Goal: Task Accomplishment & Management: Manage account settings

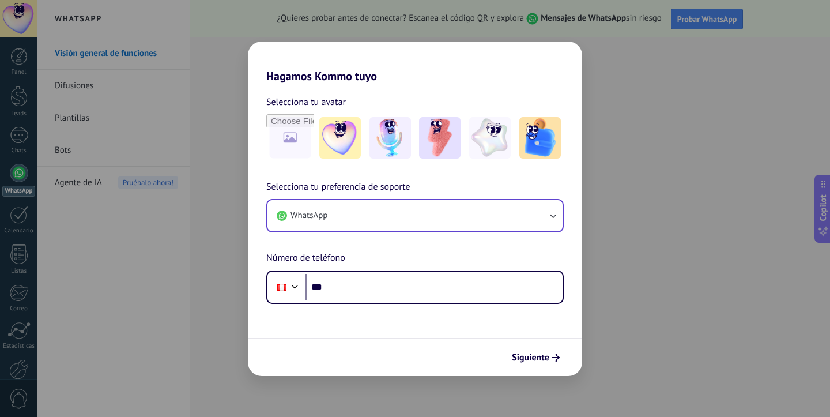
click at [393, 220] on button "WhatsApp" at bounding box center [414, 215] width 295 height 31
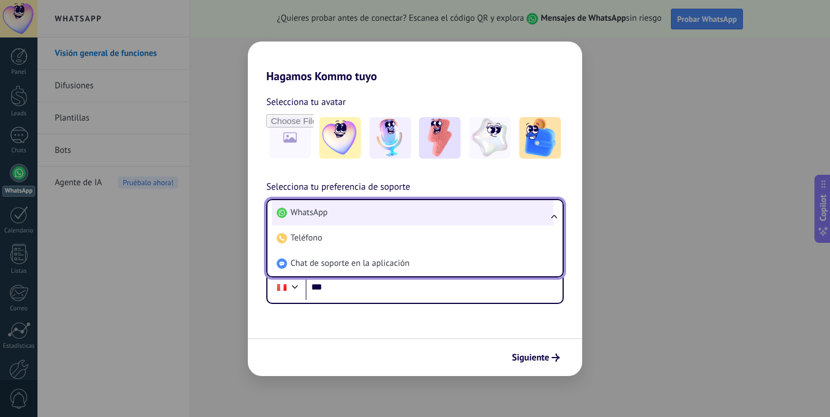
click at [393, 210] on li "WhatsApp" at bounding box center [412, 212] width 281 height 25
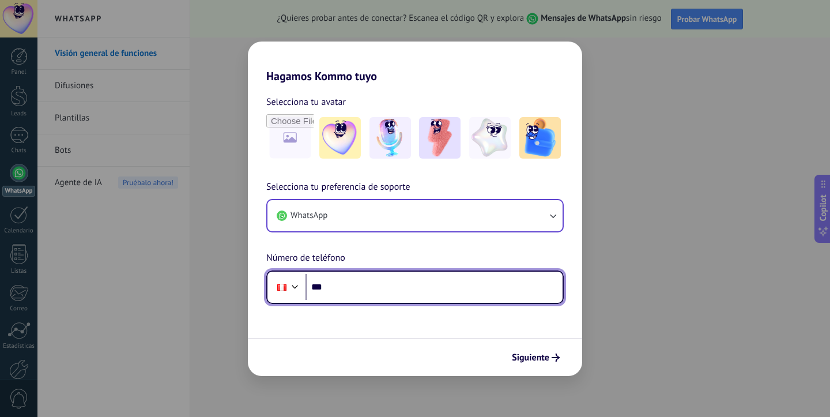
click at [380, 289] on input "***" at bounding box center [433, 287] width 257 height 27
type input "**********"
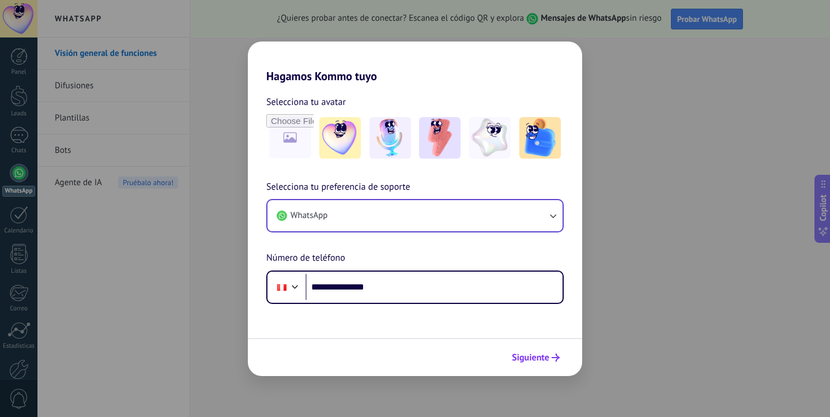
click at [527, 360] on span "Siguiente" at bounding box center [530, 357] width 37 height 8
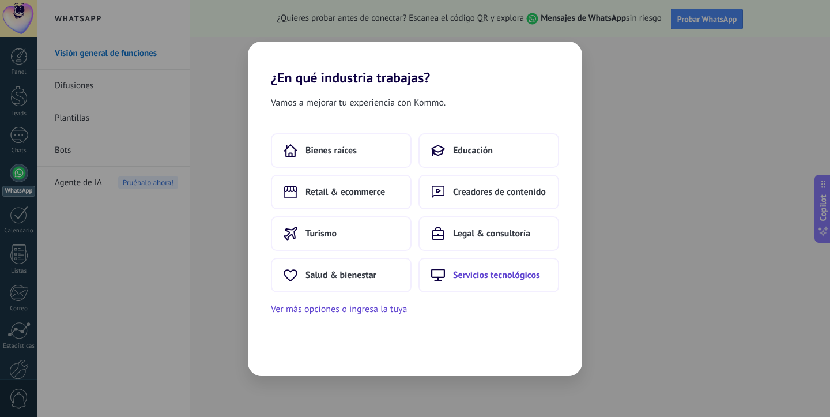
click at [474, 271] on span "Servicios tecnológicos" at bounding box center [496, 275] width 87 height 12
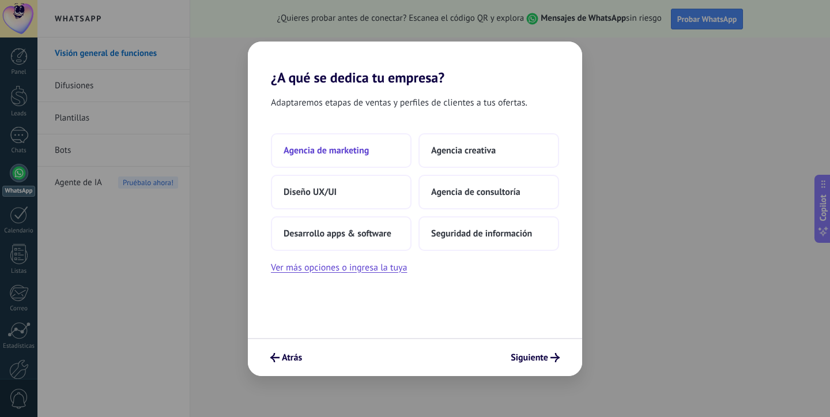
click at [320, 146] on span "Agencia de marketing" at bounding box center [326, 151] width 85 height 12
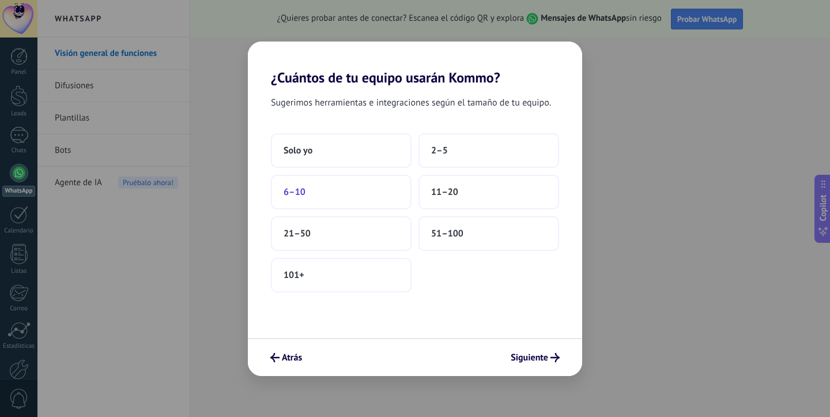
click at [330, 188] on button "6–10" at bounding box center [341, 192] width 141 height 35
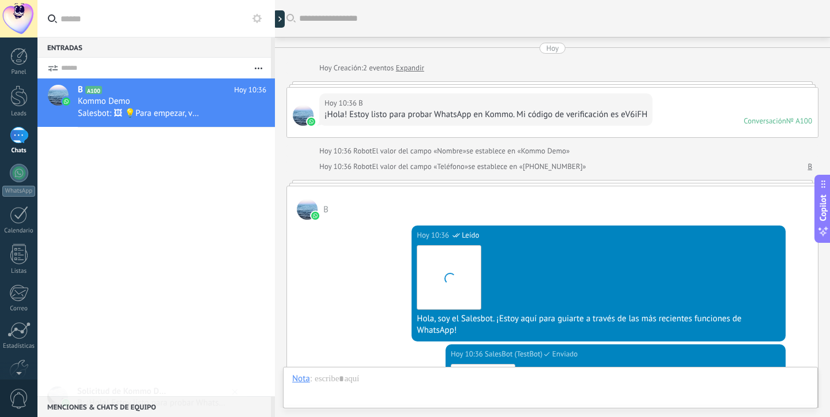
scroll to position [358, 0]
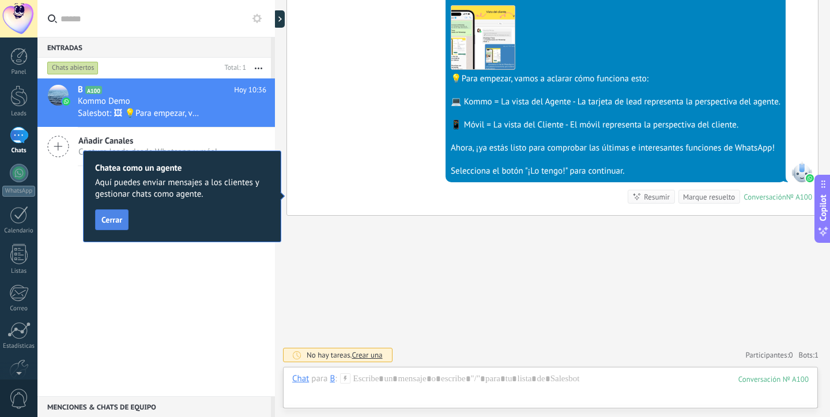
click at [123, 220] on button "Cerrar" at bounding box center [111, 219] width 33 height 21
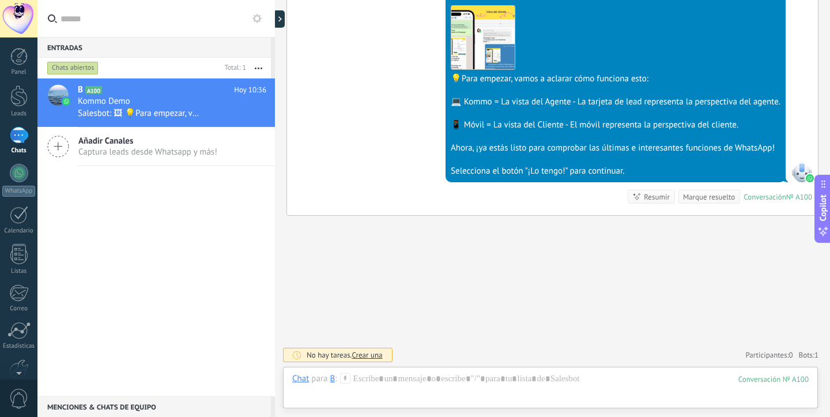
click at [13, 135] on div "1" at bounding box center [19, 135] width 18 height 17
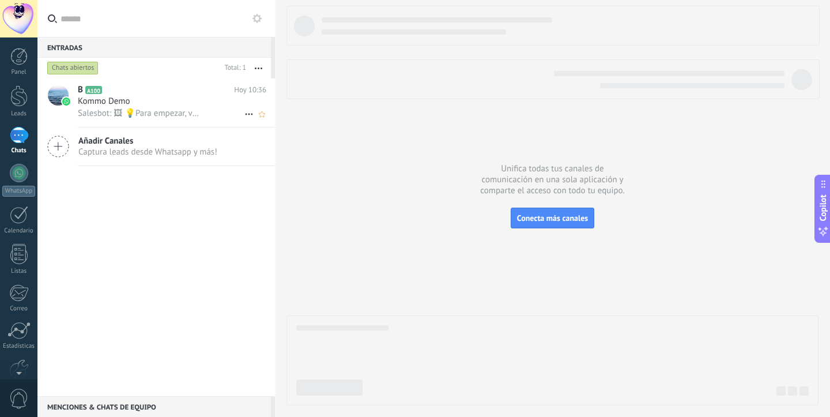
click at [121, 103] on span "Kommo Demo" at bounding box center [104, 102] width 52 height 12
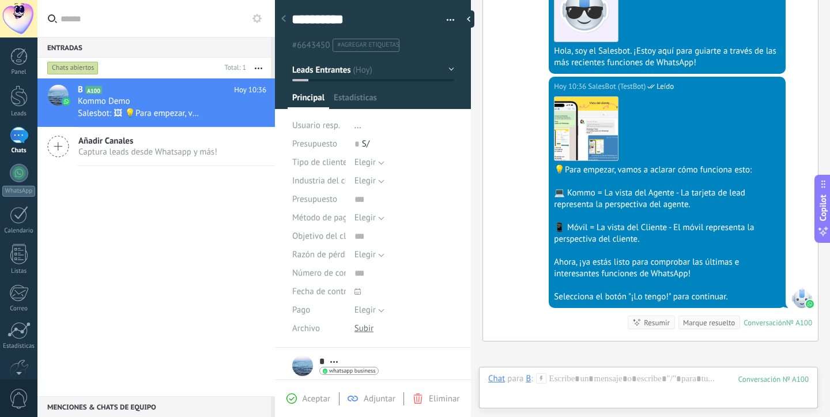
scroll to position [17, 0]
click at [650, 392] on div at bounding box center [648, 407] width 320 height 35
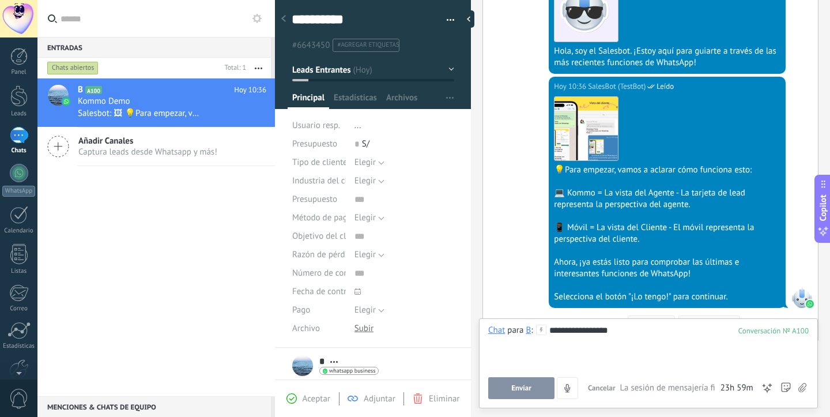
click at [526, 397] on button "Enviar" at bounding box center [521, 388] width 66 height 22
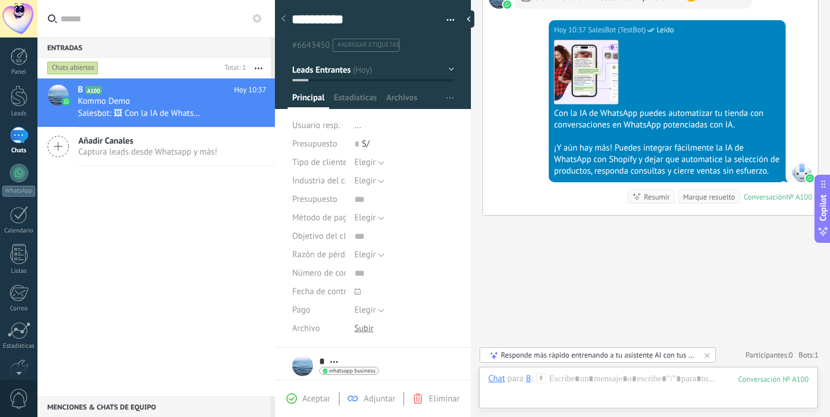
scroll to position [1024, 0]
click at [374, 47] on span "#agregar etiquetas" at bounding box center [368, 45] width 62 height 8
click at [368, 44] on input "text" at bounding box center [392, 45] width 114 height 12
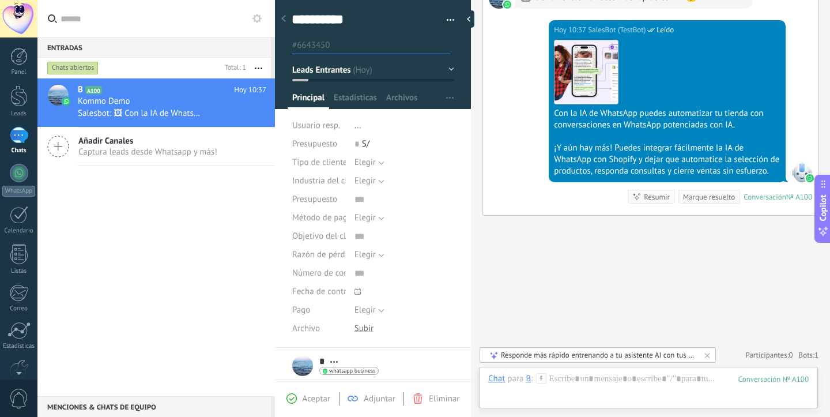
click at [368, 44] on input "text" at bounding box center [392, 45] width 114 height 12
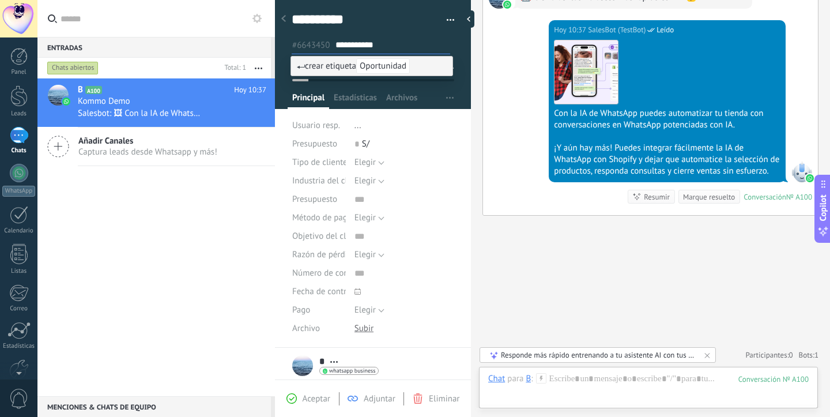
type input "**********"
click at [338, 62] on span "crear etiqueta Oportunidad" at bounding box center [353, 66] width 113 height 11
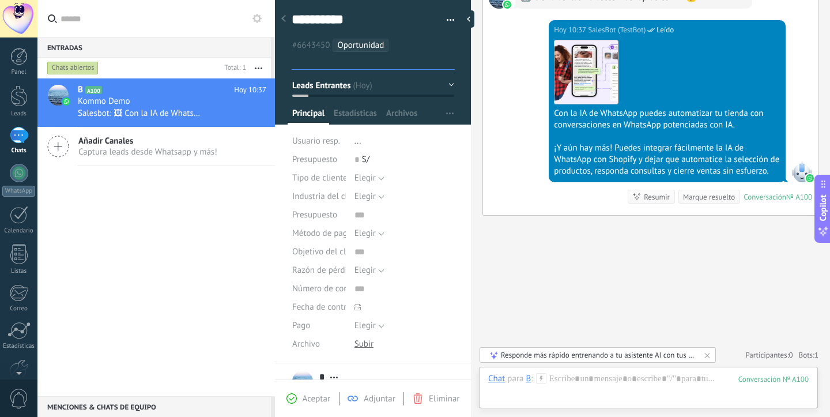
click at [403, 156] on div "0 S/" at bounding box center [404, 159] width 100 height 18
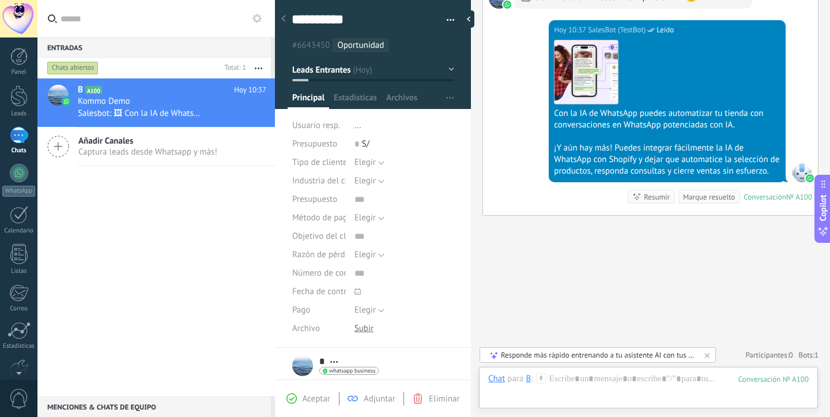
click at [320, 401] on span "Aceptar" at bounding box center [317, 398] width 28 height 11
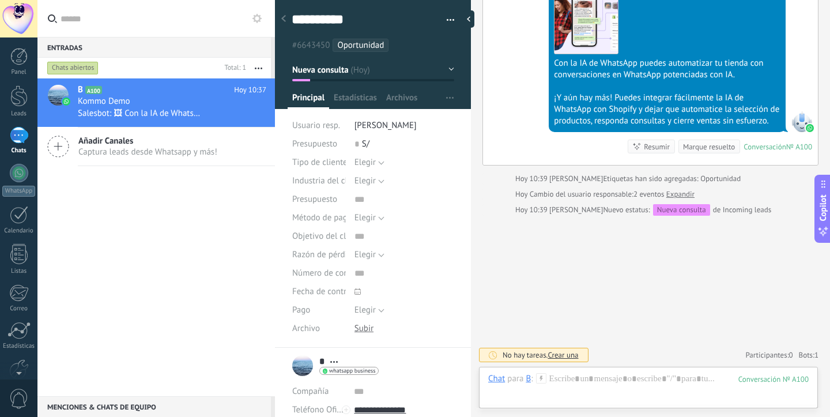
scroll to position [1074, 0]
click at [356, 101] on span "Estadísticas" at bounding box center [355, 100] width 43 height 17
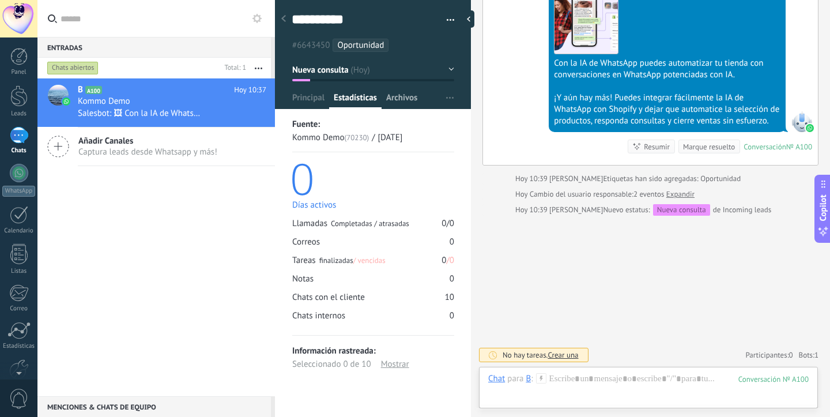
click at [395, 93] on span "Archivos" at bounding box center [401, 100] width 31 height 17
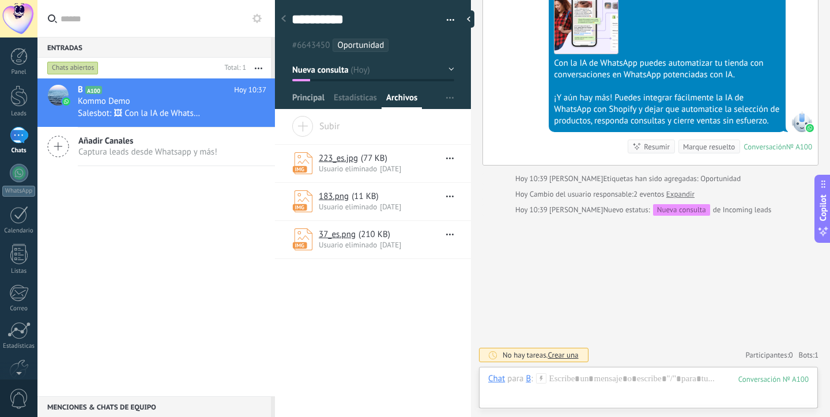
click at [303, 100] on span "Principal" at bounding box center [308, 100] width 32 height 17
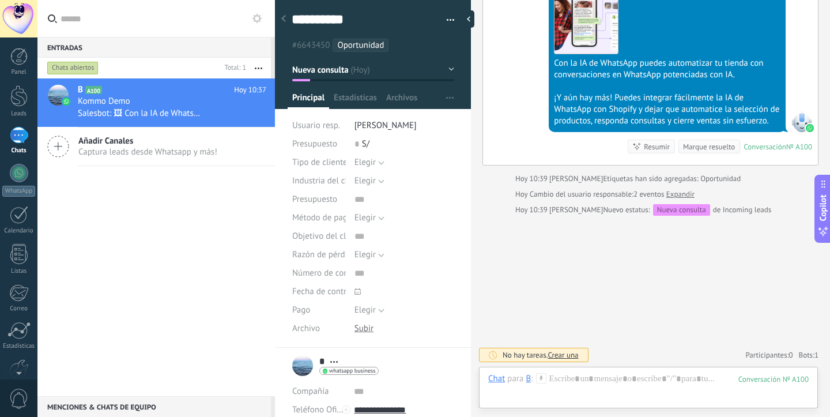
click at [364, 163] on span "Elegir" at bounding box center [364, 162] width 21 height 11
click at [321, 160] on span "Tipo de cliente" at bounding box center [319, 162] width 55 height 9
click at [358, 176] on span "Elegir" at bounding box center [364, 180] width 21 height 11
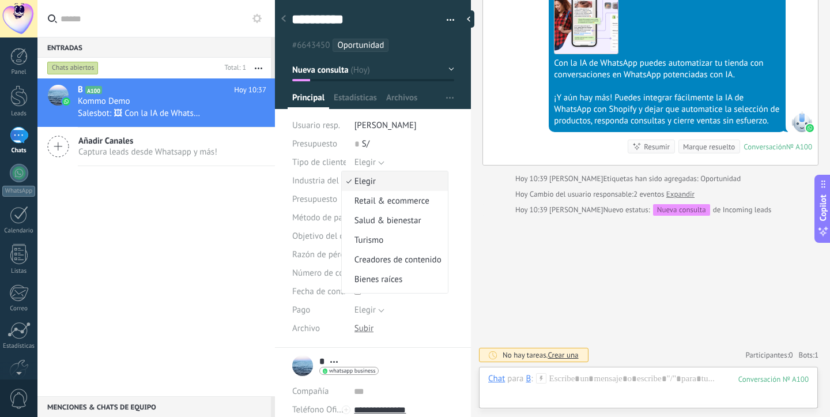
click at [312, 179] on span "Industria del cliente" at bounding box center [329, 180] width 74 height 9
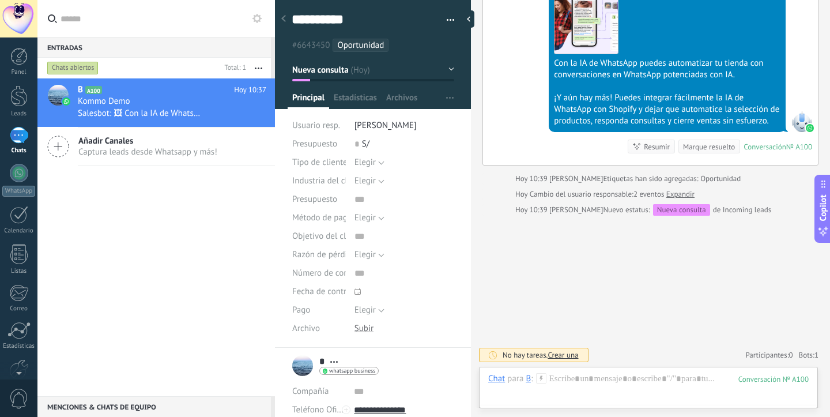
click at [450, 22] on span "button" at bounding box center [451, 22] width 8 height 2
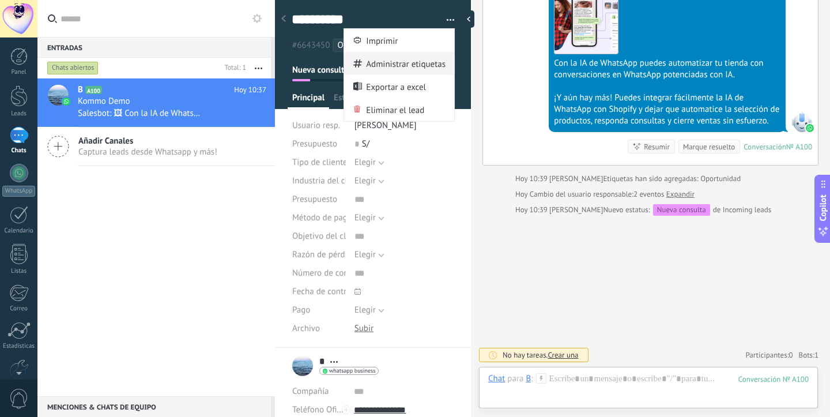
click at [398, 61] on span "Administrar etiquetas" at bounding box center [406, 63] width 80 height 23
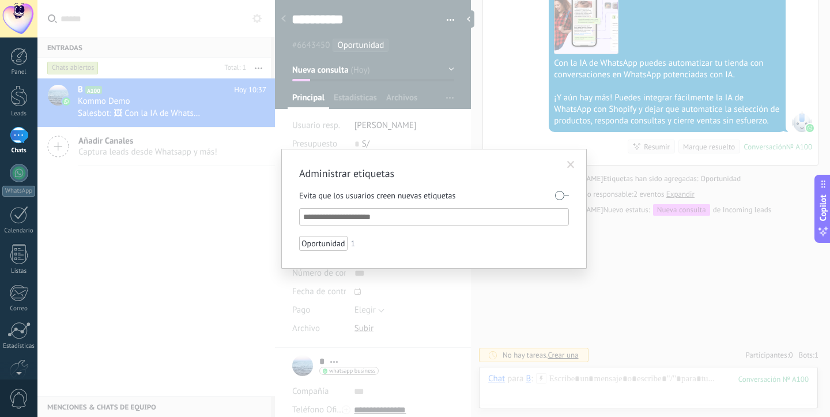
click at [568, 164] on span at bounding box center [570, 165] width 7 height 8
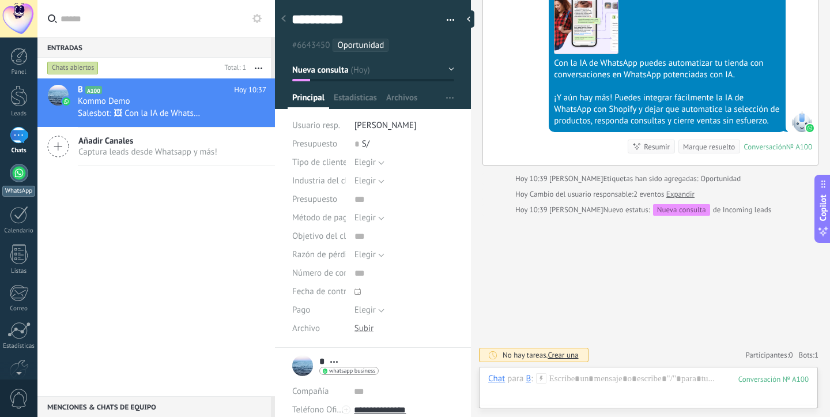
click at [14, 176] on div at bounding box center [19, 173] width 18 height 18
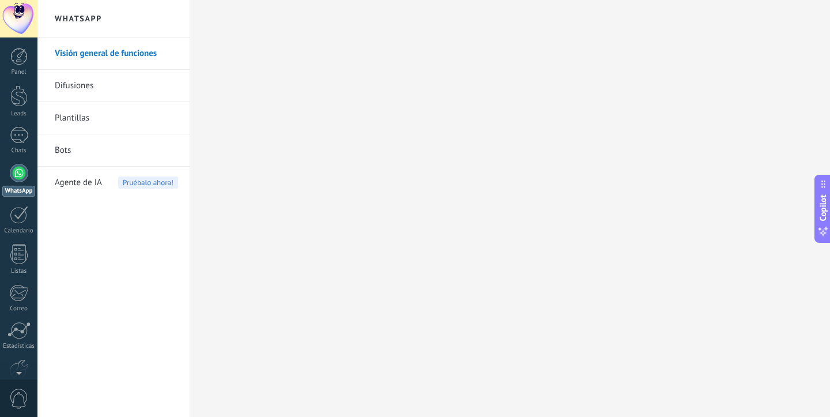
click at [96, 50] on link "Visión general de funciones" at bounding box center [116, 53] width 123 height 32
click at [88, 83] on link "Difusiones" at bounding box center [116, 86] width 123 height 32
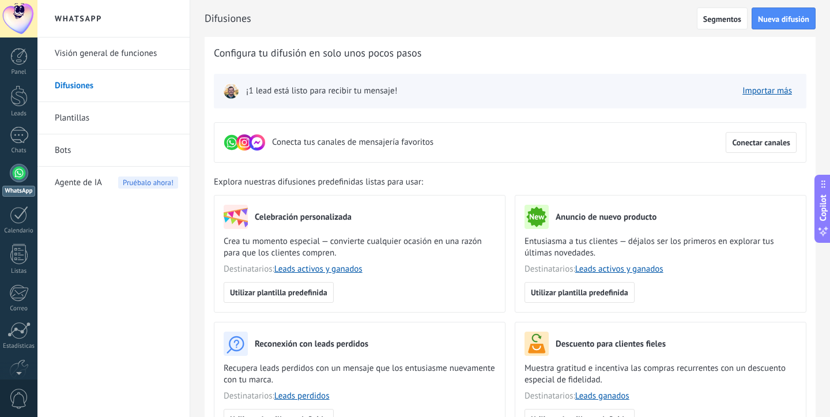
click at [78, 114] on link "Plantillas" at bounding box center [116, 118] width 123 height 32
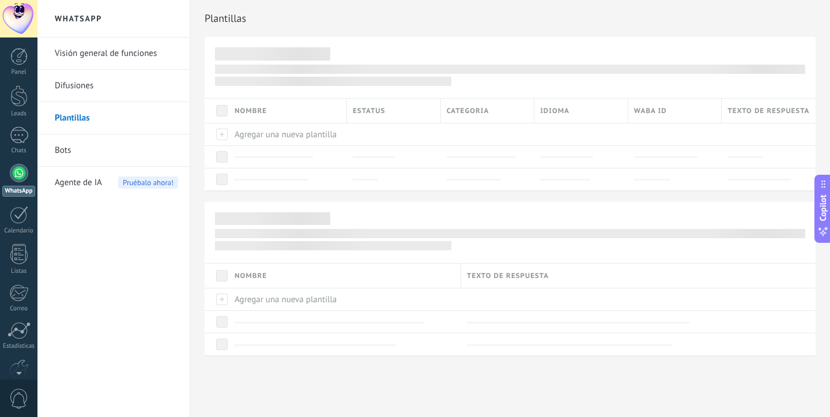
click at [69, 149] on link "Bots" at bounding box center [116, 150] width 123 height 32
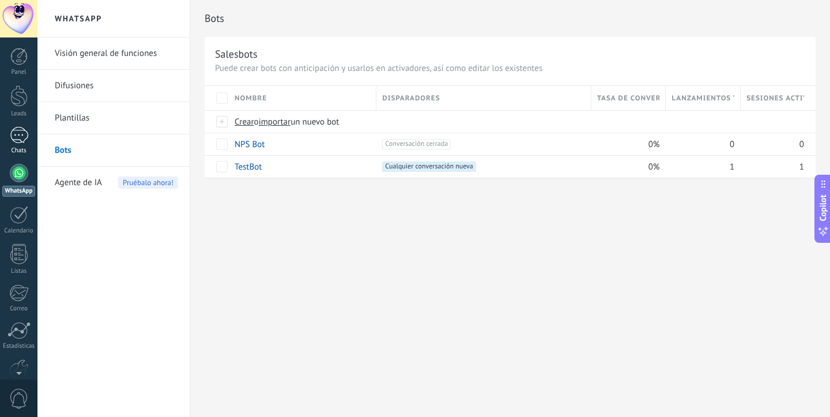
click at [24, 132] on div "1" at bounding box center [19, 135] width 18 height 17
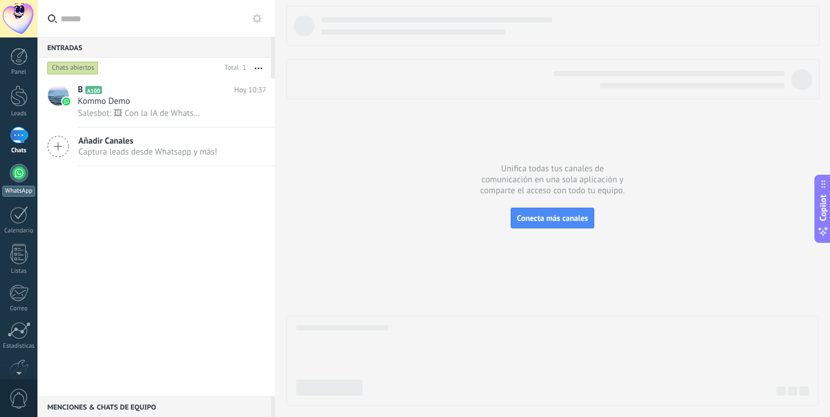
click at [16, 174] on div at bounding box center [19, 173] width 18 height 18
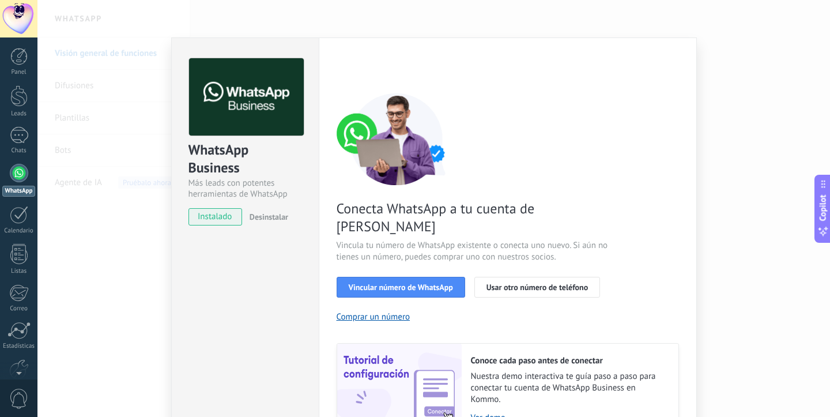
click at [241, 27] on div "WhatsApp Business Más leads con potentes herramientas de WhatsApp instalado Des…" at bounding box center [433, 208] width 792 height 417
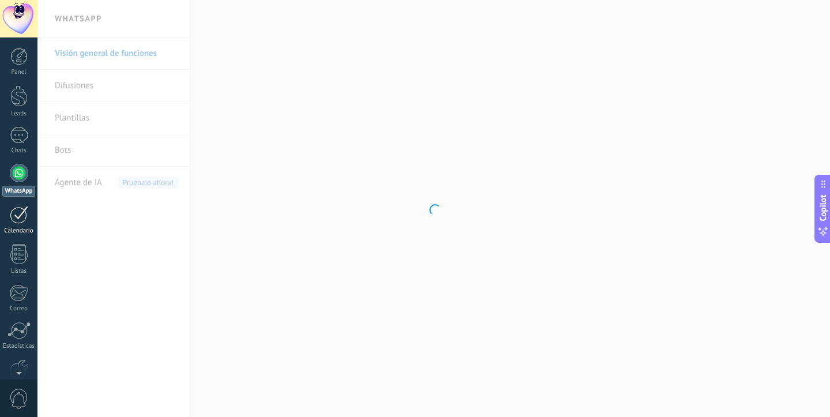
click at [19, 218] on div at bounding box center [19, 215] width 18 height 18
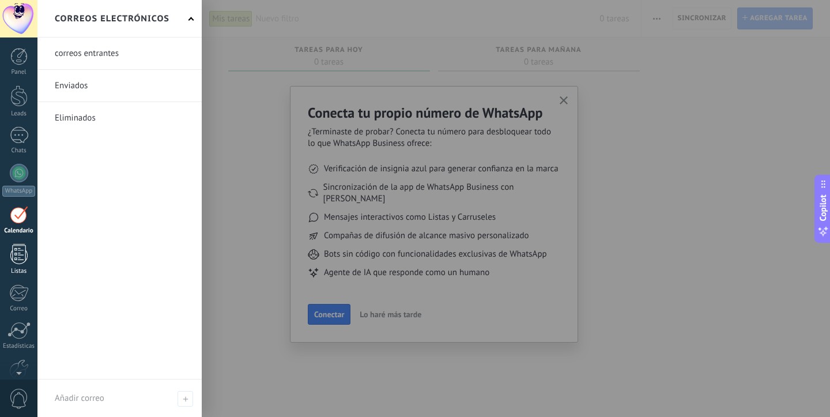
click at [18, 254] on div at bounding box center [18, 254] width 17 height 20
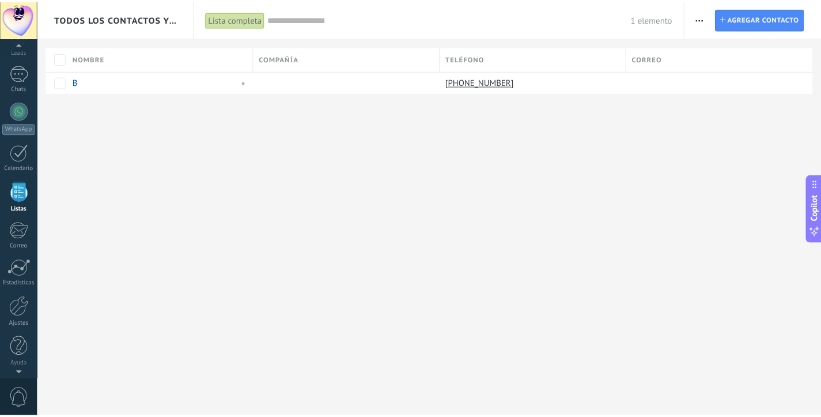
scroll to position [63, 0]
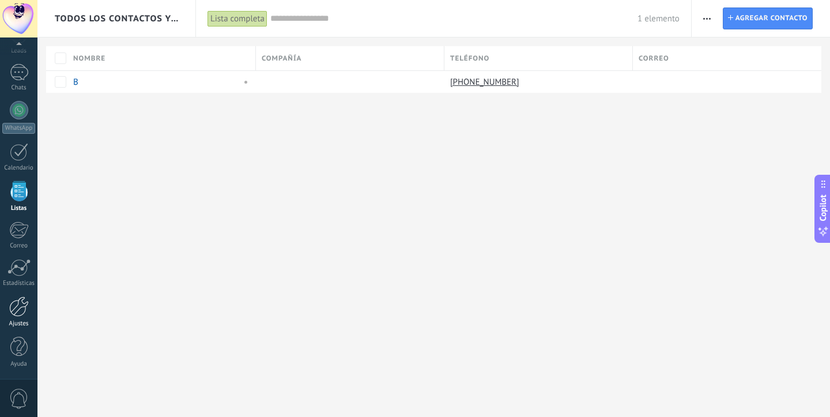
click at [20, 310] on div at bounding box center [19, 306] width 20 height 20
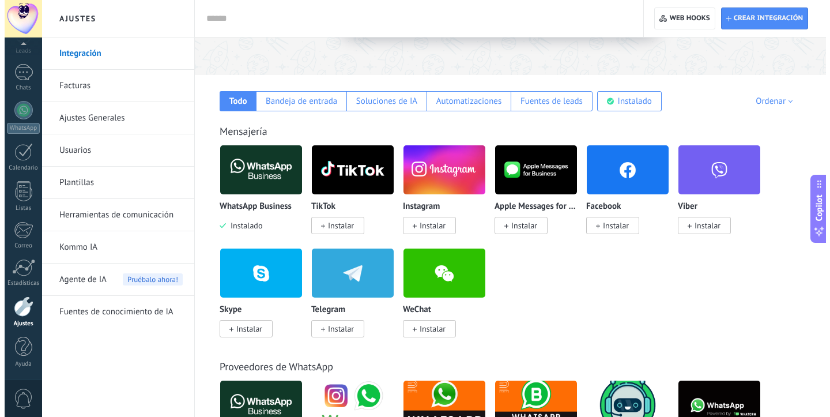
scroll to position [146, 0]
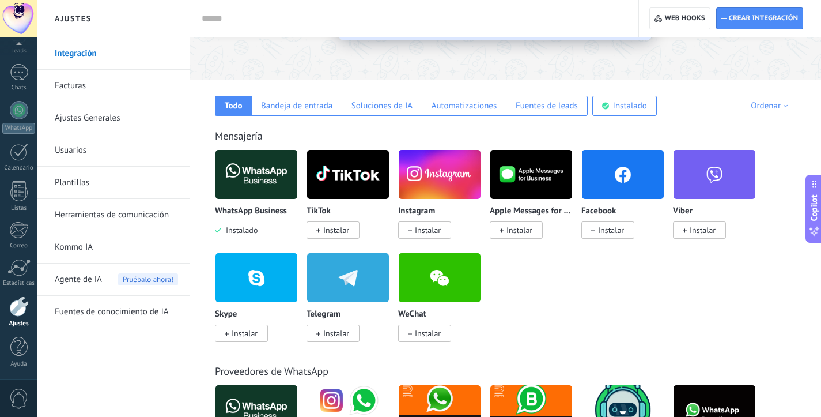
click at [250, 164] on img at bounding box center [257, 174] width 82 height 56
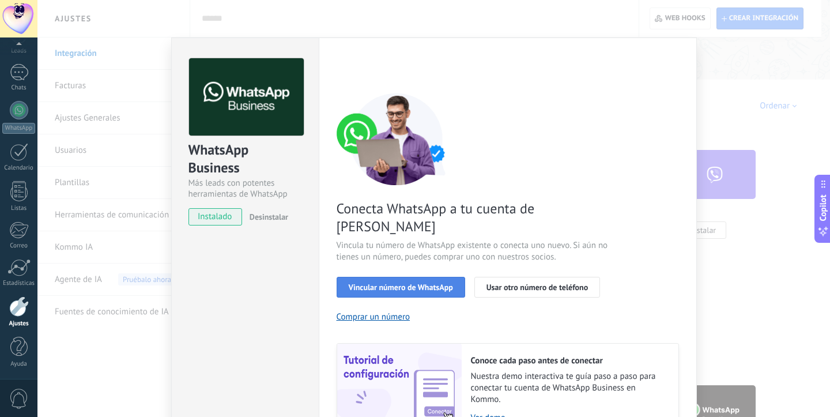
click at [381, 283] on span "Vincular número de WhatsApp" at bounding box center [401, 287] width 104 height 8
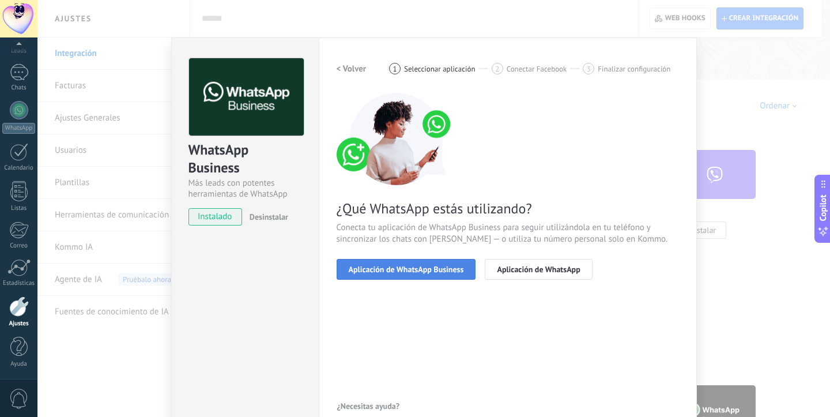
click at [433, 270] on span "Aplicación de WhatsApp Business" at bounding box center [406, 269] width 115 height 8
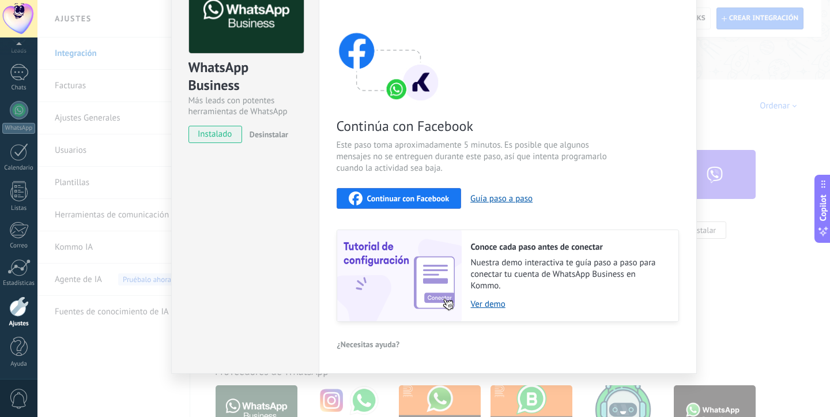
scroll to position [82, 0]
click at [738, 75] on div "WhatsApp Business Más leads con potentes herramientas de WhatsApp instalado Des…" at bounding box center [433, 208] width 792 height 417
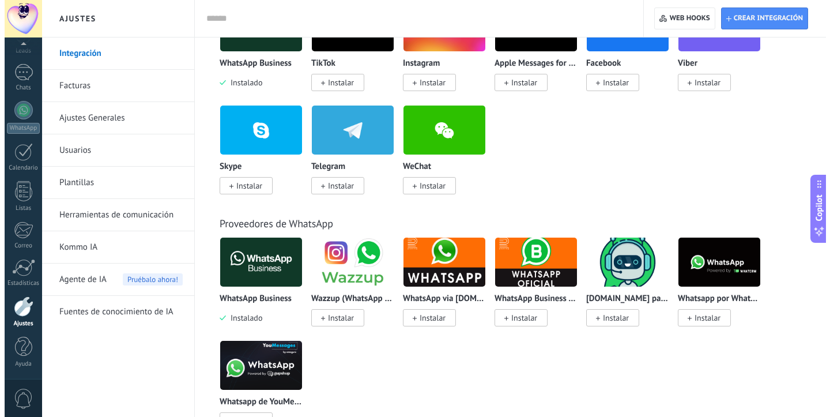
scroll to position [292, 0]
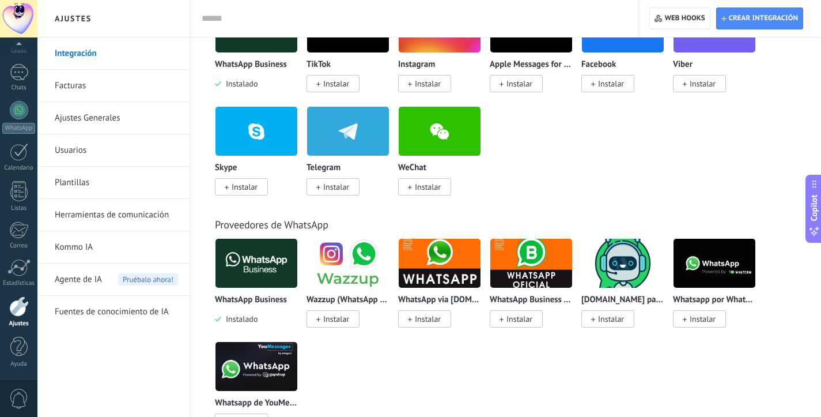
click at [277, 255] on img at bounding box center [257, 263] width 82 height 56
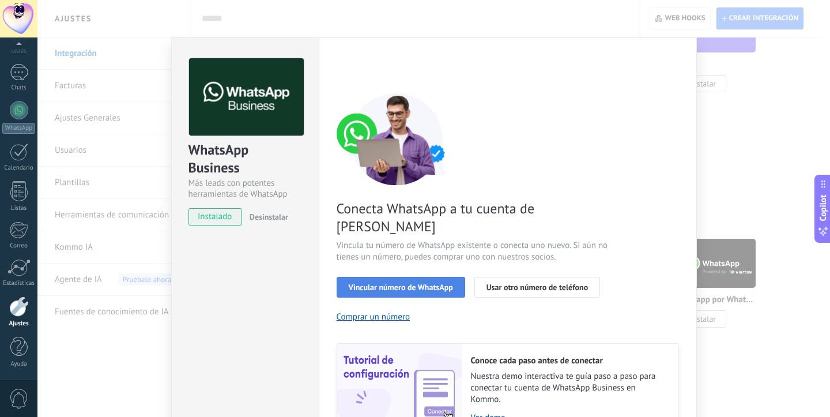
click at [355, 283] on span "Vincular número de WhatsApp" at bounding box center [401, 287] width 104 height 8
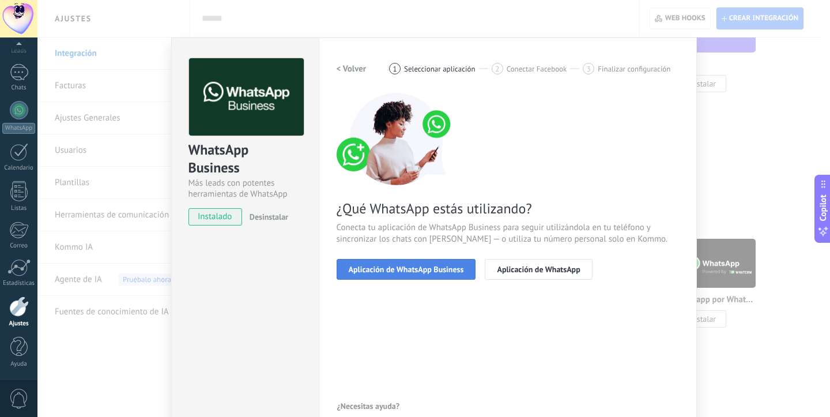
click at [365, 270] on span "Aplicación de WhatsApp Business" at bounding box center [406, 269] width 115 height 8
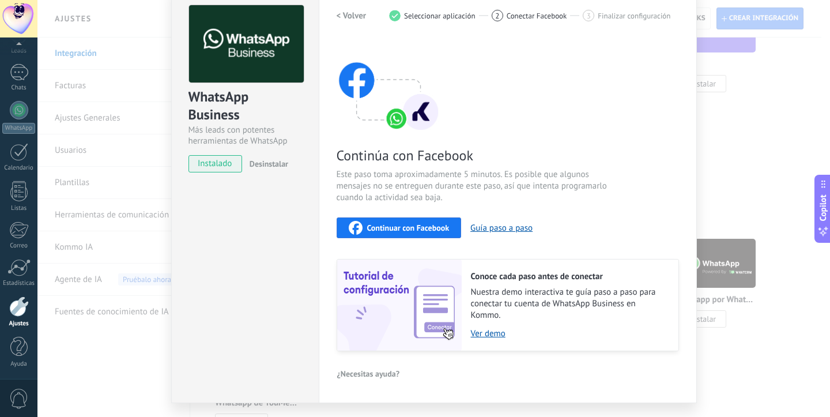
scroll to position [46, 0]
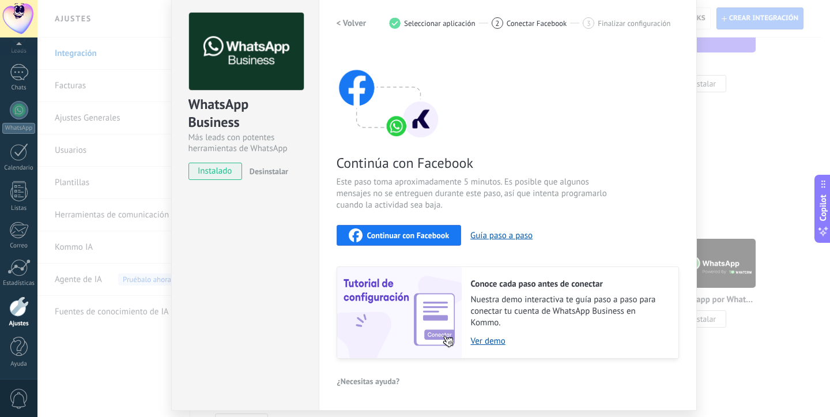
click at [405, 233] on span "Continuar con Facebook" at bounding box center [408, 235] width 82 height 8
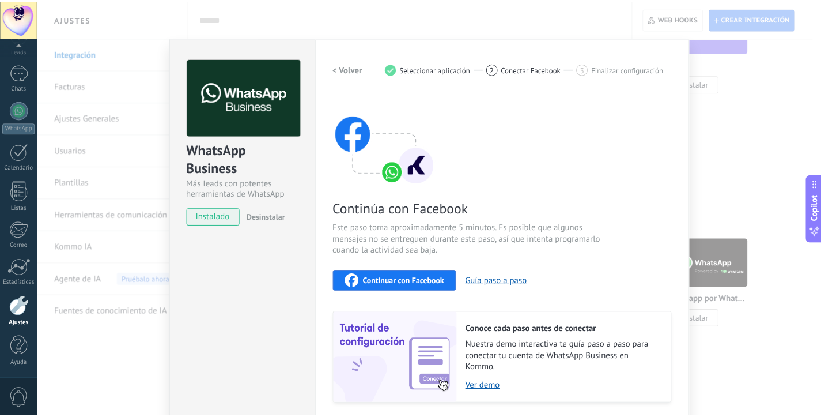
scroll to position [0, 0]
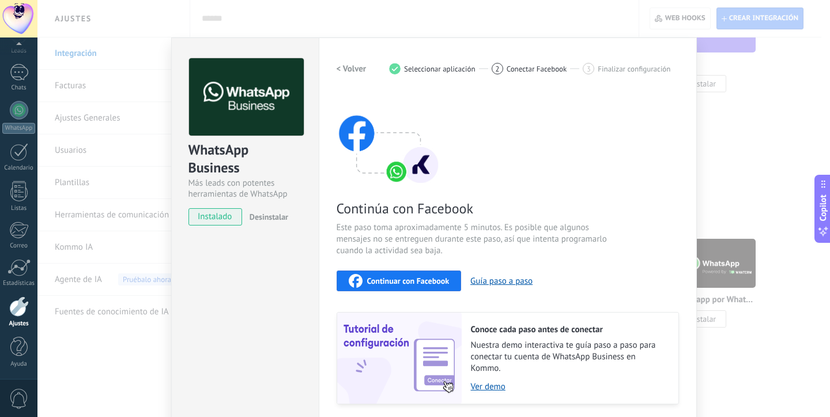
click at [684, 119] on div "Configuraciones Autorizaciones Esta pestaña registra a los usuarios que han con…" at bounding box center [508, 246] width 378 height 418
click at [739, 118] on div "WhatsApp Business Más leads con potentes herramientas de WhatsApp instalado Des…" at bounding box center [433, 208] width 792 height 417
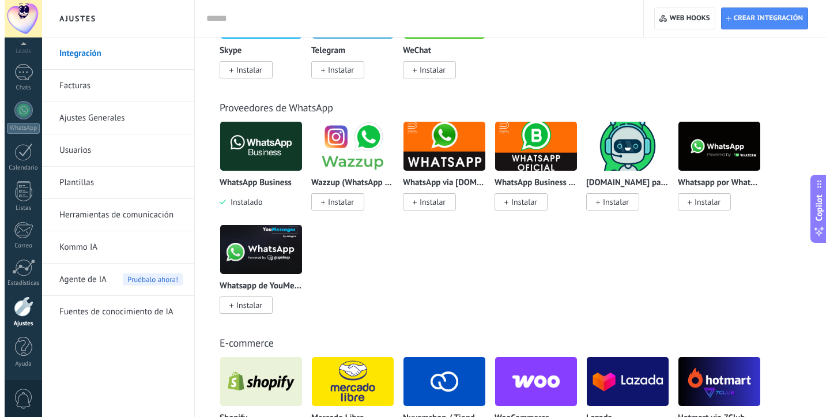
scroll to position [410, 0]
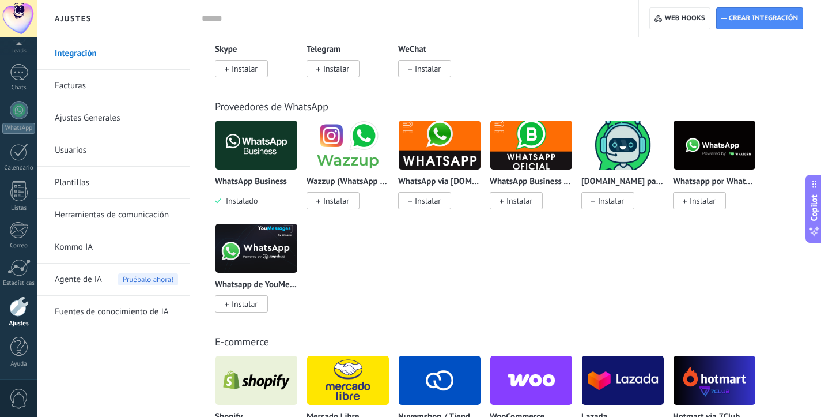
click at [260, 258] on img at bounding box center [257, 248] width 82 height 56
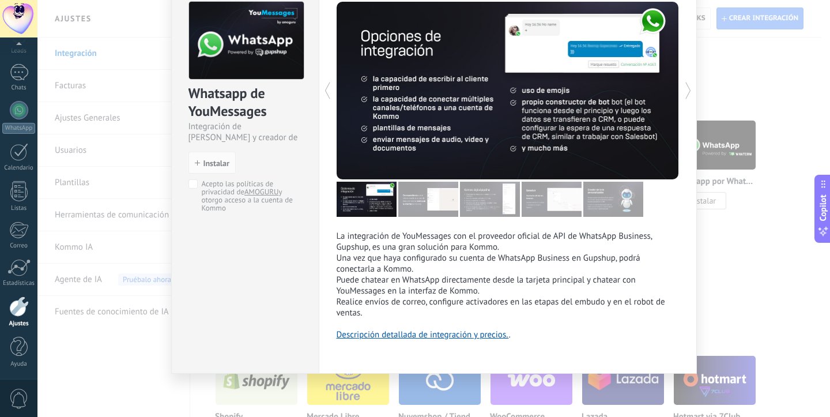
scroll to position [56, 0]
click at [203, 163] on span "Instalar" at bounding box center [216, 163] width 26 height 8
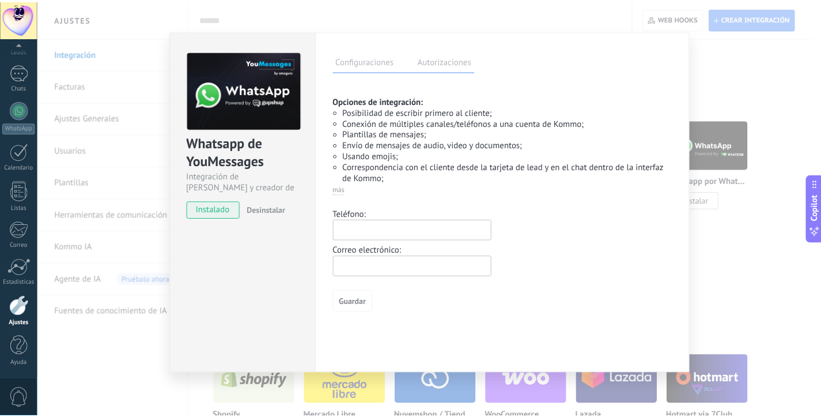
scroll to position [0, 0]
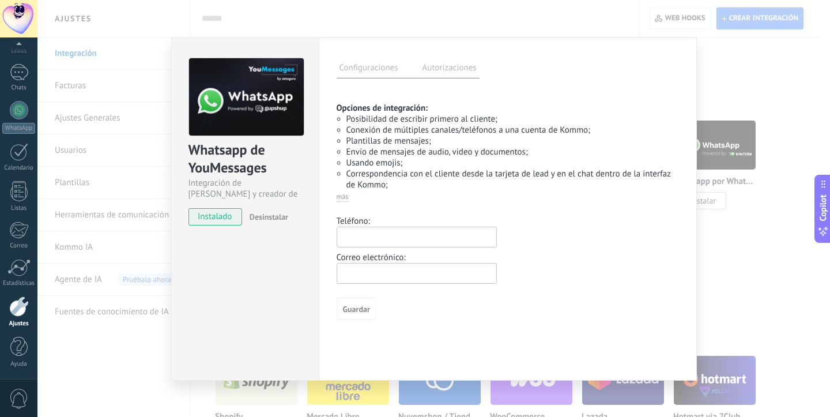
click at [430, 67] on label "Autorizaciones" at bounding box center [450, 69] width 60 height 17
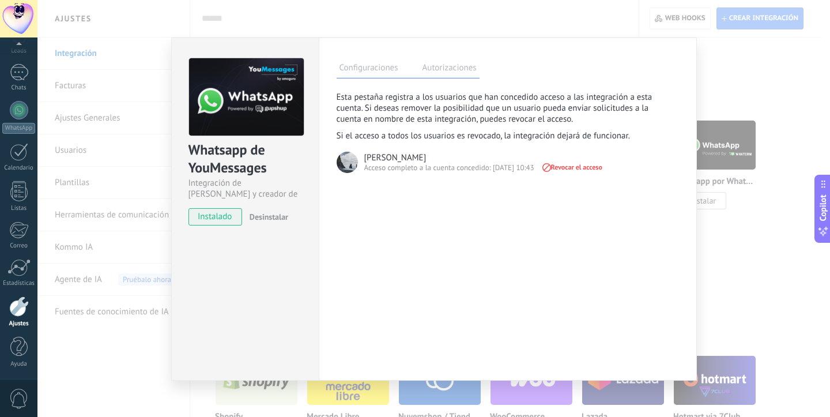
click at [714, 53] on div "Whatsapp de YouMessages Integración de Whatsapp y creador de bots instalado Des…" at bounding box center [433, 208] width 792 height 417
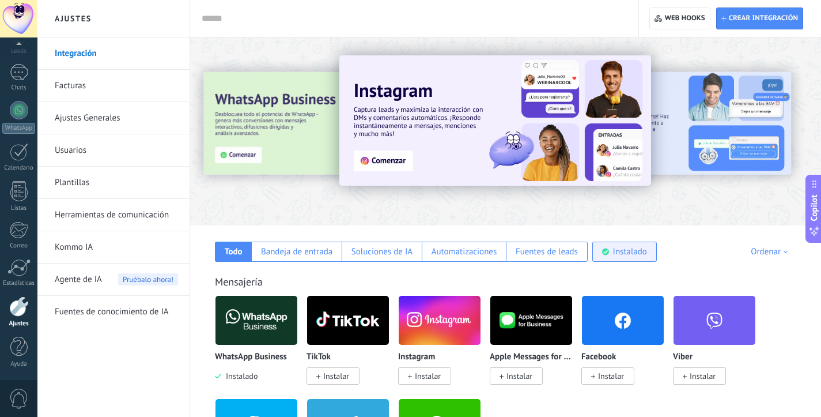
click at [616, 252] on div "Instalado" at bounding box center [630, 251] width 34 height 11
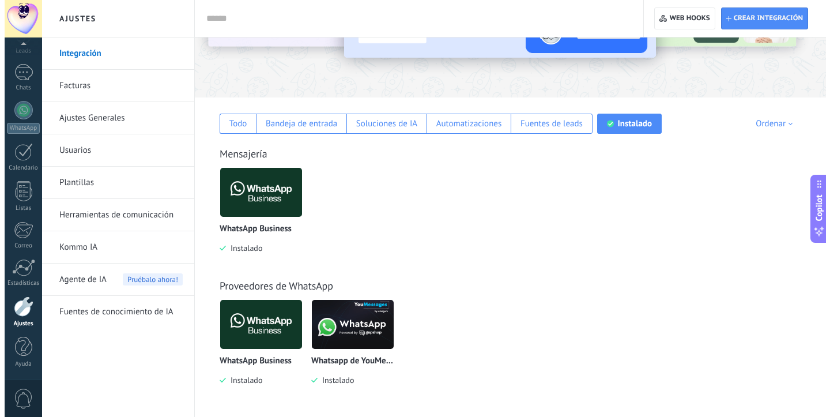
scroll to position [128, 0]
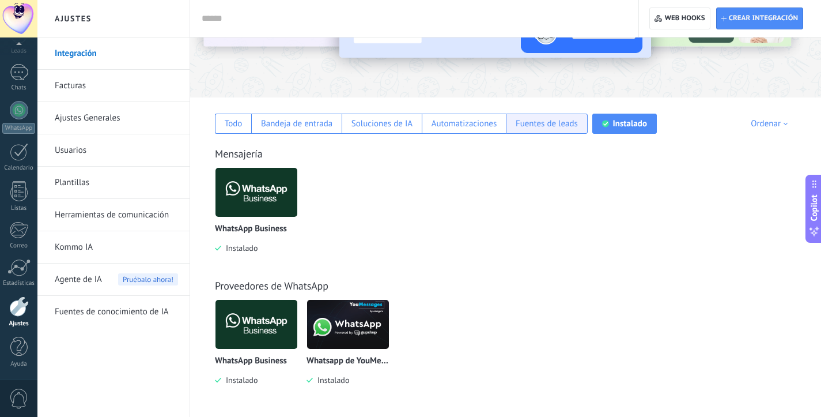
click at [539, 129] on div "Fuentes de leads" at bounding box center [547, 124] width 82 height 20
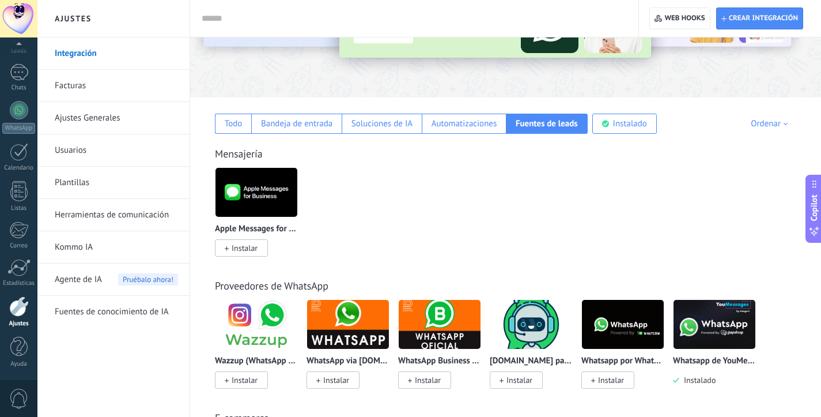
click at [599, 326] on img at bounding box center [623, 324] width 82 height 56
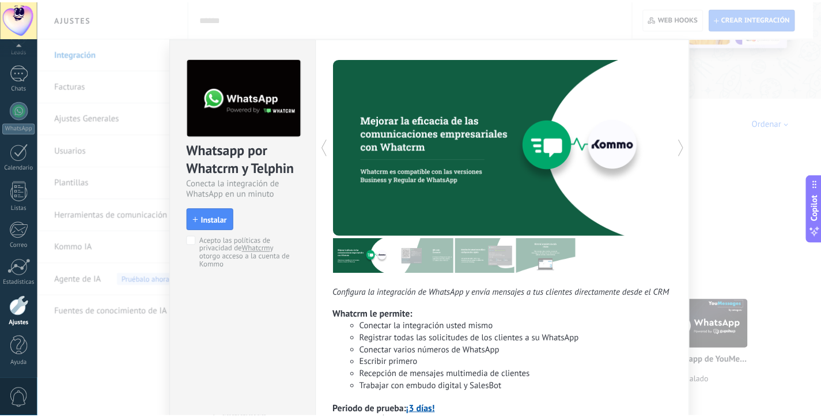
scroll to position [0, 0]
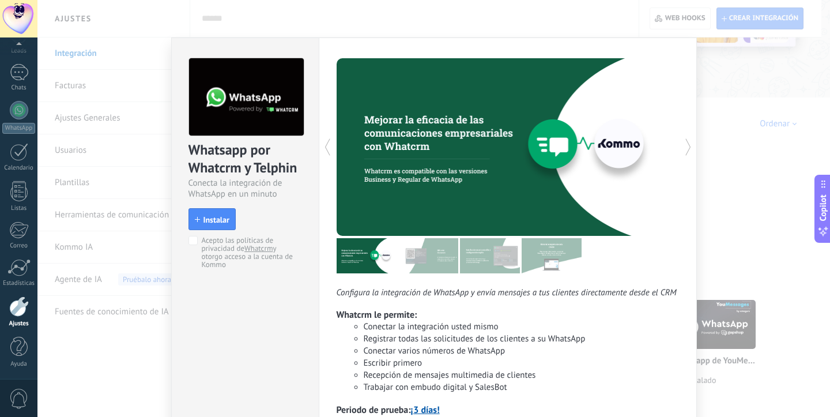
click at [696, 114] on div "Whatsapp por Whatcrm y Telphin Conecta la integración de WhatsApp en un minuto …" at bounding box center [433, 208] width 792 height 417
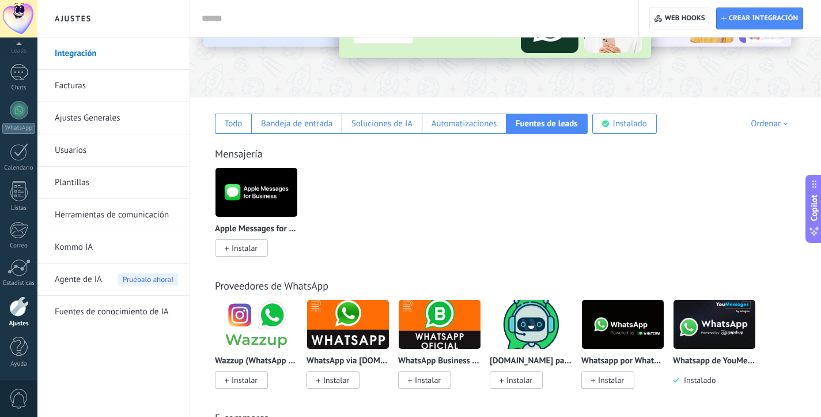
click at [718, 117] on div "Todo Bandeja de entrada Soluciones de IA Automatizaciones Fuentes de leads Inst…" at bounding box center [506, 115] width 608 height 36
click at [715, 339] on img at bounding box center [715, 324] width 82 height 56
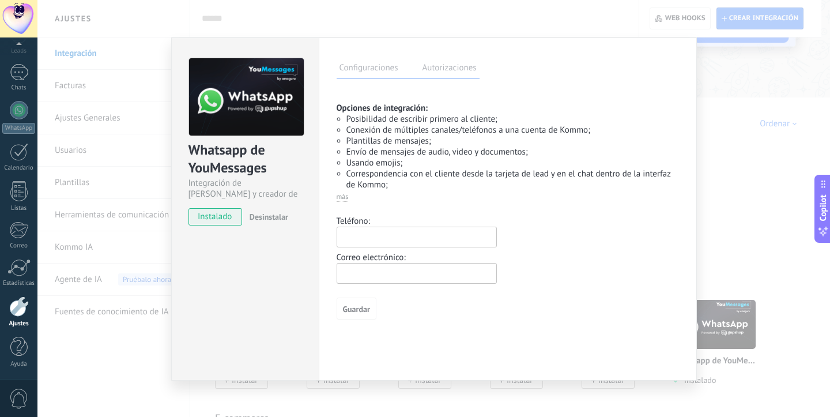
click at [714, 93] on div "Whatsapp de YouMessages Integración de Whatsapp y creador de bots instalado Des…" at bounding box center [433, 208] width 792 height 417
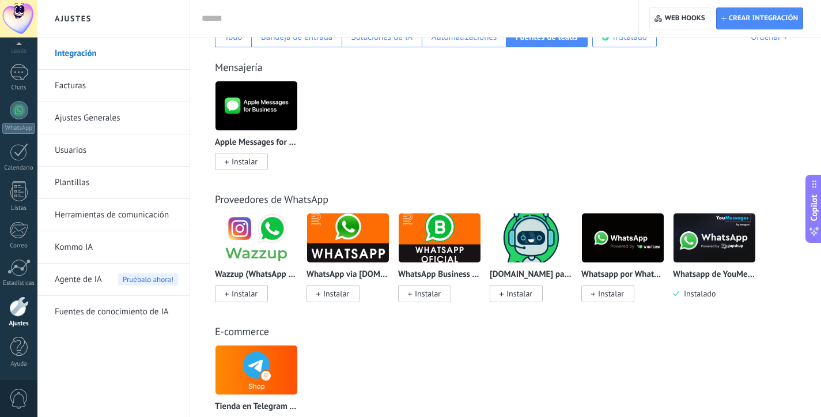
scroll to position [218, 0]
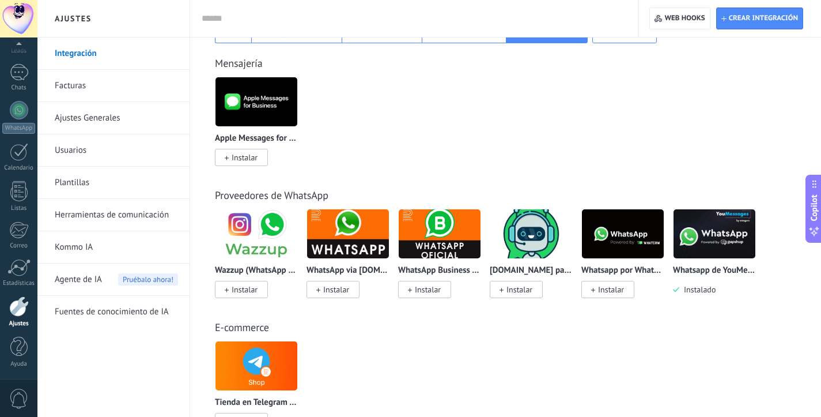
click at [337, 233] on img at bounding box center [348, 234] width 82 height 56
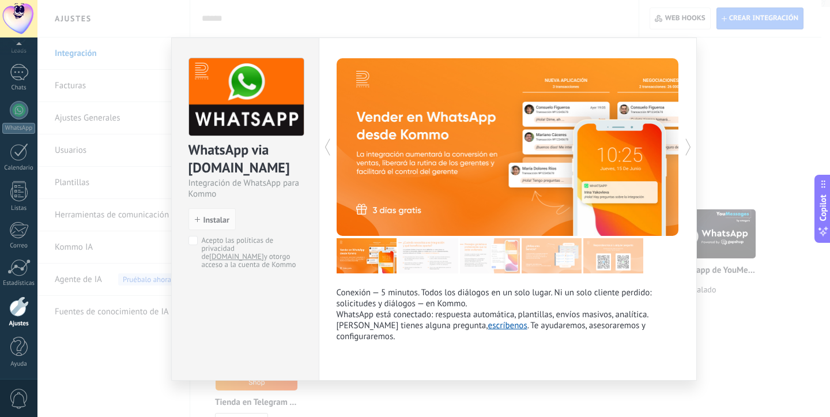
click at [719, 104] on div "WhatsApp via [DOMAIN_NAME] Integración de WhatsApp para Kommo install Instalar …" at bounding box center [433, 208] width 792 height 417
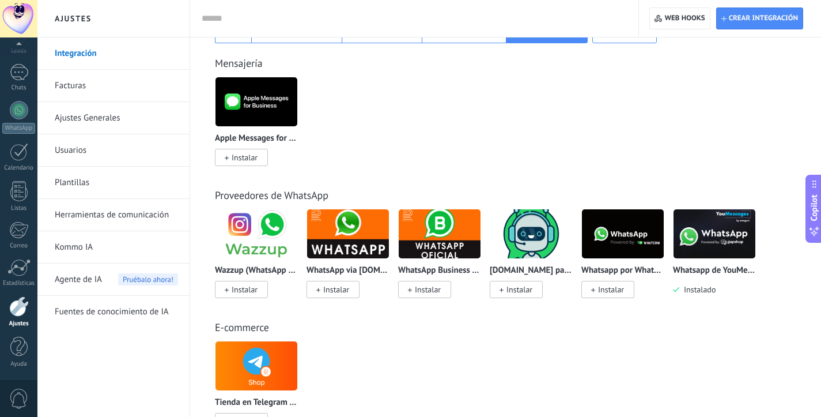
click at [450, 236] on img at bounding box center [440, 234] width 82 height 56
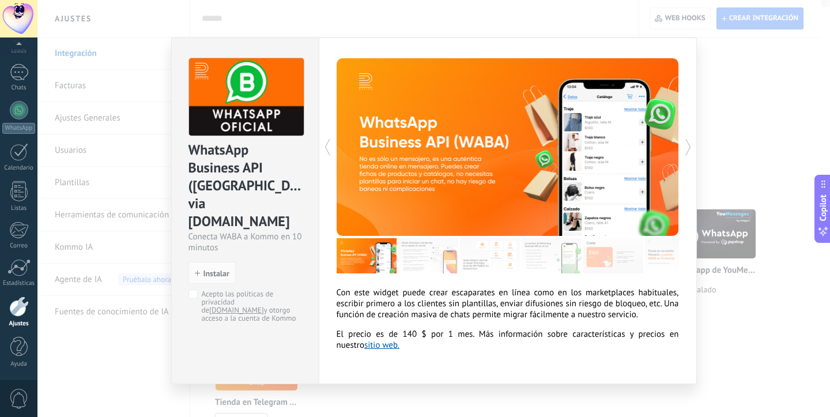
click at [716, 122] on div "WhatsApp Business API ([GEOGRAPHIC_DATA]) via [DOMAIN_NAME] Conecta WABA a Komm…" at bounding box center [433, 208] width 792 height 417
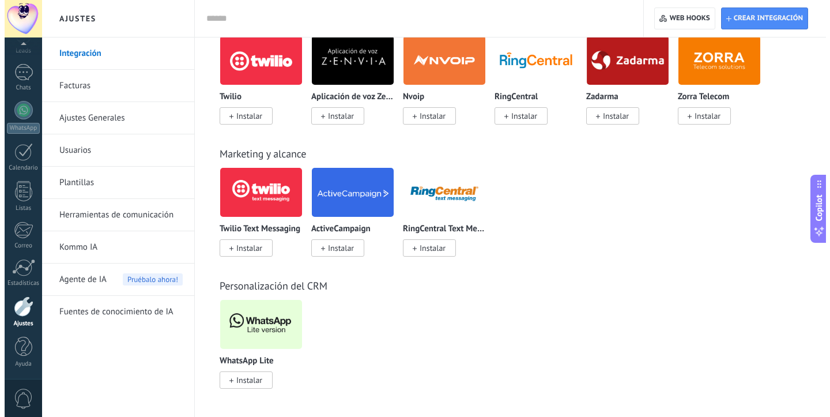
scroll to position [920, 0]
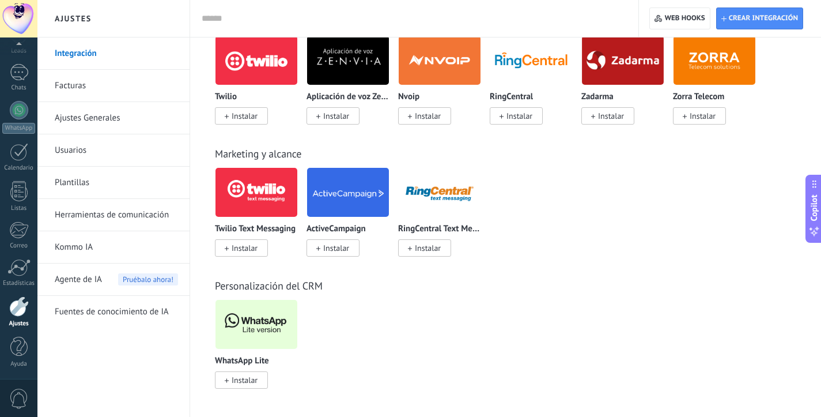
click at [237, 380] on span "Instalar" at bounding box center [245, 380] width 26 height 10
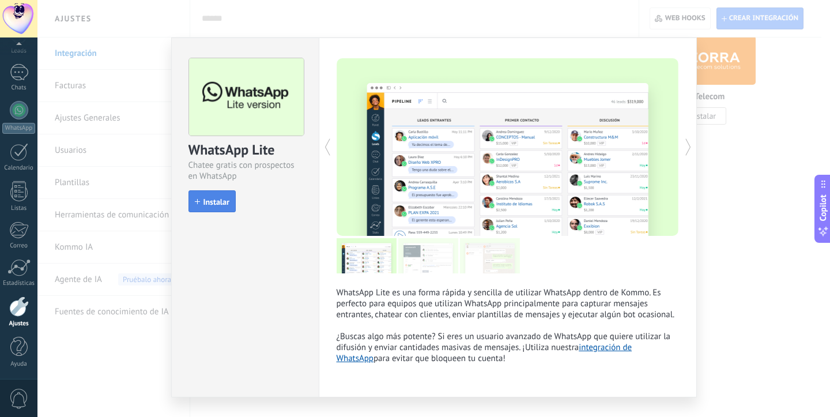
click at [203, 201] on span "Instalar" at bounding box center [216, 202] width 26 height 8
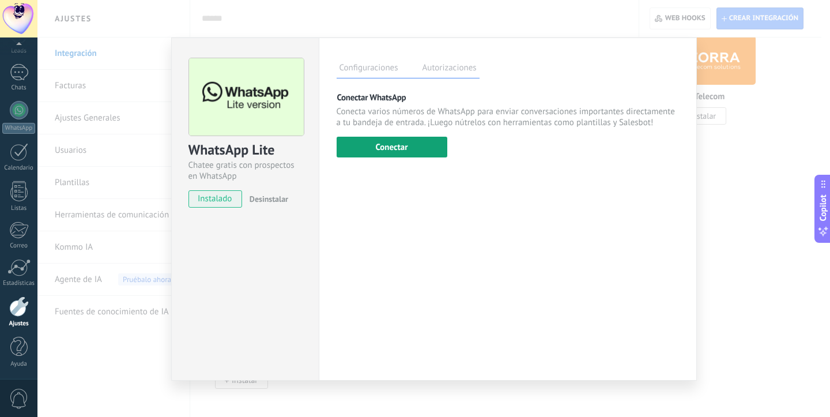
click at [423, 139] on button "Conectar" at bounding box center [392, 147] width 111 height 21
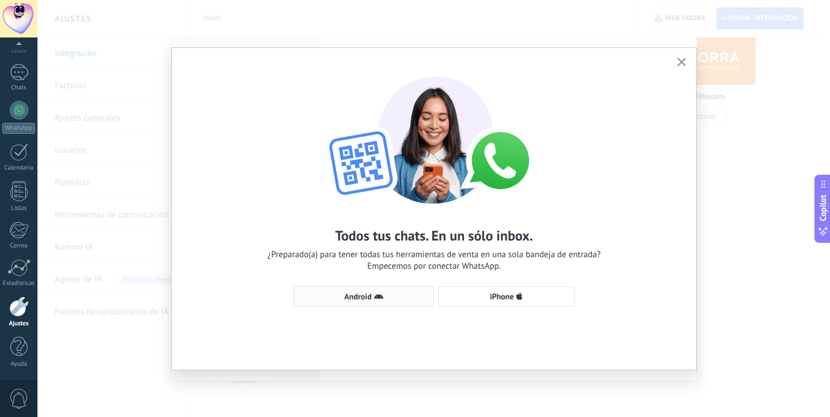
click at [373, 301] on button "Android" at bounding box center [363, 296] width 141 height 21
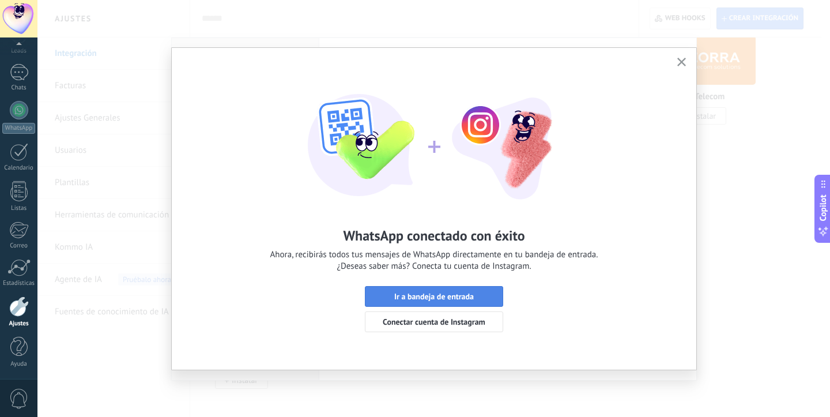
click at [405, 297] on span "Ir a bandeja de entrada" at bounding box center [434, 296] width 80 height 8
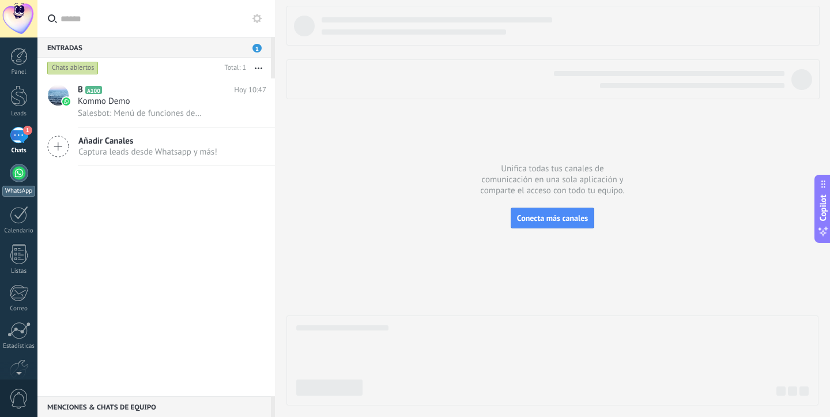
click at [12, 175] on div at bounding box center [19, 173] width 18 height 18
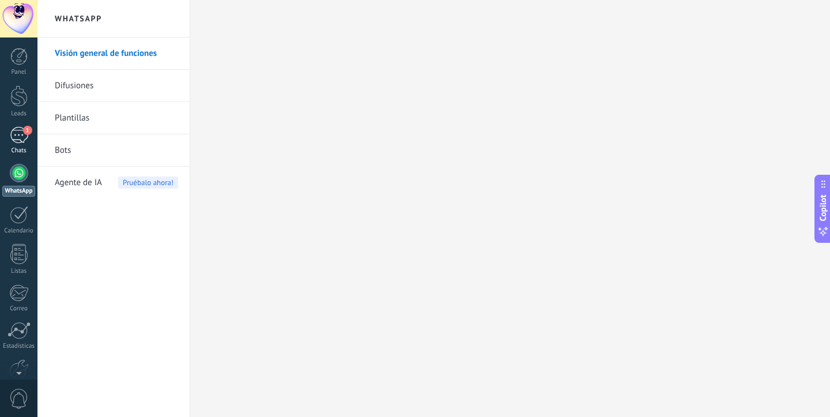
click at [24, 135] on div "1" at bounding box center [19, 135] width 18 height 17
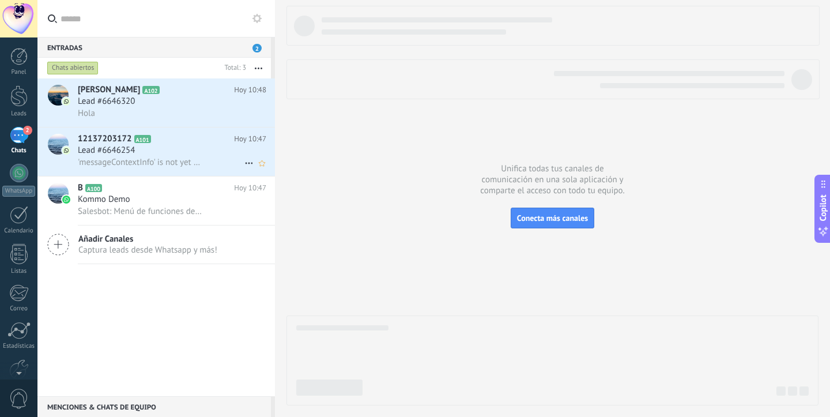
click at [126, 152] on span "Lead #6646254" at bounding box center [106, 151] width 57 height 12
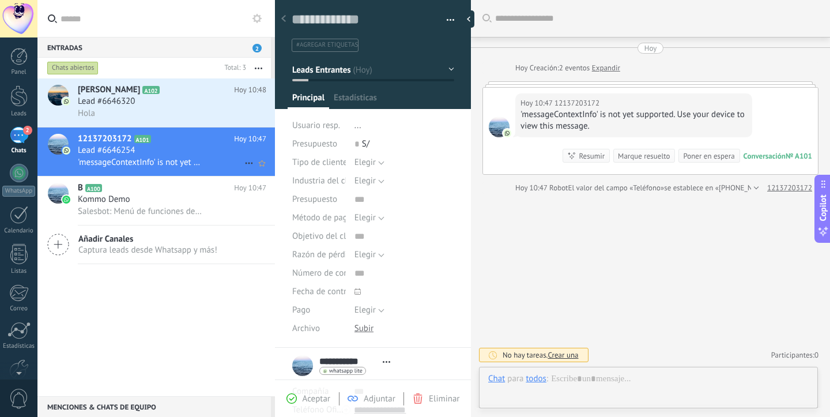
scroll to position [17, 0]
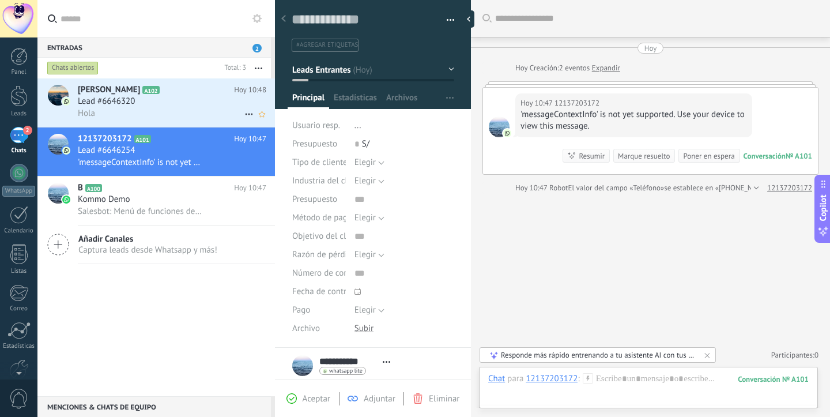
click at [146, 103] on div "Lead #6646320" at bounding box center [172, 102] width 188 height 12
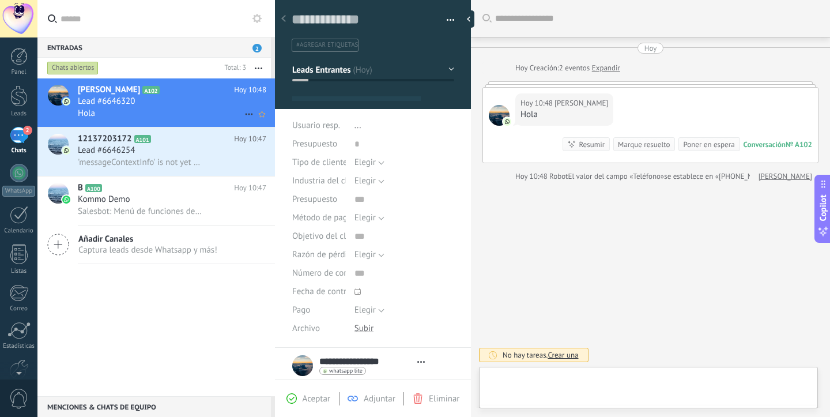
type textarea "**********"
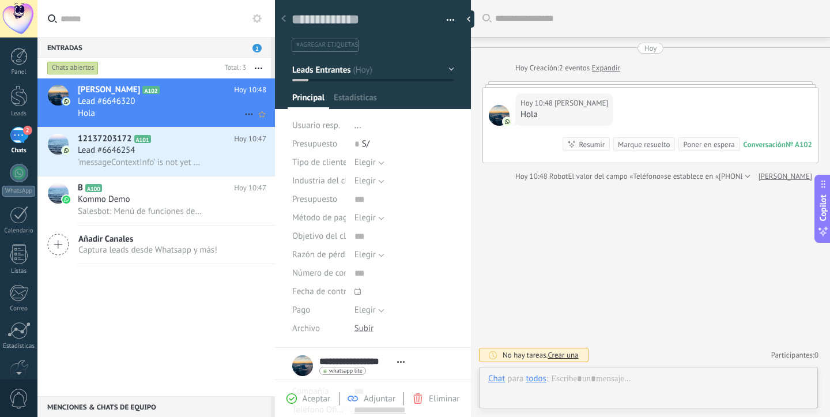
scroll to position [17, 0]
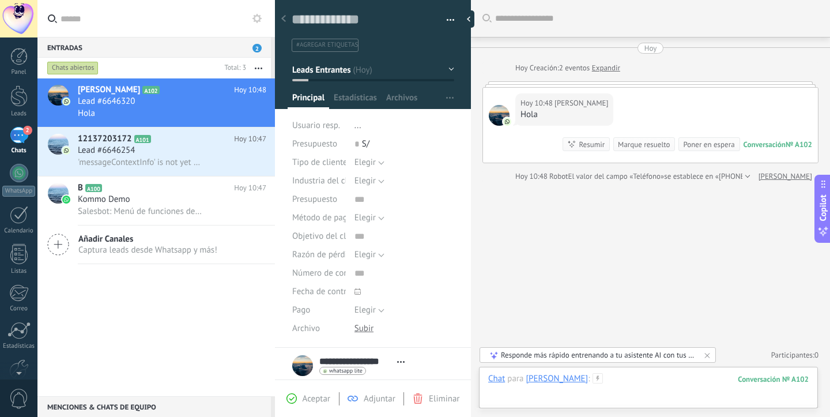
click at [547, 393] on div at bounding box center [648, 390] width 320 height 35
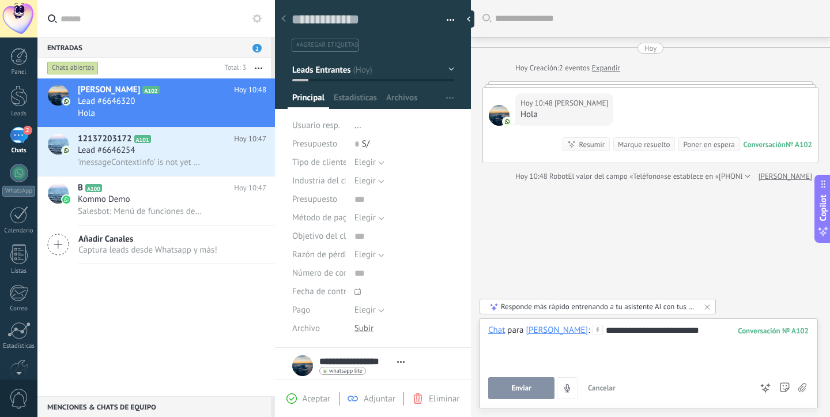
click at [528, 384] on span "Enviar" at bounding box center [521, 388] width 20 height 8
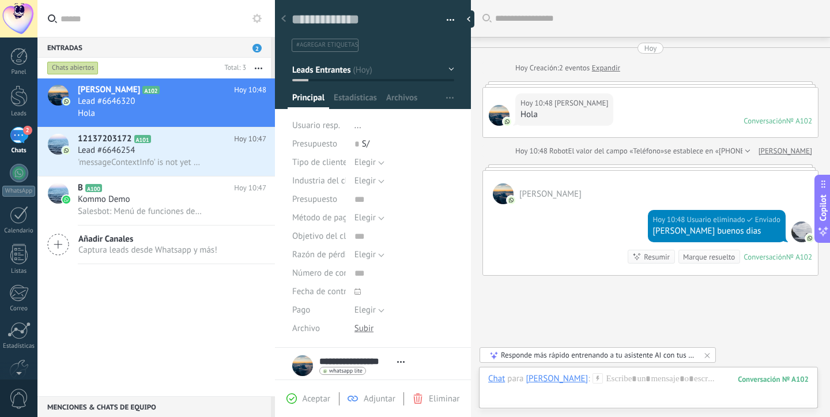
scroll to position [60, 0]
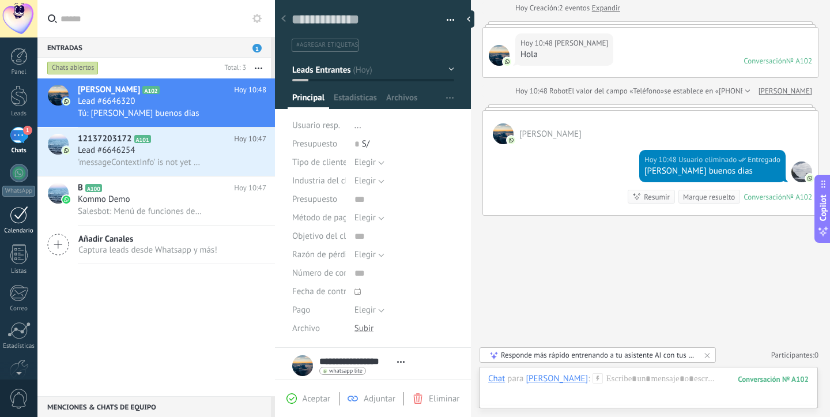
click at [27, 217] on div at bounding box center [19, 215] width 18 height 18
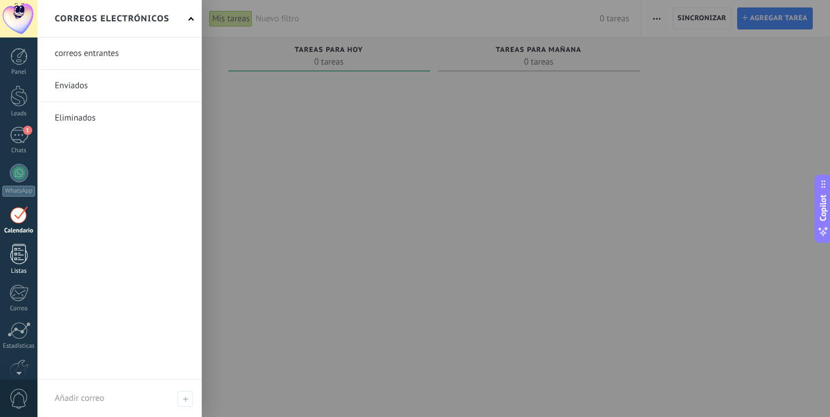
click at [14, 256] on div at bounding box center [18, 254] width 17 height 20
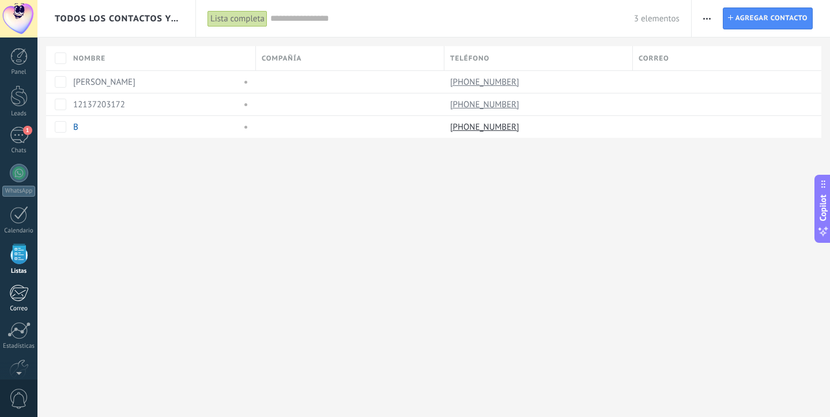
click at [13, 288] on div at bounding box center [18, 292] width 19 height 17
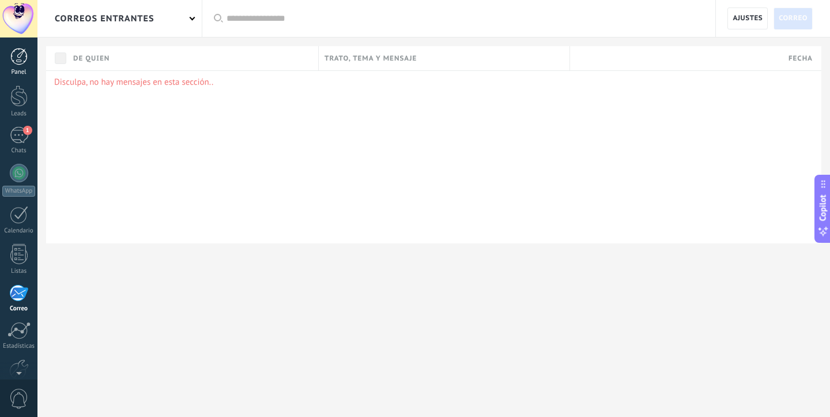
click at [19, 62] on div at bounding box center [18, 56] width 17 height 17
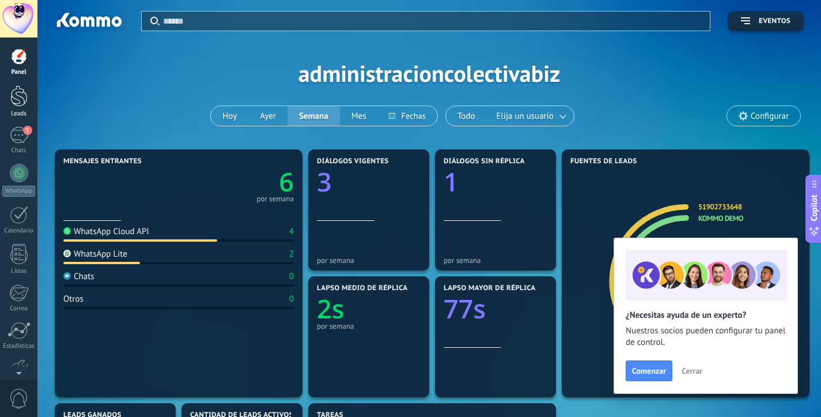
click at [21, 93] on div at bounding box center [18, 95] width 17 height 21
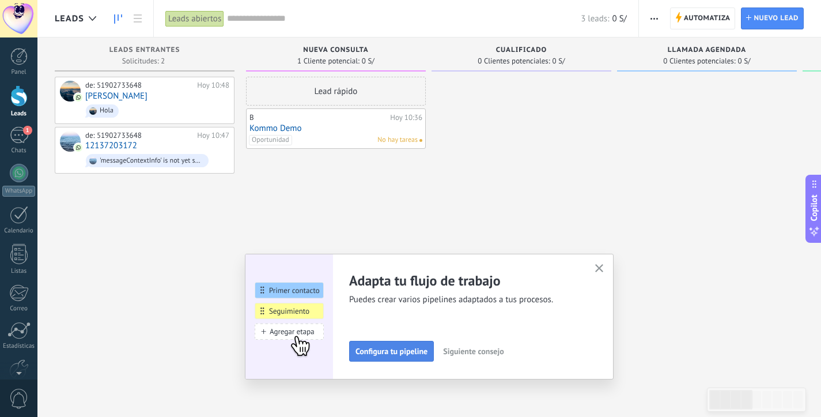
click at [402, 350] on span "Configura tu pipeline" at bounding box center [392, 351] width 72 height 8
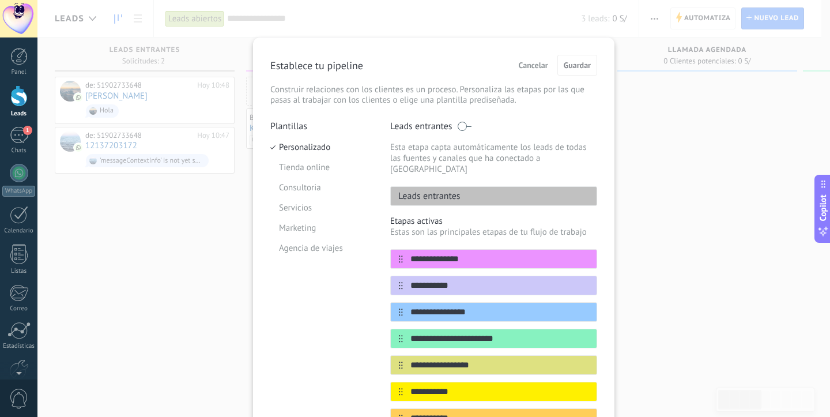
click at [460, 127] on span at bounding box center [464, 126] width 14 height 9
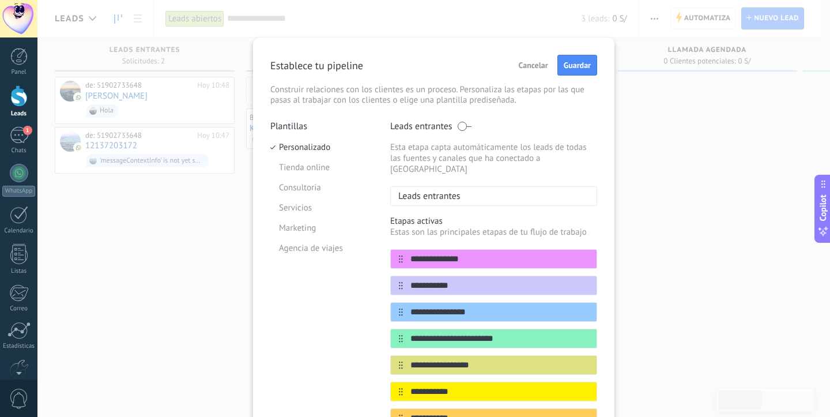
click at [460, 127] on span at bounding box center [464, 126] width 14 height 9
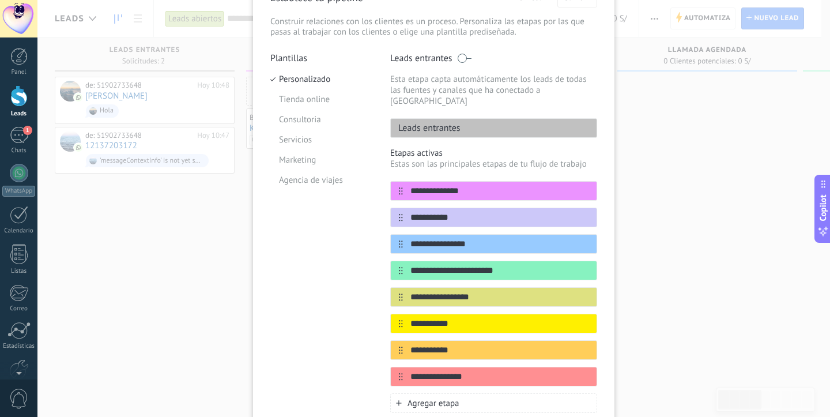
scroll to position [67, 0]
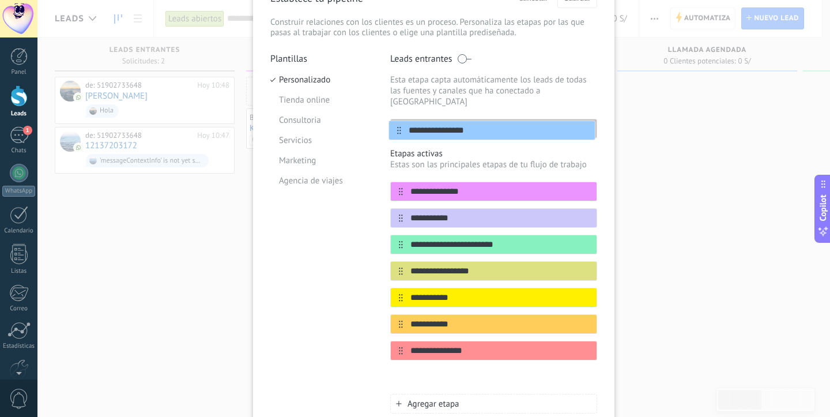
drag, startPoint x: 399, startPoint y: 231, endPoint x: 399, endPoint y: 125, distance: 106.0
click at [399, 125] on div "**********" at bounding box center [493, 278] width 207 height 451
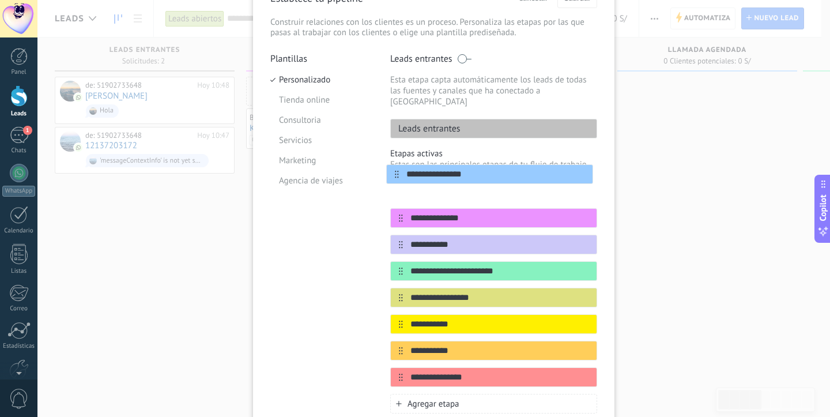
drag, startPoint x: 398, startPoint y: 231, endPoint x: 396, endPoint y: 167, distance: 64.0
click at [396, 167] on div "**********" at bounding box center [493, 280] width 207 height 265
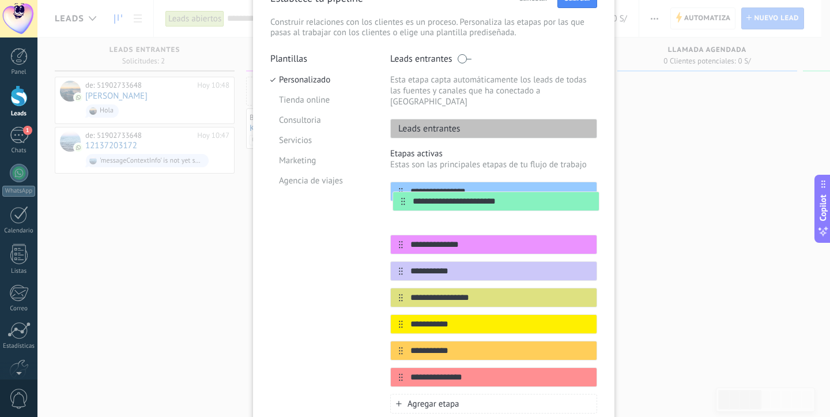
drag, startPoint x: 398, startPoint y: 259, endPoint x: 402, endPoint y: 195, distance: 64.1
click at [402, 195] on div "**********" at bounding box center [493, 284] width 207 height 205
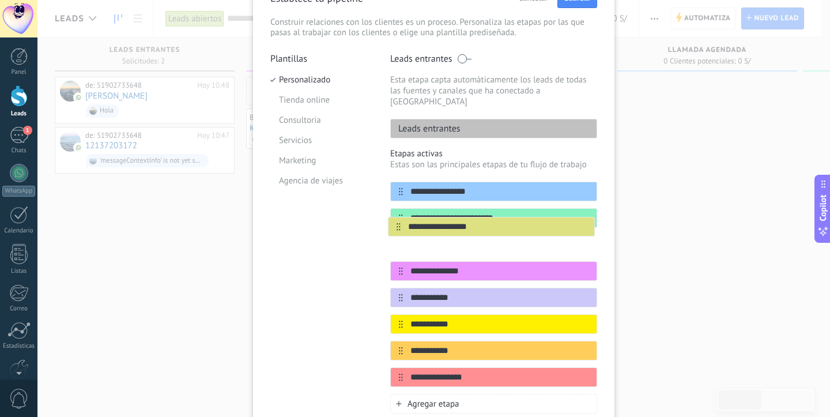
drag, startPoint x: 397, startPoint y: 289, endPoint x: 397, endPoint y: 224, distance: 65.1
click at [397, 224] on div "**********" at bounding box center [493, 284] width 207 height 205
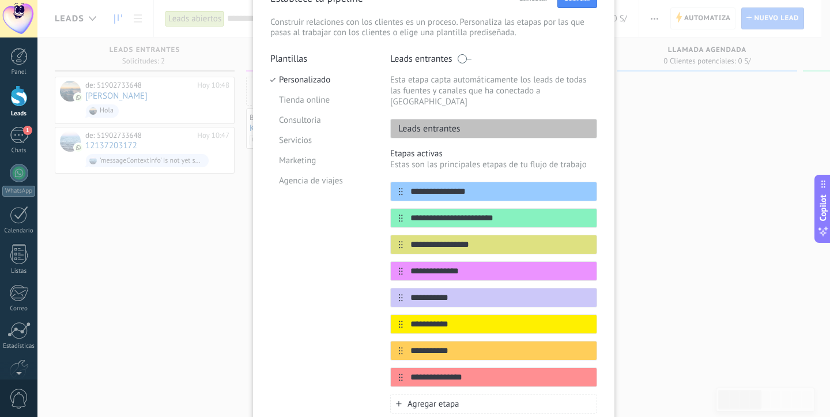
drag, startPoint x: 401, startPoint y: 312, endPoint x: 399, endPoint y: 297, distance: 15.2
click at [399, 251] on div "**********" at bounding box center [493, 284] width 207 height 205
click at [399, 314] on div "**********" at bounding box center [493, 324] width 207 height 20
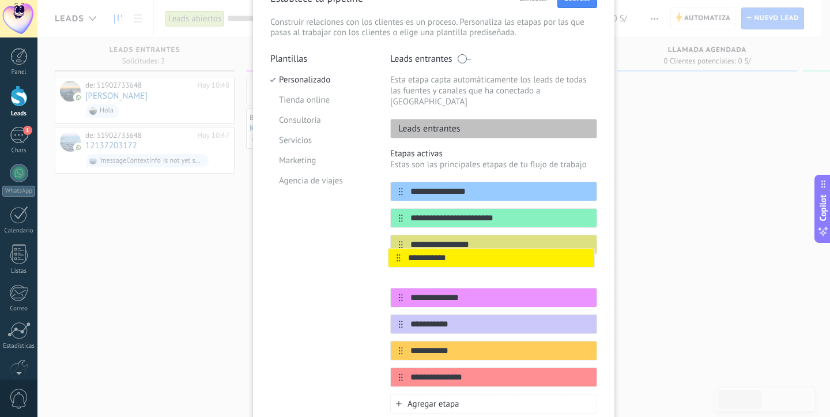
drag, startPoint x: 399, startPoint y: 312, endPoint x: 398, endPoint y: 254, distance: 58.2
click at [398, 254] on div "**********" at bounding box center [493, 284] width 207 height 205
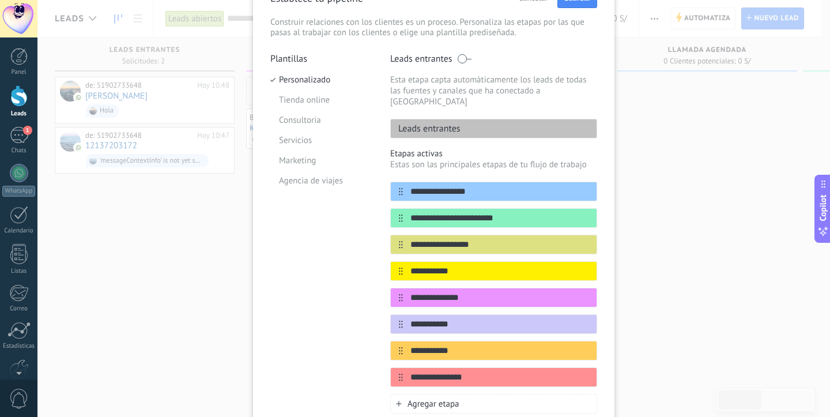
scroll to position [68, 0]
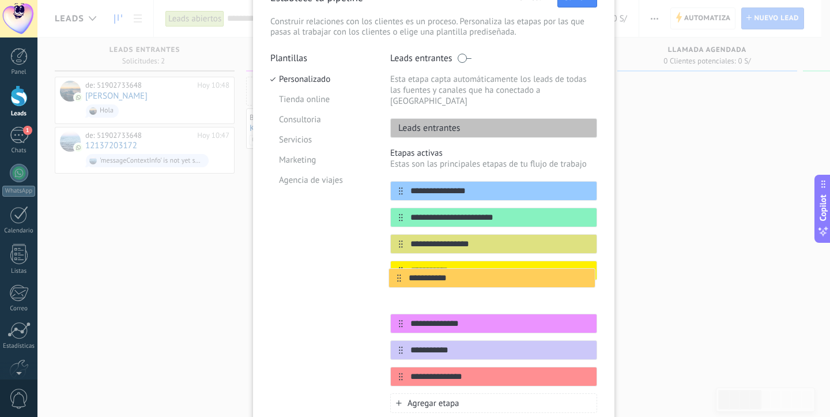
drag, startPoint x: 397, startPoint y: 338, endPoint x: 397, endPoint y: 274, distance: 64.6
click at [397, 274] on div "**********" at bounding box center [493, 283] width 207 height 205
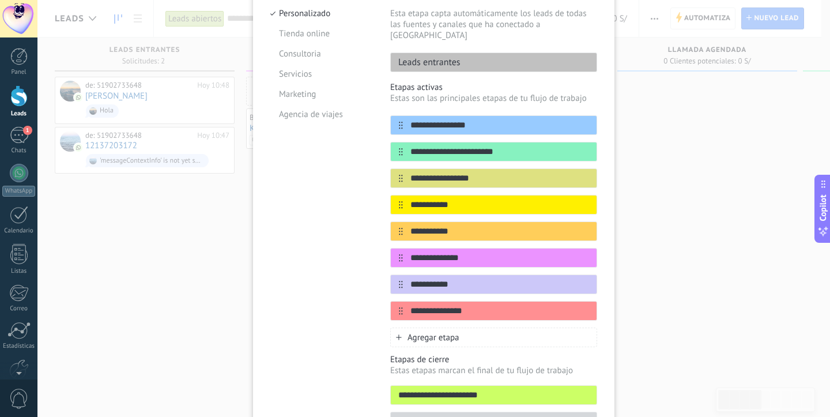
scroll to position [134, 0]
click at [460, 252] on input "**********" at bounding box center [486, 258] width 167 height 12
click at [574, 254] on icon at bounding box center [575, 257] width 6 height 7
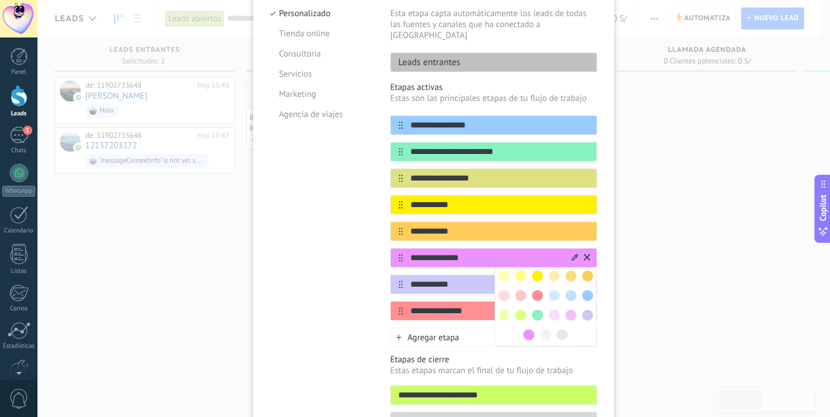
click at [526, 252] on input "**********" at bounding box center [486, 258] width 167 height 12
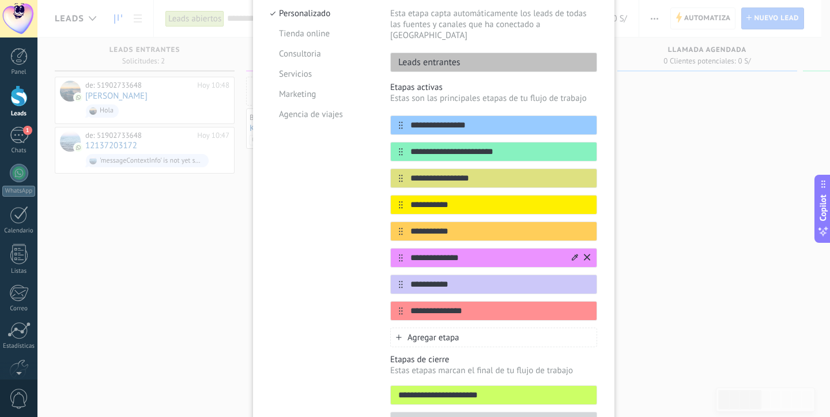
click at [526, 252] on input "**********" at bounding box center [486, 258] width 167 height 12
type input "********"
click at [584, 280] on icon at bounding box center [587, 283] width 6 height 7
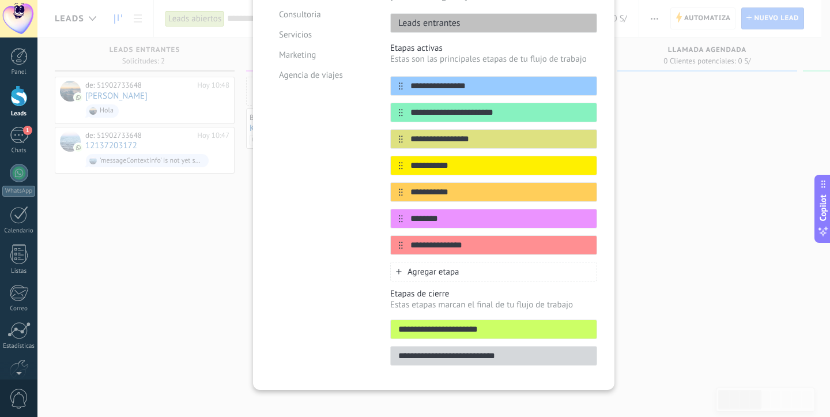
scroll to position [172, 0]
drag, startPoint x: 401, startPoint y: 344, endPoint x: 414, endPoint y: 296, distance: 50.0
click at [413, 297] on div "**********" at bounding box center [493, 327] width 207 height 77
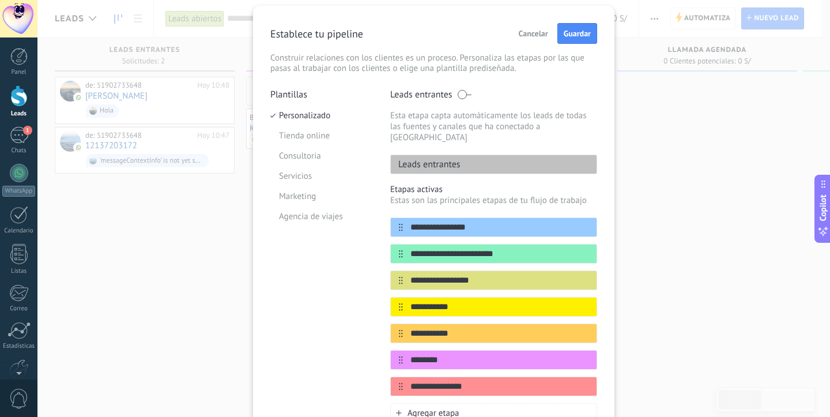
scroll to position [29, 0]
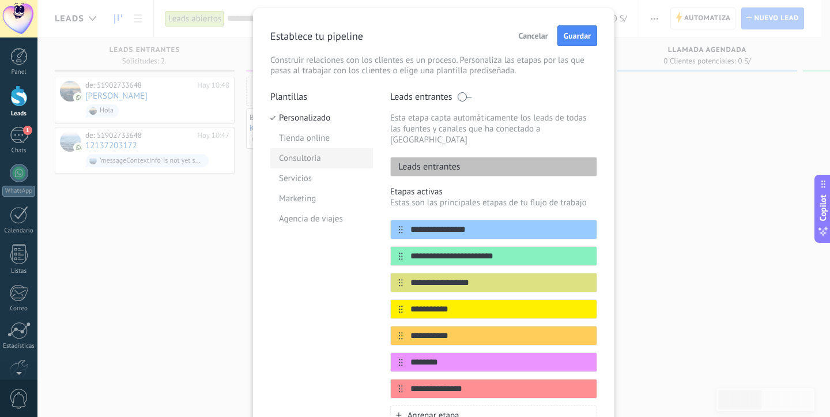
click at [304, 157] on li "Consultoria" at bounding box center [321, 158] width 103 height 20
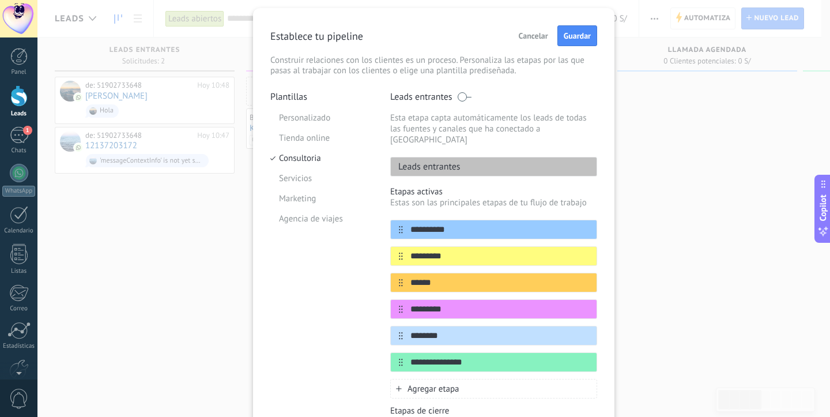
click at [304, 157] on li "Consultoria" at bounding box center [321, 158] width 103 height 20
click at [303, 159] on li "Consultoria" at bounding box center [321, 158] width 103 height 20
click at [307, 173] on li "Servicios" at bounding box center [321, 178] width 103 height 20
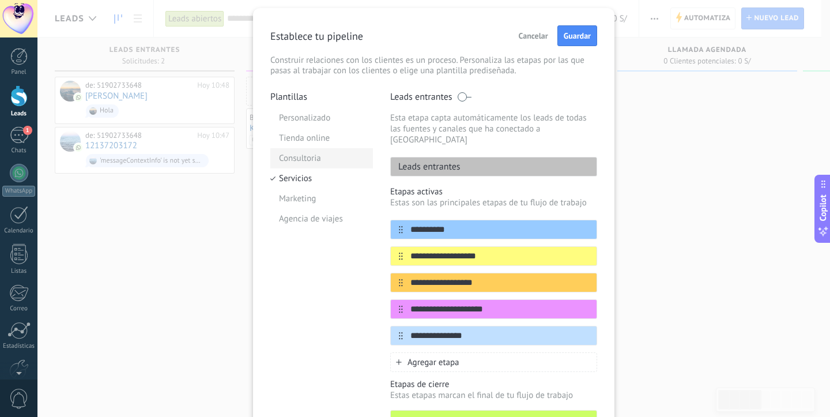
click at [308, 156] on li "Consultoria" at bounding box center [321, 158] width 103 height 20
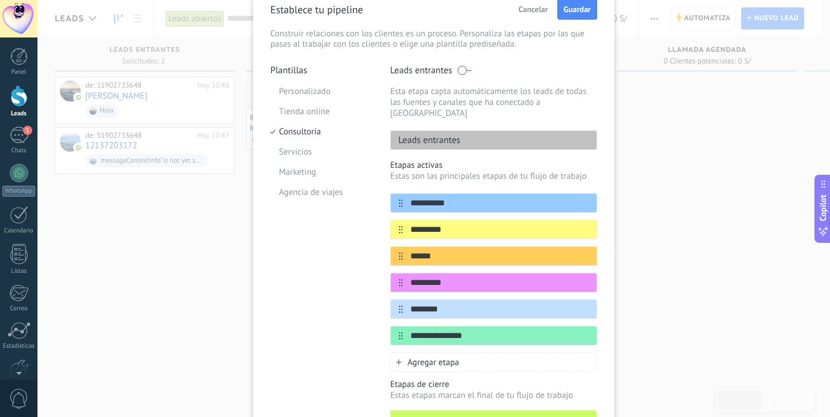
scroll to position [46, 0]
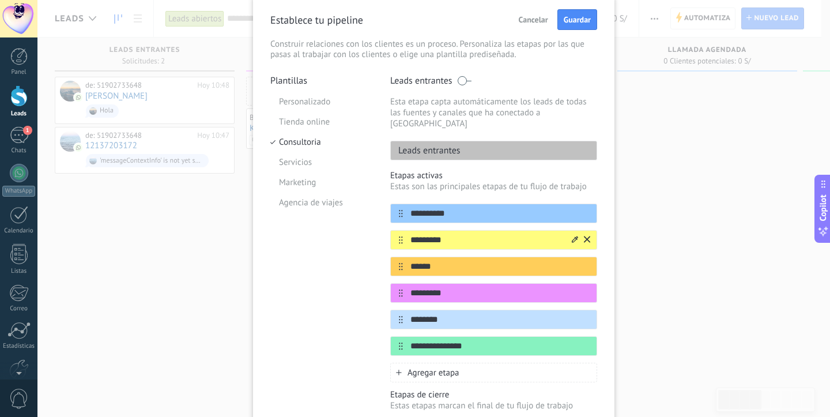
click at [584, 236] on icon at bounding box center [587, 239] width 6 height 7
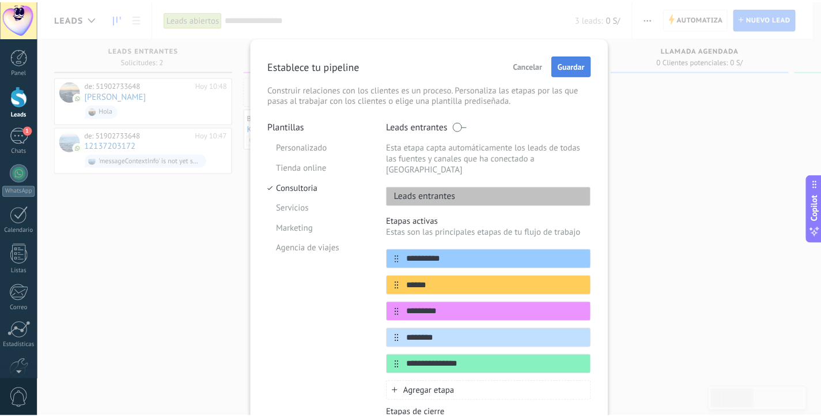
scroll to position [0, 0]
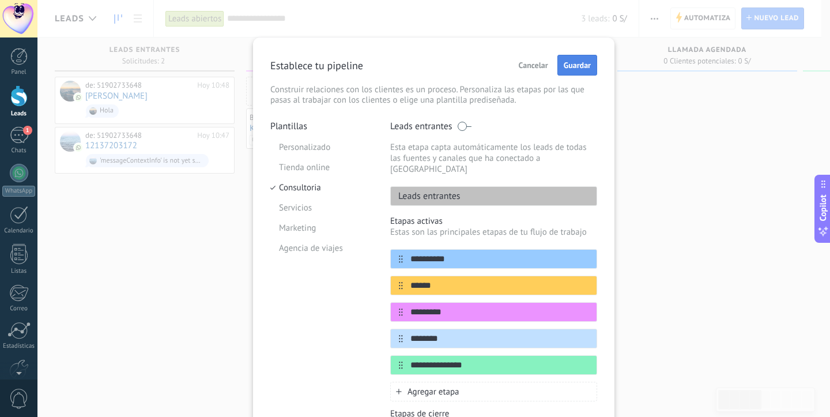
click at [579, 62] on span "Guardar" at bounding box center [577, 65] width 27 height 8
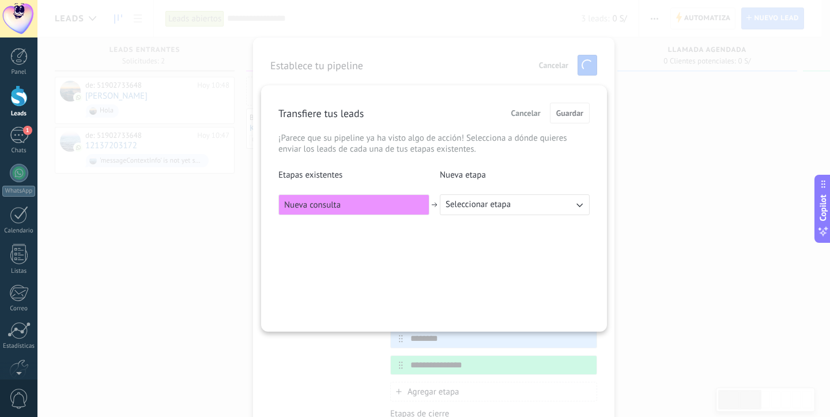
click at [469, 186] on div "Etapas existentes Nueva etapa Nueva consulta Seleccionar etapa" at bounding box center [433, 192] width 311 height 46
click at [469, 205] on span "Seleccionar etapa" at bounding box center [477, 205] width 65 height 12
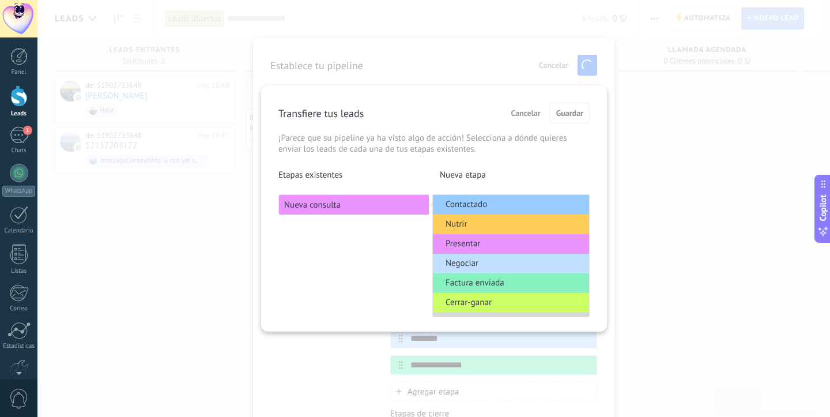
click at [465, 228] on span "Nutrir" at bounding box center [456, 224] width 22 height 12
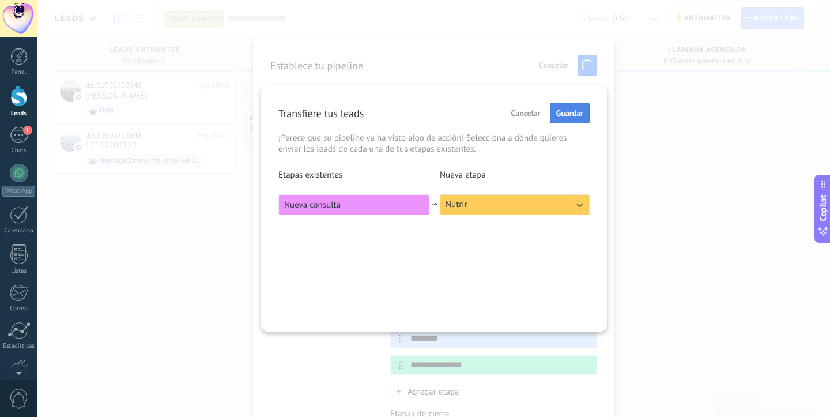
click at [567, 115] on span "Guardar" at bounding box center [569, 113] width 27 height 8
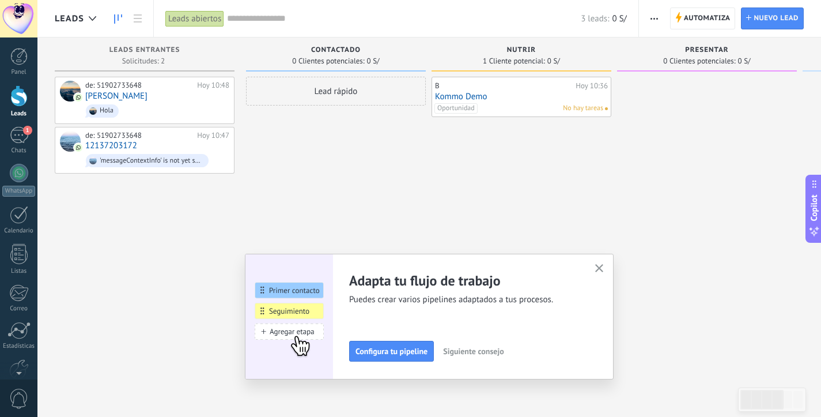
click at [604, 266] on icon "button" at bounding box center [599, 268] width 9 height 9
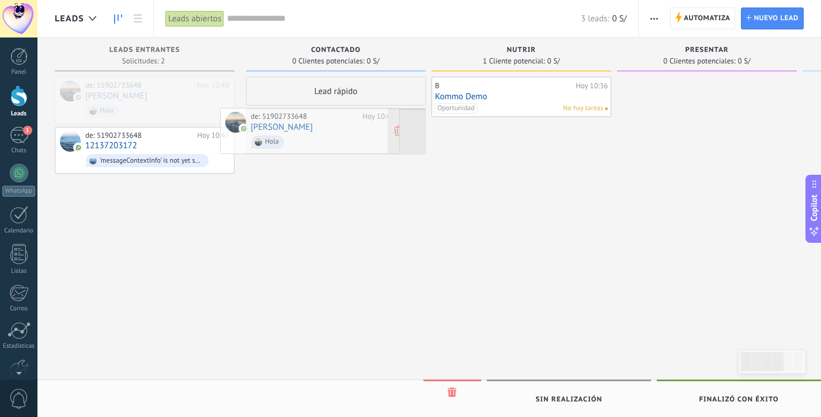
drag, startPoint x: 184, startPoint y: 99, endPoint x: 356, endPoint y: 130, distance: 174.1
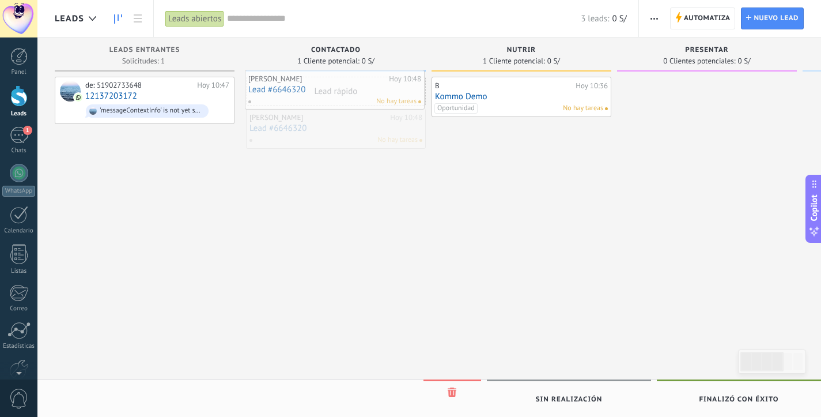
drag, startPoint x: 351, startPoint y: 127, endPoint x: 350, endPoint y: 88, distance: 38.6
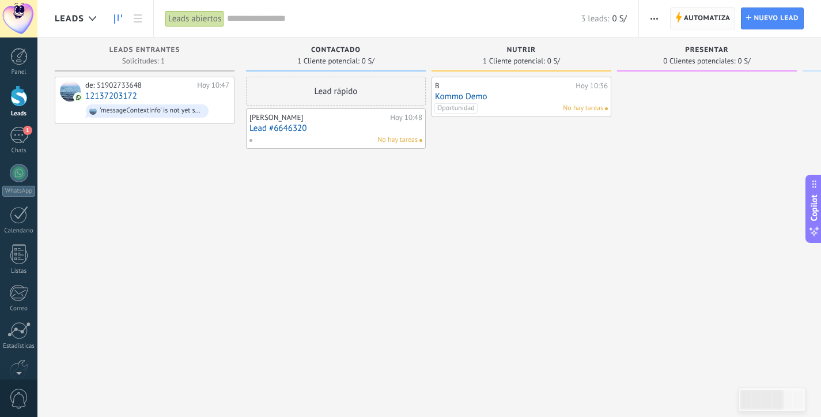
click at [685, 18] on span "Automatiza" at bounding box center [707, 18] width 47 height 21
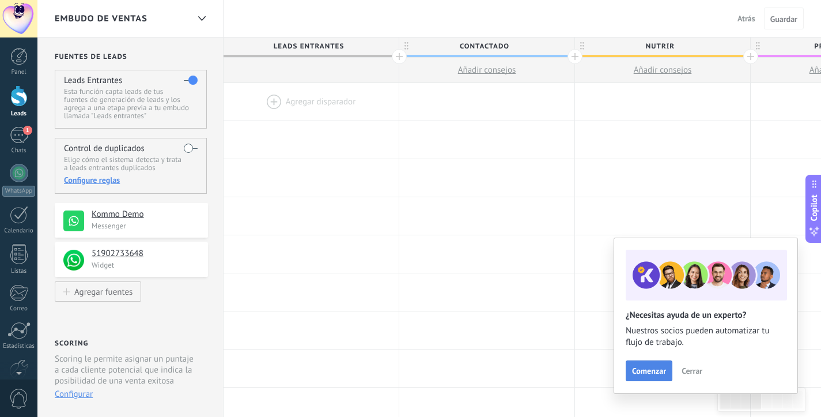
click at [662, 373] on span "Comenzar" at bounding box center [649, 371] width 34 height 8
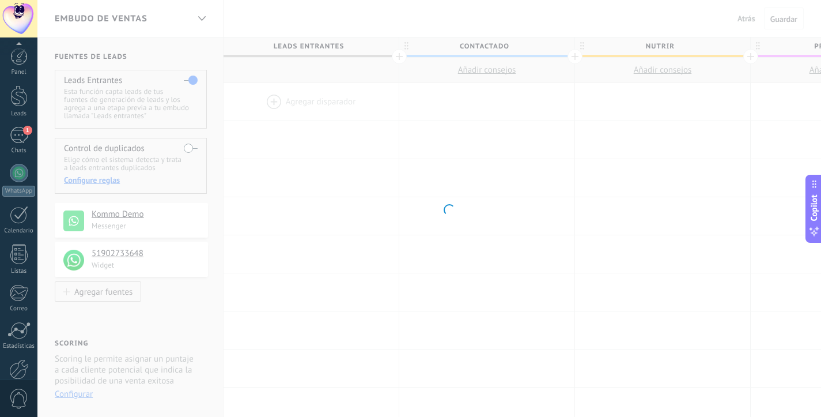
scroll to position [63, 0]
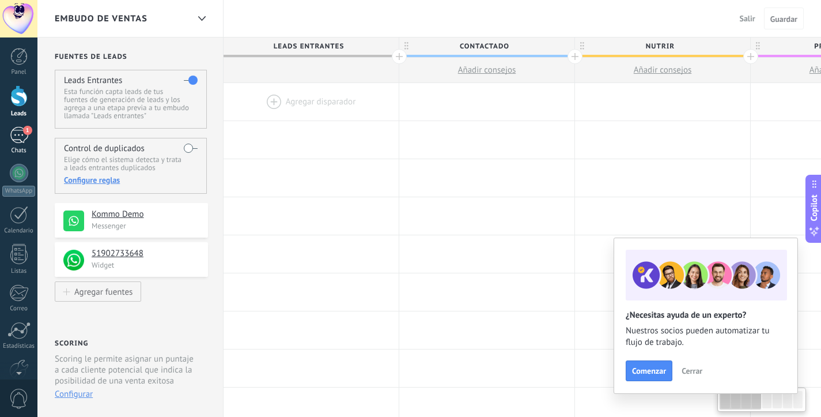
click at [20, 131] on div "1" at bounding box center [19, 135] width 18 height 17
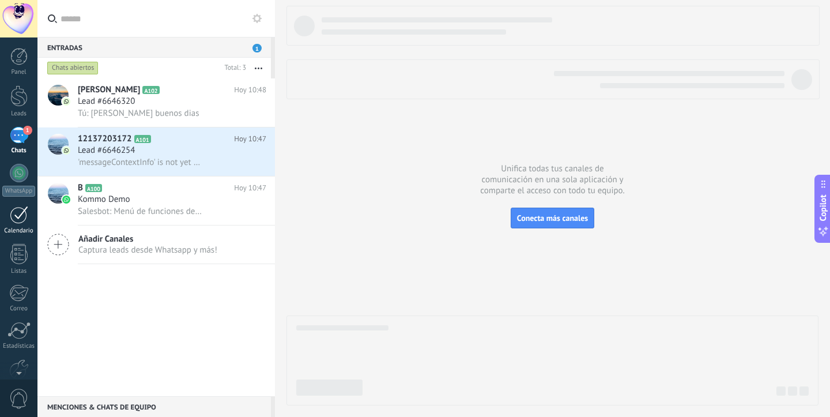
click at [20, 216] on div at bounding box center [19, 215] width 18 height 18
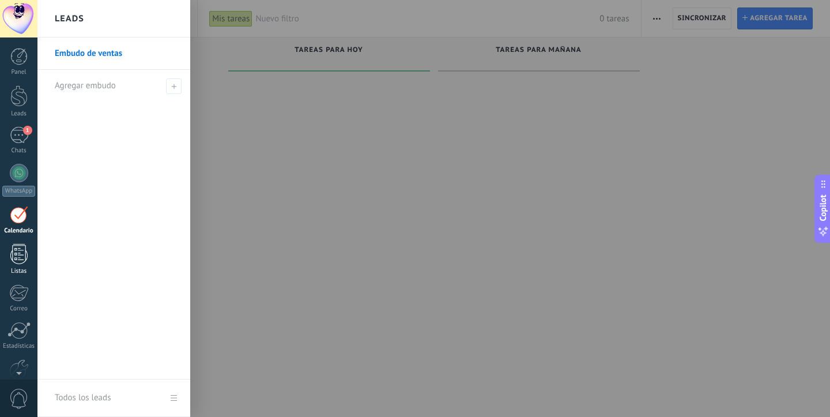
click at [20, 259] on div at bounding box center [18, 254] width 17 height 20
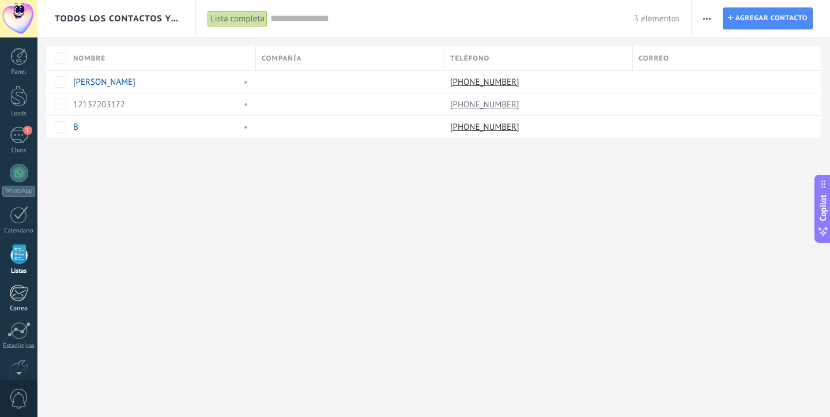
click at [18, 291] on div at bounding box center [18, 292] width 19 height 17
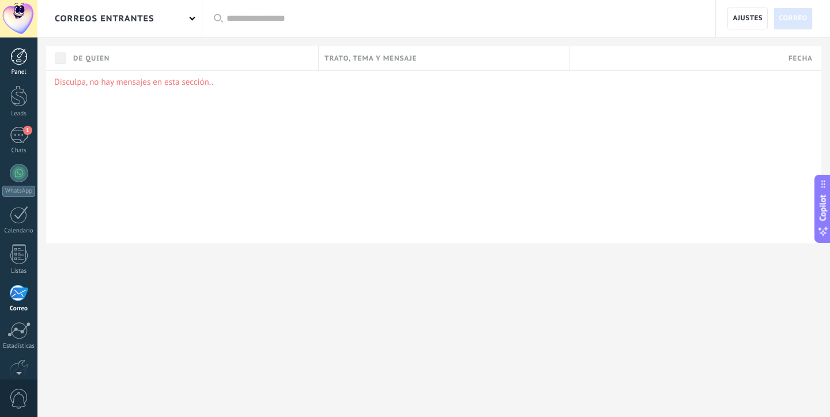
click at [20, 63] on div at bounding box center [18, 56] width 17 height 17
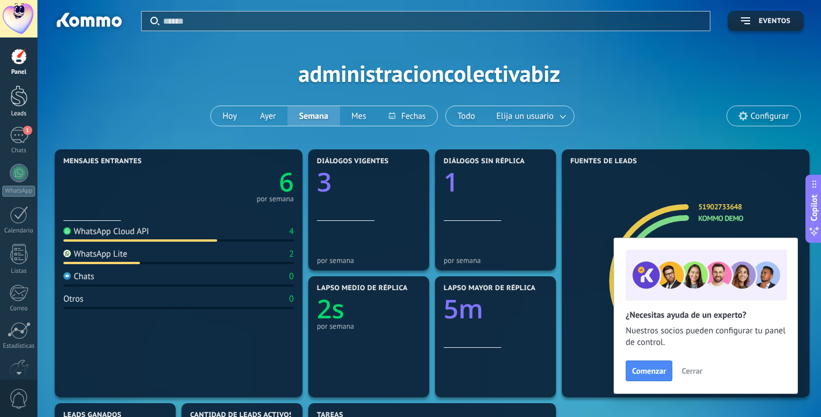
click at [18, 99] on div at bounding box center [18, 95] width 17 height 21
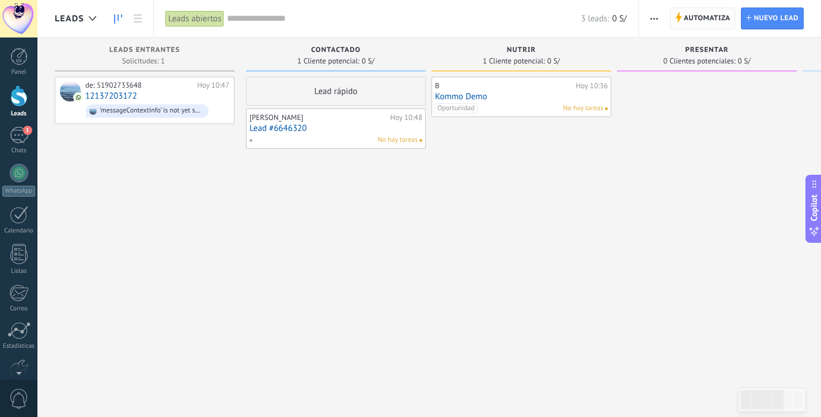
click at [704, 19] on span "Automatiza" at bounding box center [707, 18] width 47 height 21
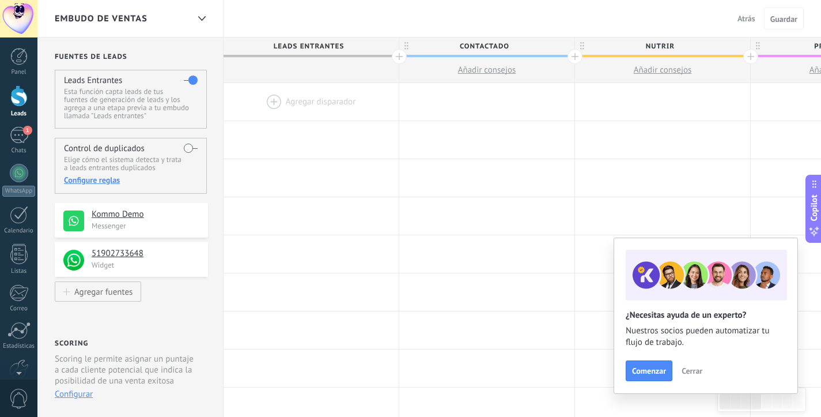
click at [280, 99] on div at bounding box center [311, 101] width 175 height 37
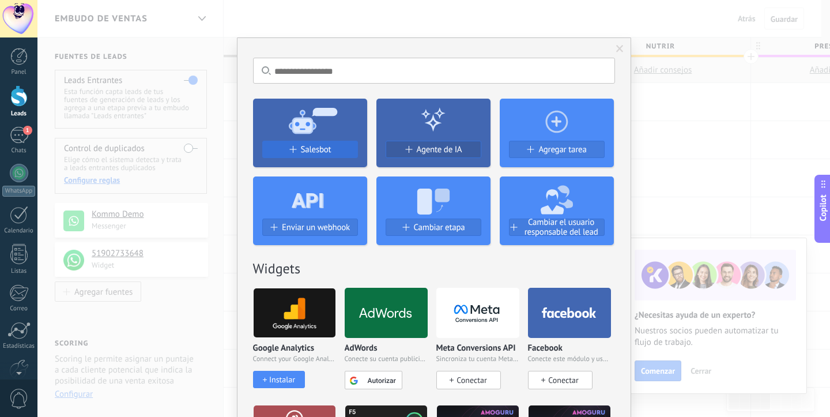
click at [309, 148] on span "Salesbot" at bounding box center [316, 150] width 31 height 10
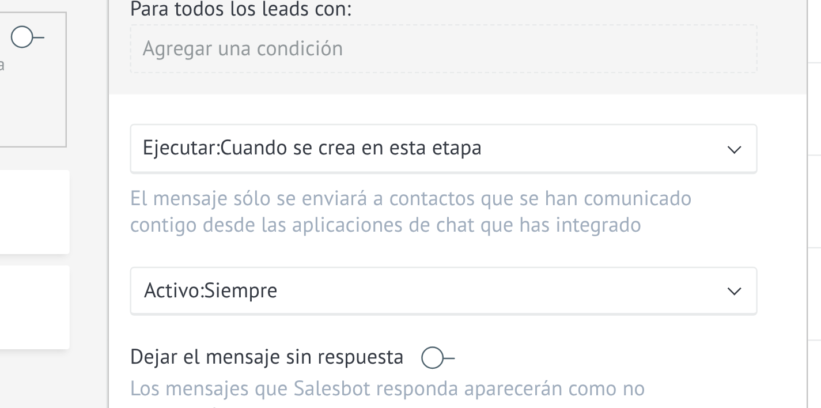
click at [238, 188] on div "Ejecutar: Cuando se crea en esta etapa" at bounding box center [357, 193] width 239 height 11
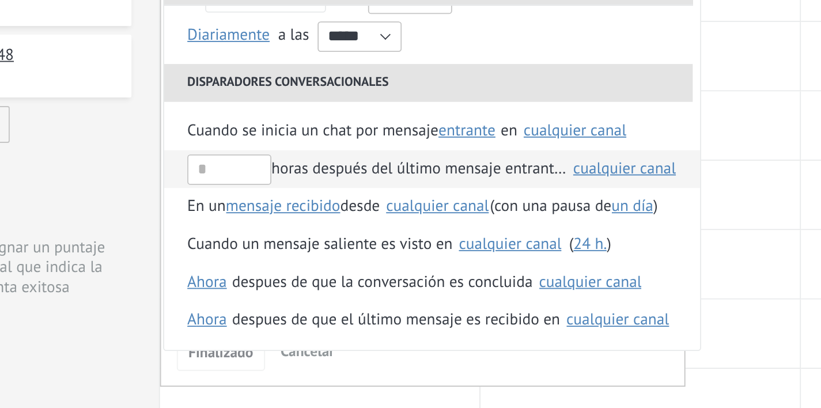
scroll to position [43, 0]
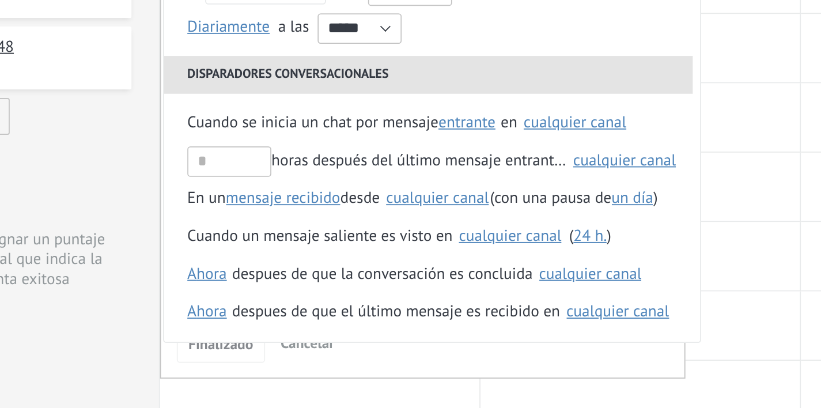
click at [226, 215] on li "Disparadores conversacionales" at bounding box center [371, 225] width 290 height 21
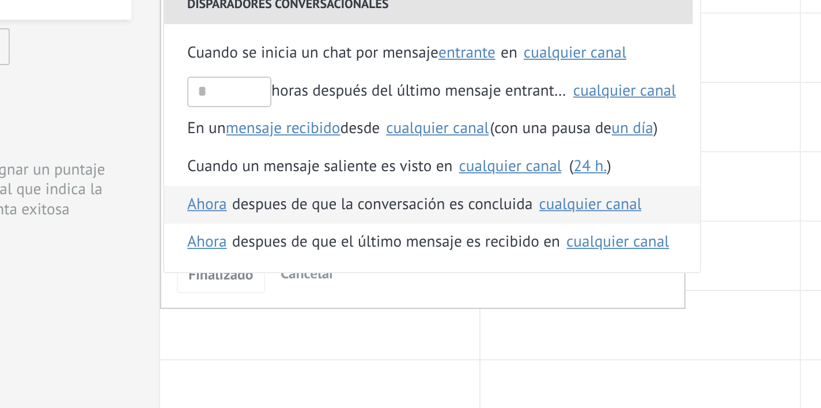
scroll to position [90, 0]
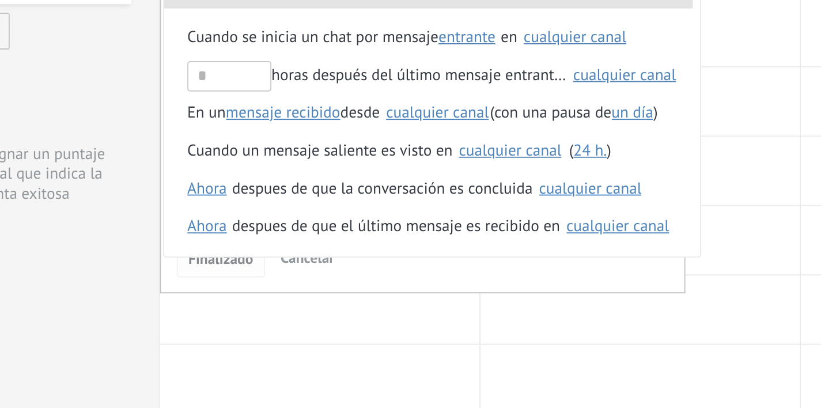
click at [239, 322] on span "Finalizado" at bounding box center [257, 326] width 36 height 8
click at [225, 141] on div "**********" at bounding box center [372, 210] width 295 height 232
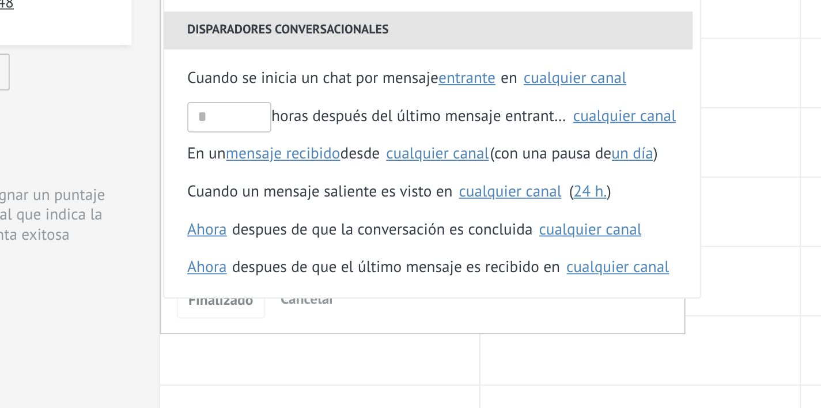
scroll to position [105, 0]
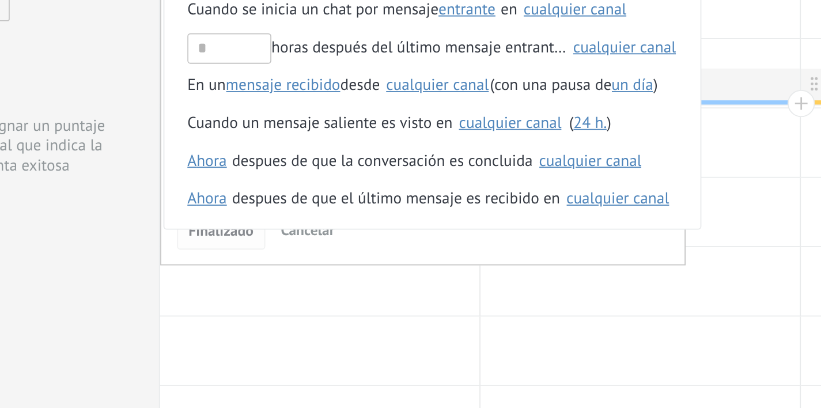
click at [239, 307] on span "Finalizado" at bounding box center [257, 311] width 36 height 8
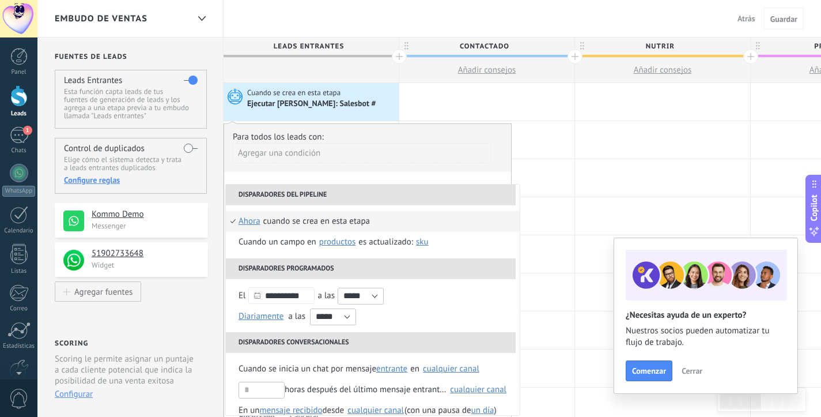
scroll to position [0, 0]
click at [333, 105] on div "Ejecutar [PERSON_NAME]: Salesbot #" at bounding box center [312, 104] width 130 height 10
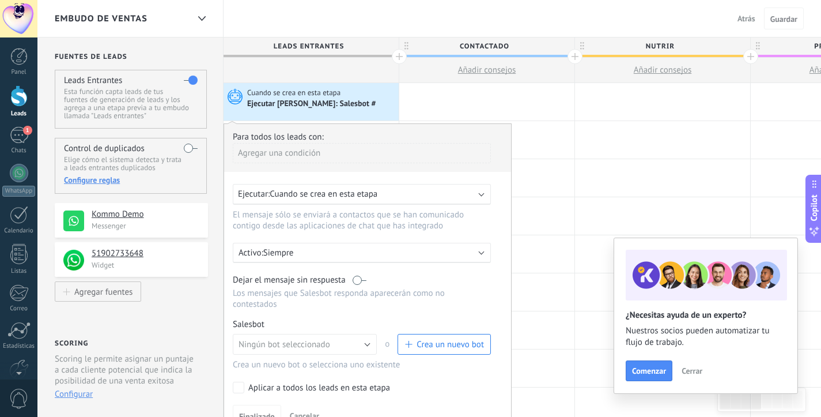
click at [364, 108] on div "Ejecutar [PERSON_NAME]: Salesbot #" at bounding box center [321, 104] width 149 height 12
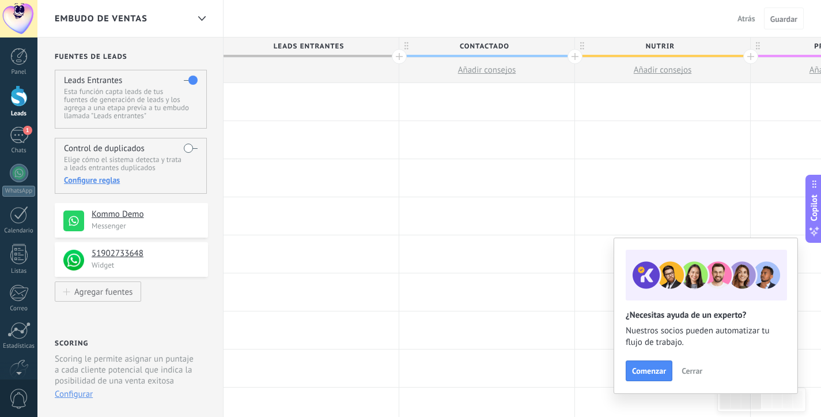
click at [305, 101] on div at bounding box center [311, 101] width 175 height 37
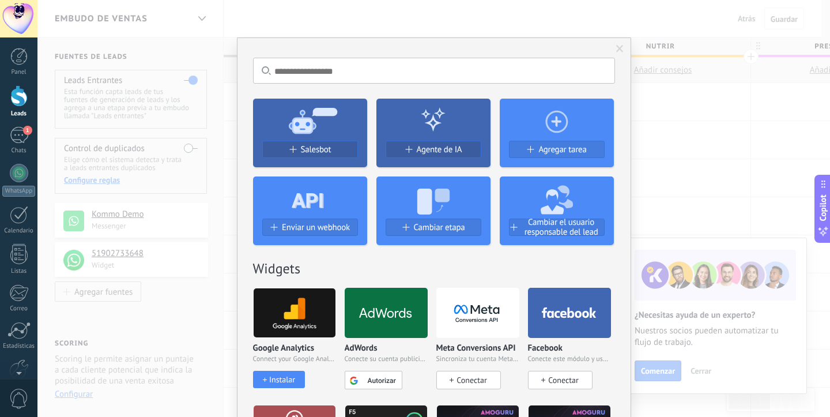
click at [304, 130] on use at bounding box center [313, 120] width 48 height 26
click at [307, 152] on span "Salesbot" at bounding box center [316, 150] width 31 height 10
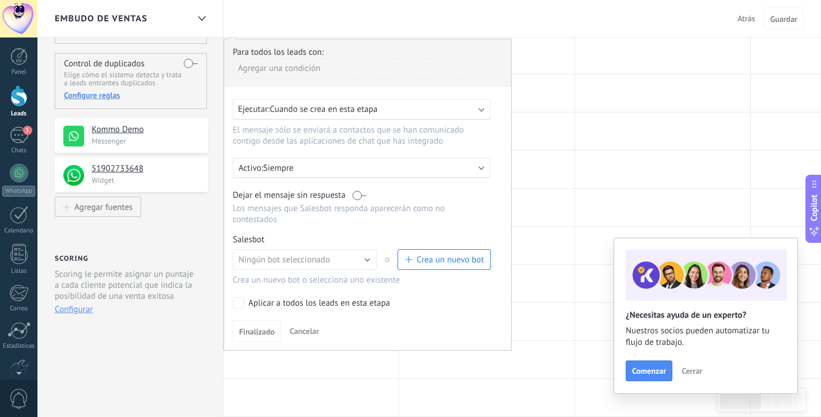
scroll to position [90, 0]
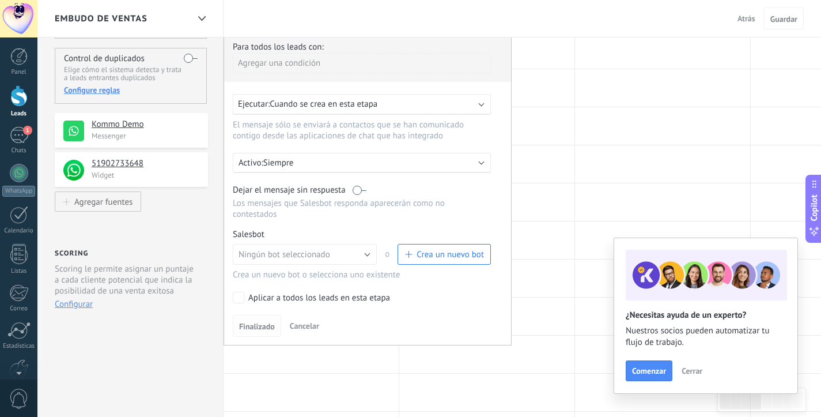
click at [262, 320] on button "Finalizado" at bounding box center [257, 326] width 48 height 22
click at [259, 323] on span "Finalizado" at bounding box center [257, 326] width 36 height 8
click at [269, 328] on span "Finalizado" at bounding box center [257, 326] width 36 height 8
click at [343, 255] on button "Ningún bot seleccionado" at bounding box center [305, 254] width 144 height 21
click at [436, 227] on div "Para todos los leads con: [PERSON_NAME] una condición Ejecutar: Cuando se crea …" at bounding box center [368, 189] width 288 height 312
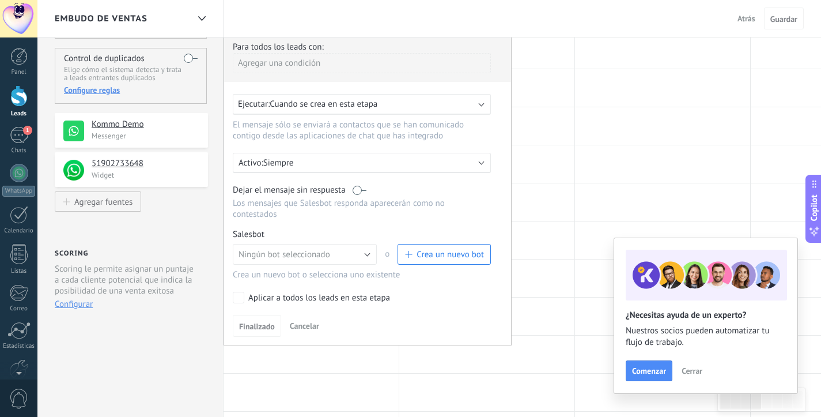
click at [429, 252] on span "Crea un nuevo bot" at bounding box center [450, 254] width 67 height 11
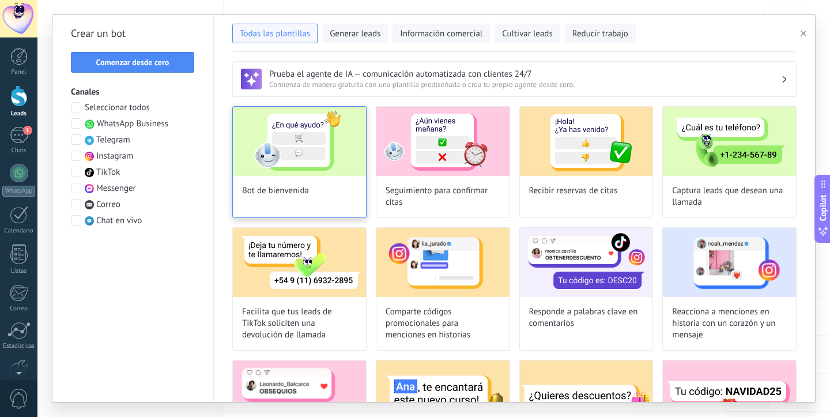
click at [298, 158] on img at bounding box center [299, 141] width 133 height 69
type input "**********"
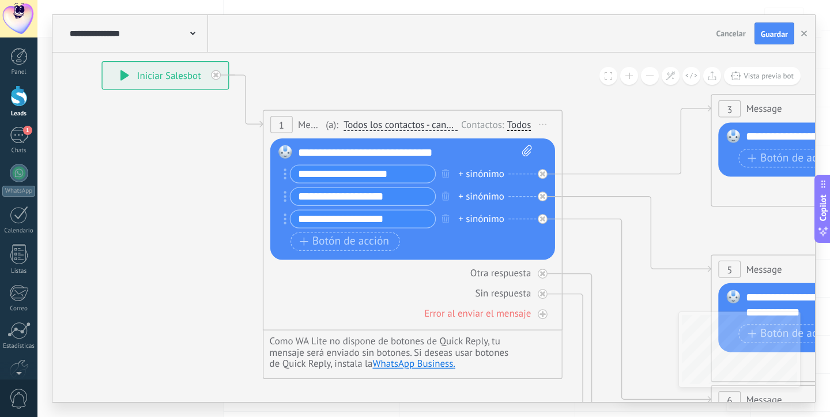
click at [337, 172] on input "**********" at bounding box center [362, 173] width 145 height 17
click at [335, 171] on input "**********" at bounding box center [362, 173] width 145 height 17
type input "*"
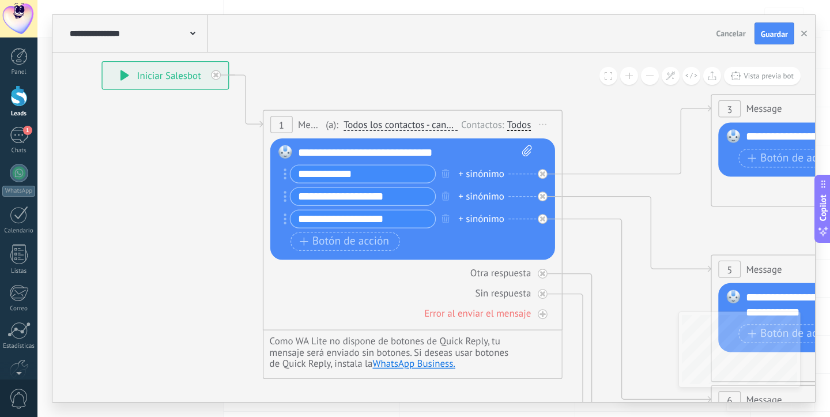
type input "**********"
click at [360, 197] on input "**********" at bounding box center [362, 196] width 145 height 17
type input "*******"
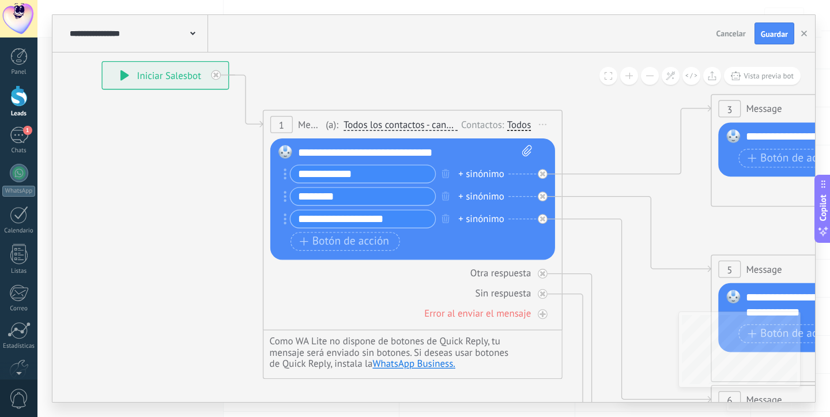
click at [352, 217] on input "**********" at bounding box center [362, 218] width 145 height 17
type input "*********"
click at [364, 246] on span "Botón de acción" at bounding box center [344, 241] width 89 height 12
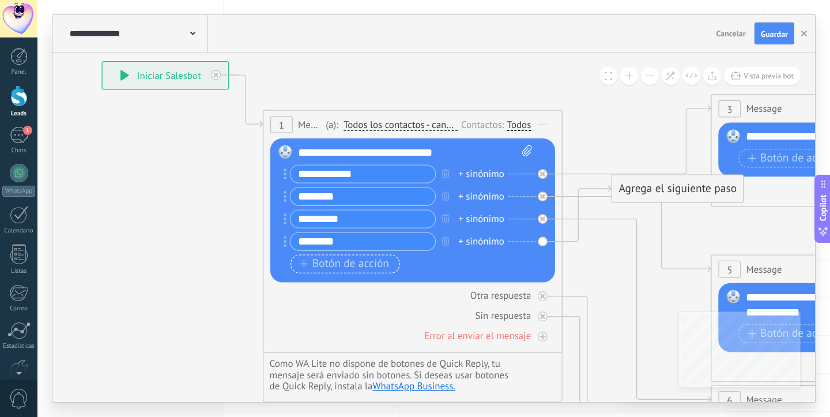
type input "********"
click at [337, 265] on span "Botón de acción" at bounding box center [344, 264] width 89 height 12
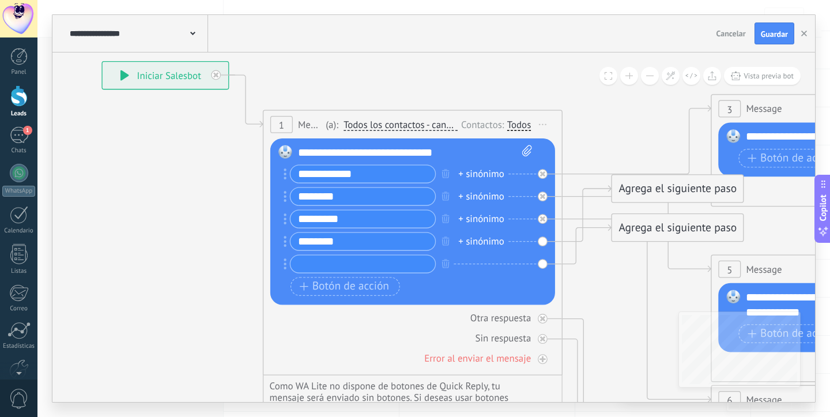
click at [329, 265] on input "text" at bounding box center [362, 263] width 145 height 17
type input "**********"
click at [317, 285] on span "Botón de acción" at bounding box center [344, 286] width 89 height 12
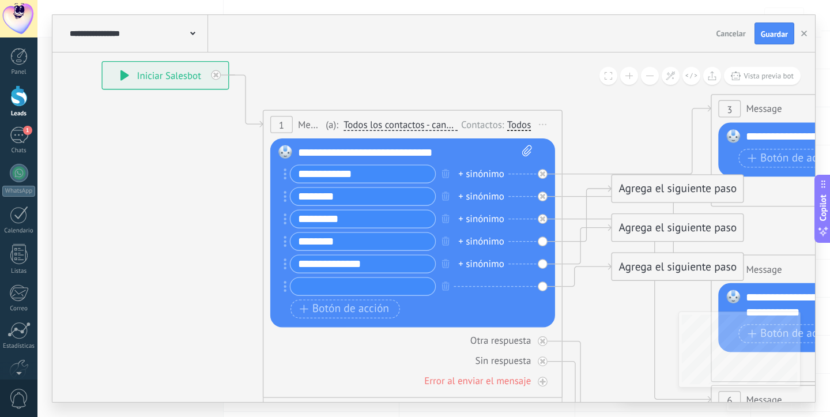
click at [316, 286] on input "text" at bounding box center [362, 286] width 145 height 17
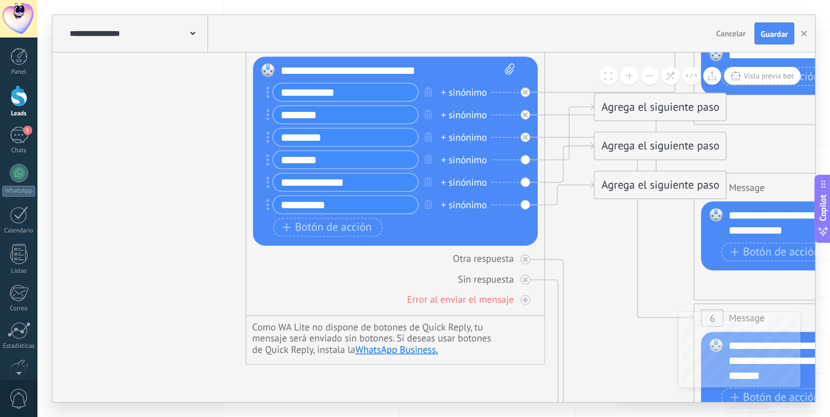
type input "**********"
drag, startPoint x: 619, startPoint y: 105, endPoint x: 588, endPoint y: 373, distance: 270.4
click at [588, 373] on div "Agrega el siguiente paso" at bounding box center [629, 381] width 131 height 25
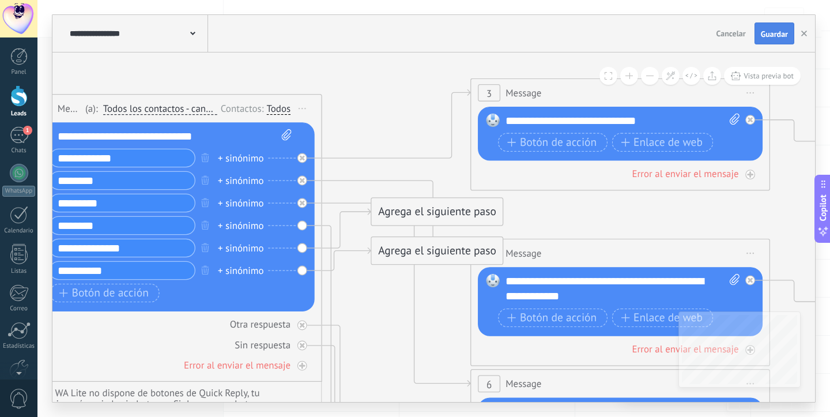
click at [770, 27] on button "Guardar" at bounding box center [774, 33] width 40 height 22
click at [805, 30] on button "button" at bounding box center [803, 33] width 17 height 22
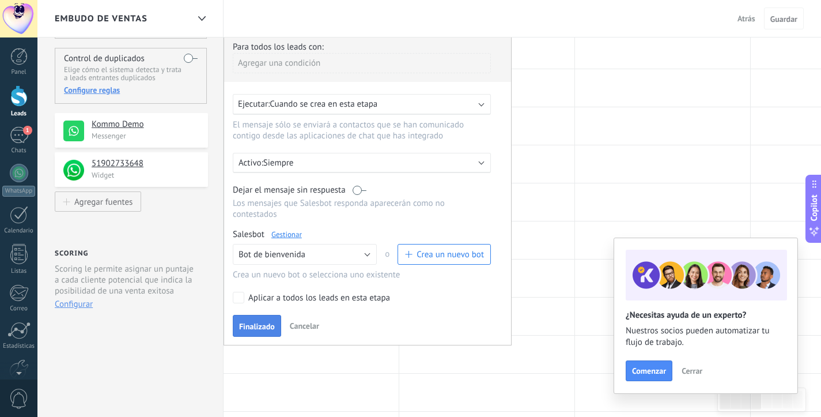
click at [260, 324] on span "Finalizado" at bounding box center [257, 326] width 36 height 8
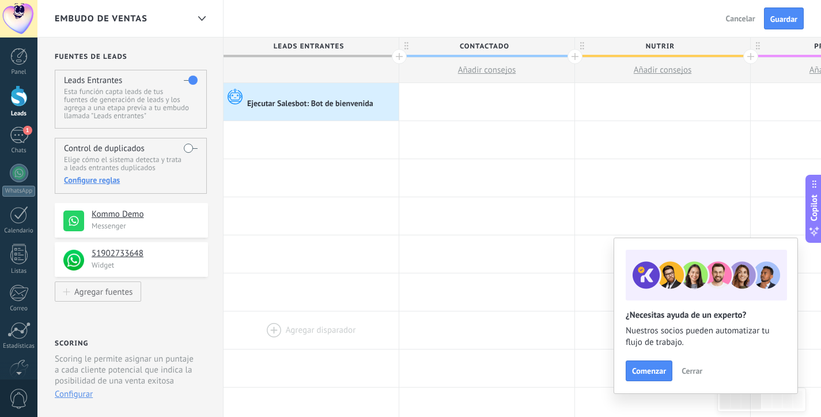
scroll to position [0, 0]
click at [320, 107] on div "Ejecutar Salesbot: Bot de bienvenida" at bounding box center [311, 104] width 128 height 10
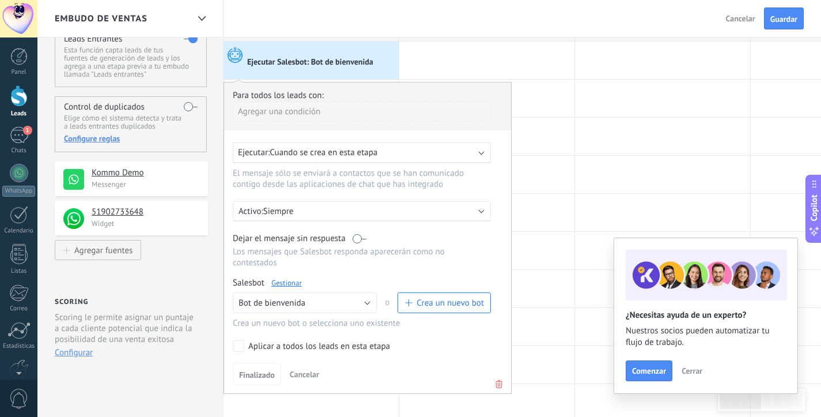
scroll to position [71, 0]
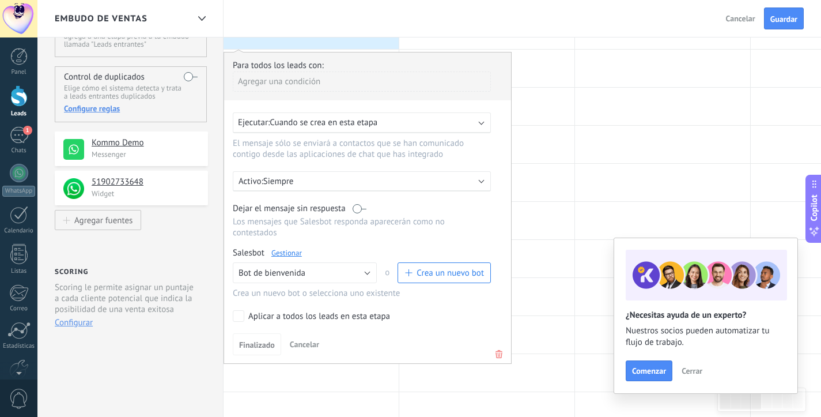
click at [303, 316] on div "Aplicar a todos los leads en esta etapa" at bounding box center [319, 317] width 142 height 12
click at [259, 344] on span "Finalizado" at bounding box center [257, 345] width 36 height 8
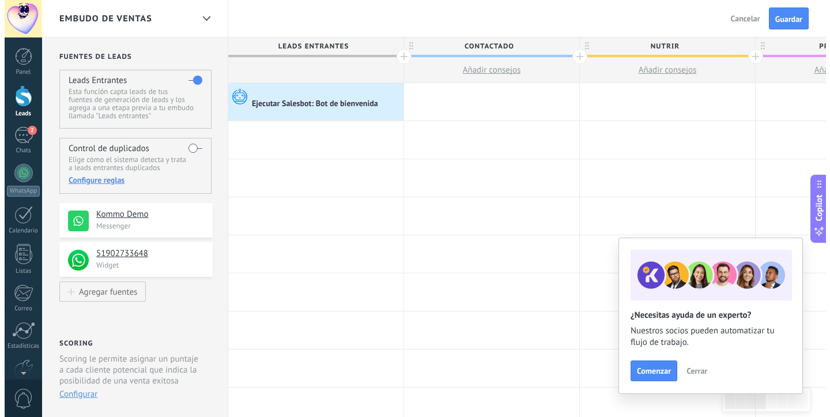
scroll to position [0, 0]
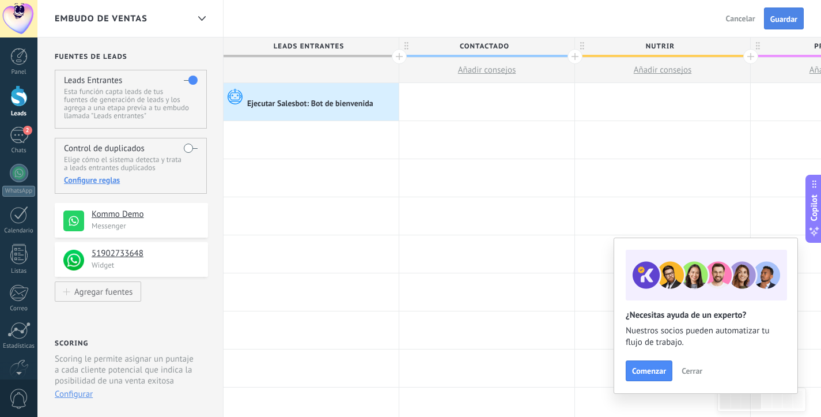
click at [777, 21] on span "Guardar" at bounding box center [784, 19] width 27 height 8
click at [16, 134] on div "2" at bounding box center [19, 135] width 18 height 17
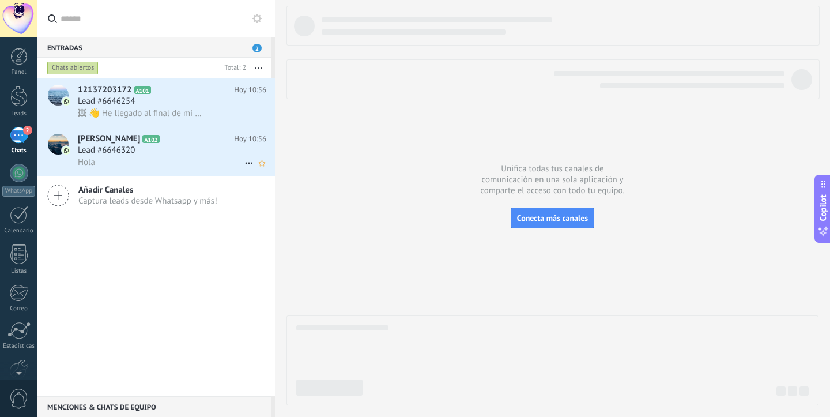
click at [108, 148] on span "Lead #6646320" at bounding box center [106, 151] width 57 height 12
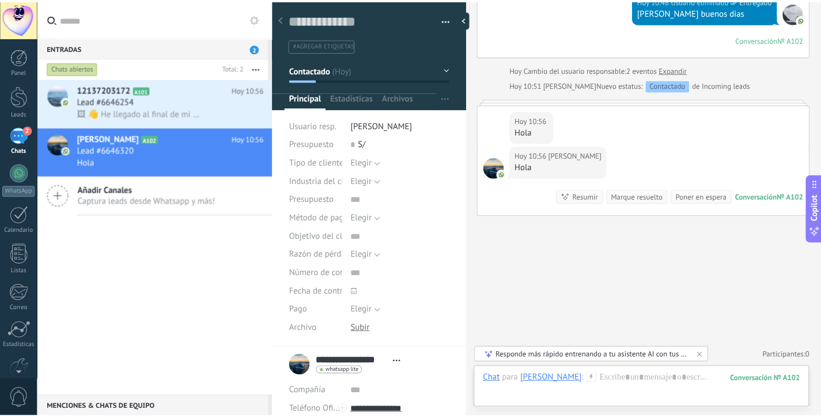
scroll to position [219, 0]
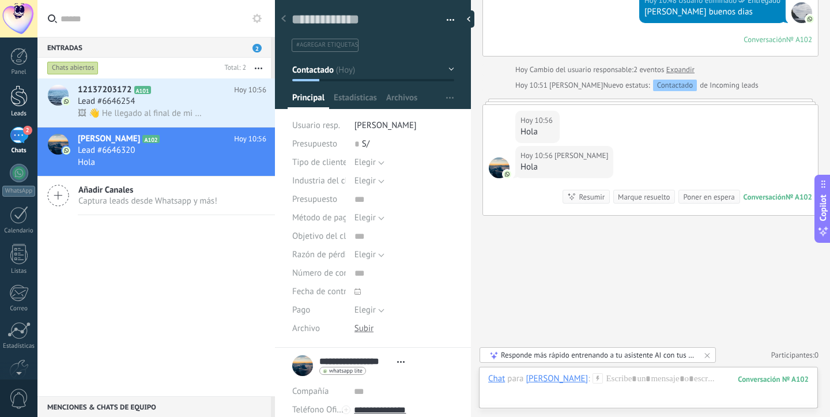
click at [15, 100] on div at bounding box center [18, 95] width 17 height 21
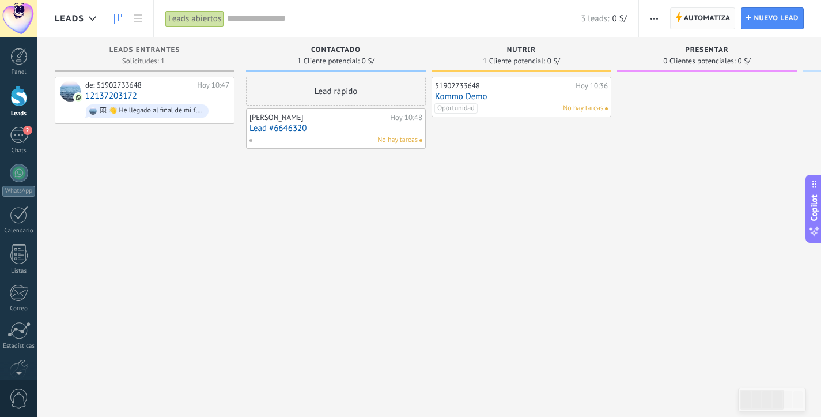
click at [698, 17] on span "Automatiza" at bounding box center [707, 18] width 47 height 21
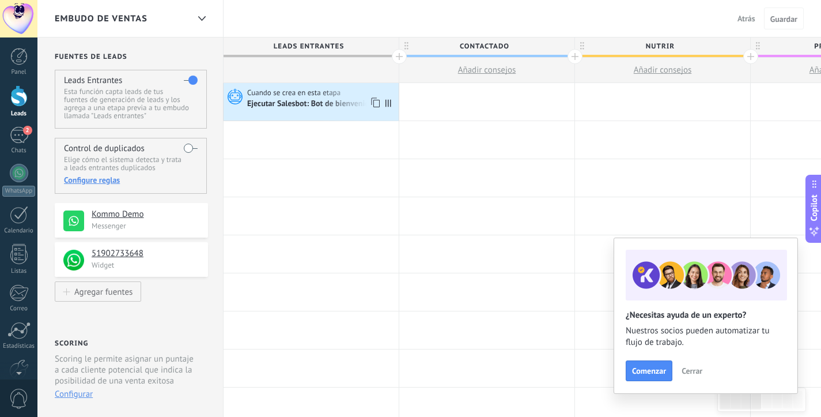
click at [393, 101] on span at bounding box center [391, 101] width 16 height 37
click at [334, 101] on div "Ejecutar Salesbot: Bot de bienvenida" at bounding box center [311, 104] width 128 height 10
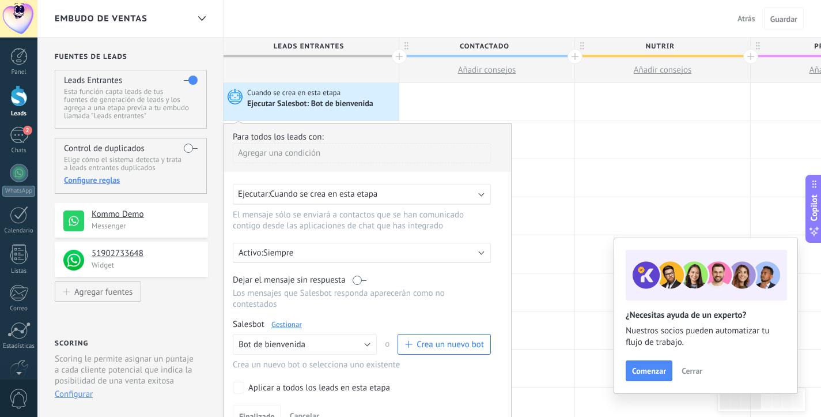
click at [334, 194] on span "Cuando se crea en esta etapa" at bounding box center [324, 193] width 108 height 11
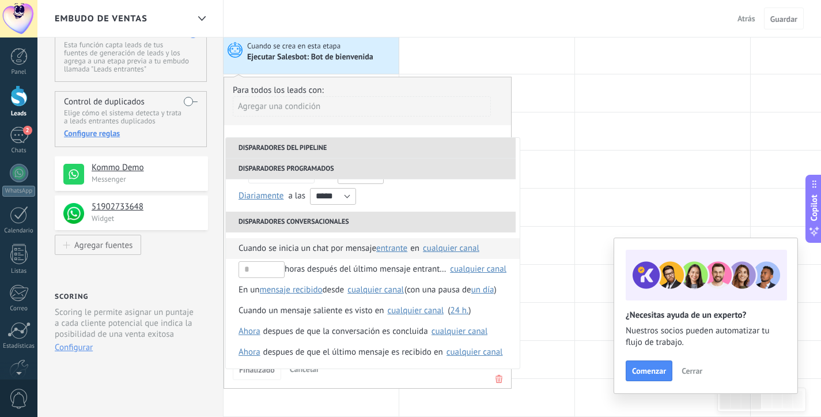
scroll to position [54, 0]
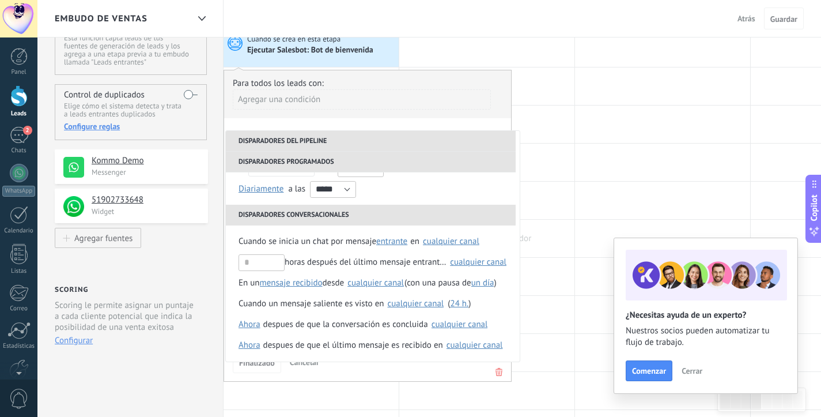
click at [564, 241] on div at bounding box center [486, 238] width 175 height 37
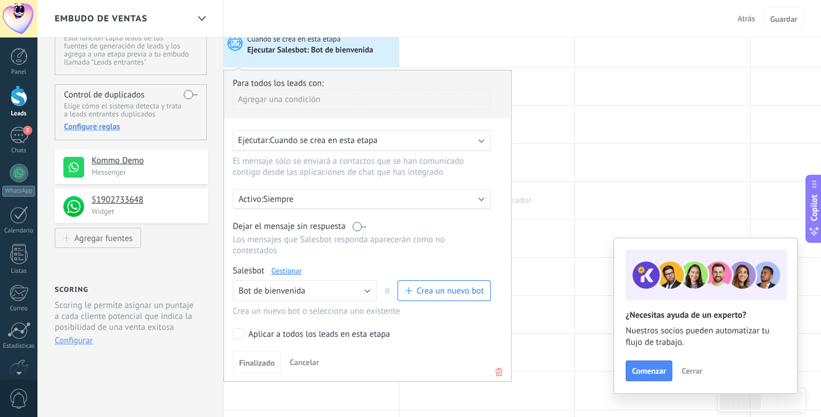
click at [565, 187] on div at bounding box center [486, 200] width 175 height 37
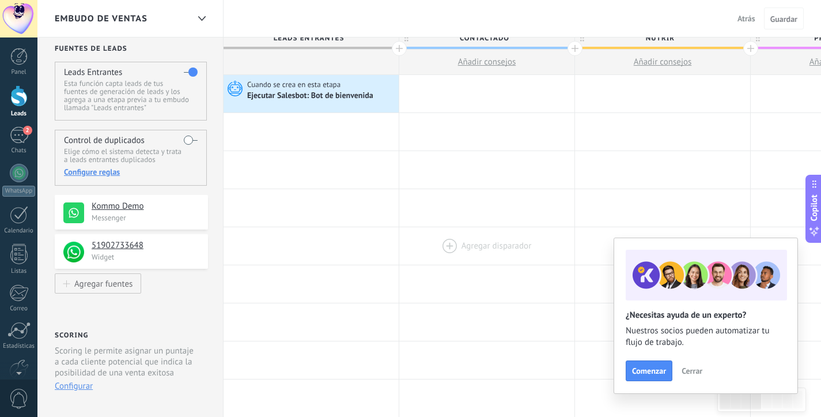
scroll to position [2, 0]
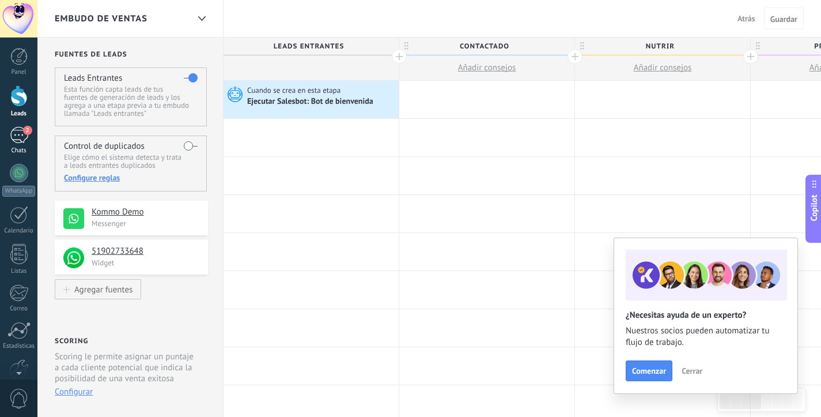
click at [18, 133] on div "2" at bounding box center [19, 135] width 18 height 17
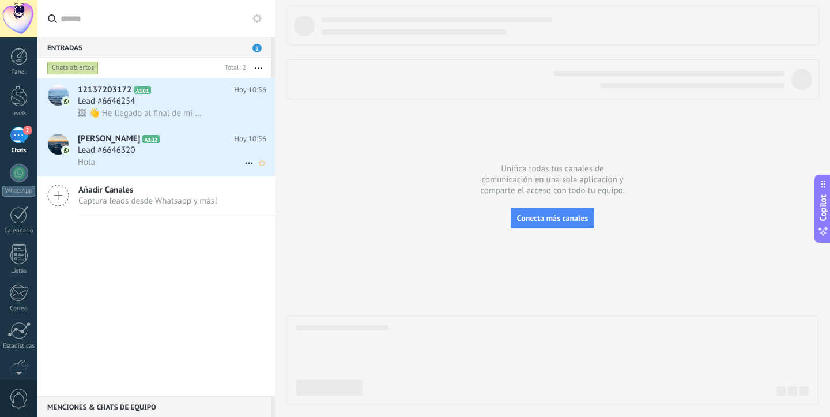
click at [163, 151] on div "Lead #6646320" at bounding box center [172, 151] width 188 height 12
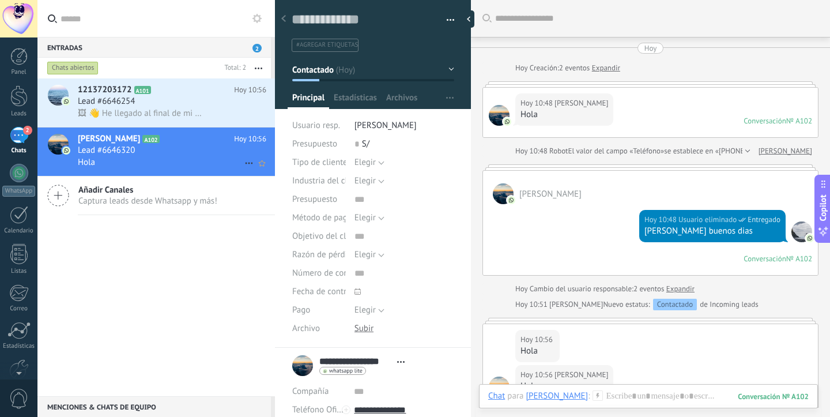
scroll to position [191, 0]
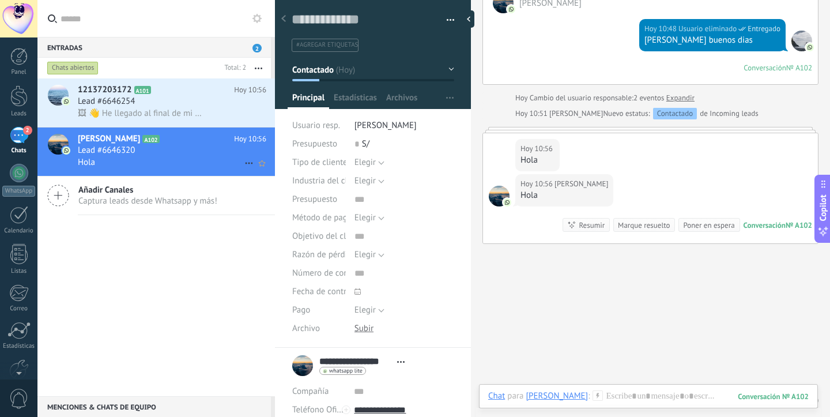
click at [245, 161] on icon at bounding box center [249, 163] width 14 height 14
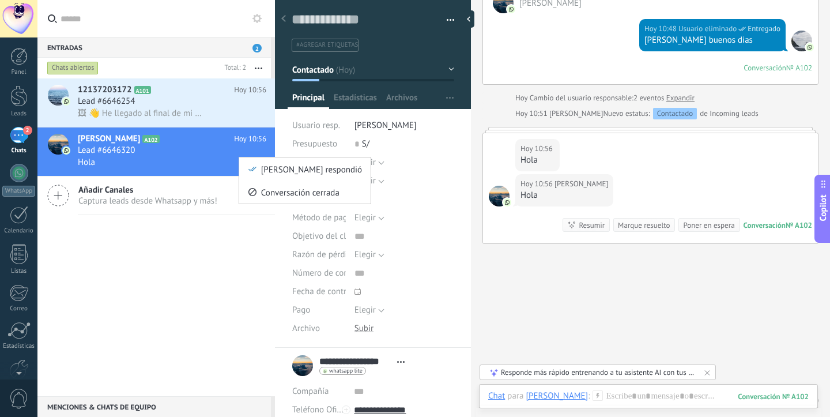
click at [199, 154] on div at bounding box center [415, 208] width 830 height 417
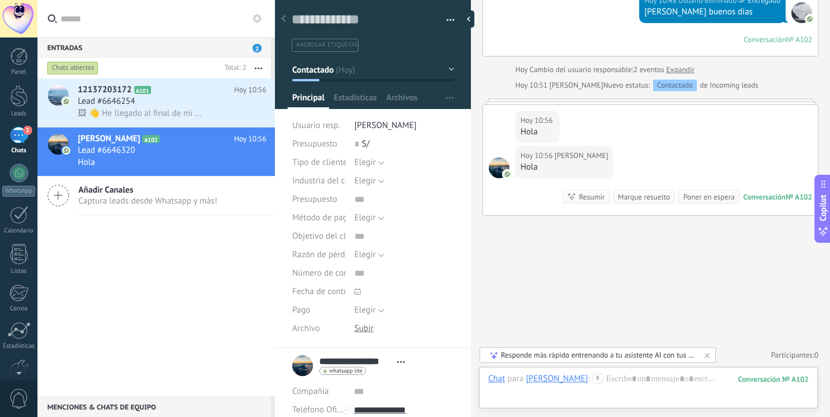
scroll to position [219, 0]
click at [181, 105] on div "Lead #6646254" at bounding box center [172, 102] width 188 height 12
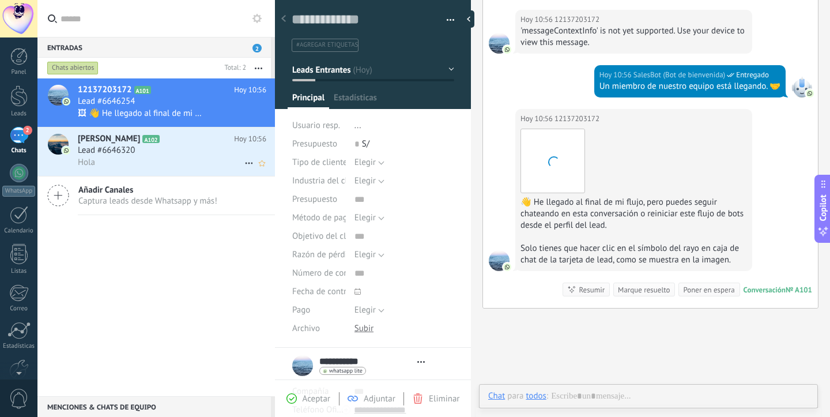
scroll to position [17, 0]
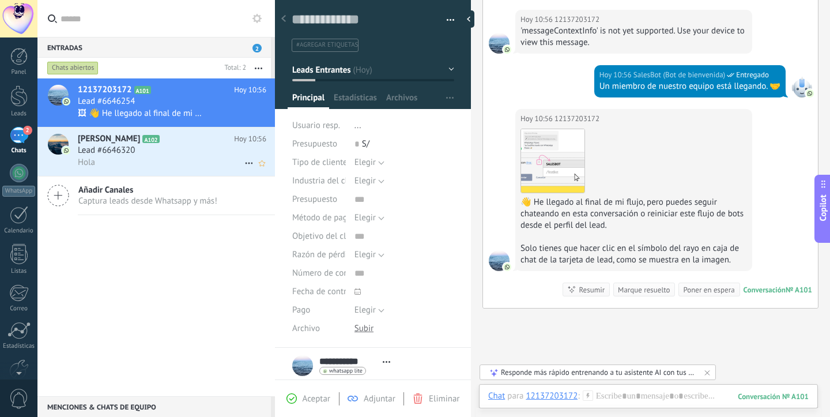
click at [171, 150] on div "Lead #6646320" at bounding box center [172, 151] width 188 height 12
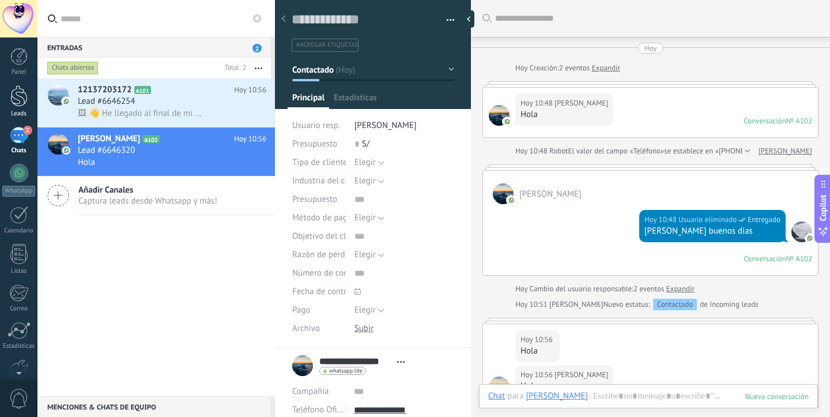
scroll to position [191, 0]
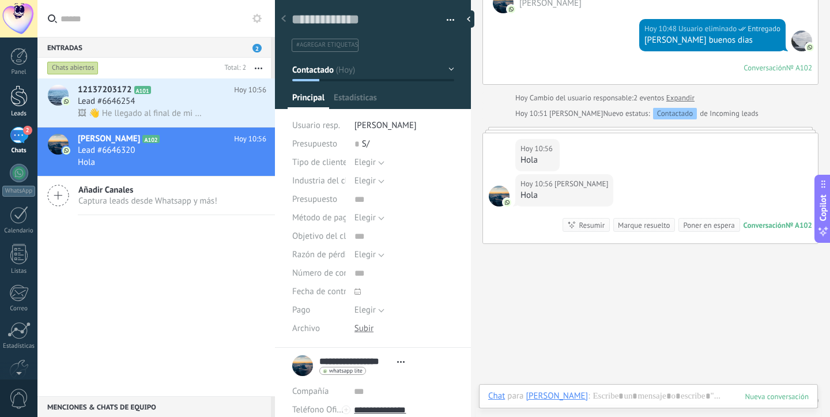
click at [28, 99] on link "Leads" at bounding box center [18, 101] width 37 height 32
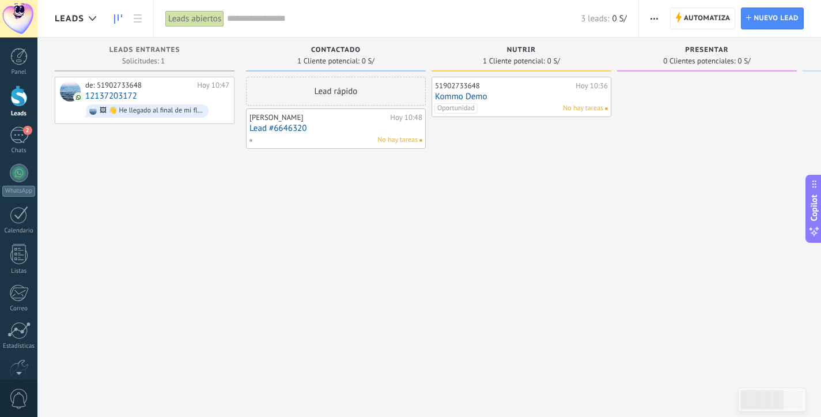
click at [398, 142] on span "No hay tareas" at bounding box center [397, 140] width 40 height 10
click at [359, 123] on link "Lead #6646320" at bounding box center [336, 128] width 173 height 10
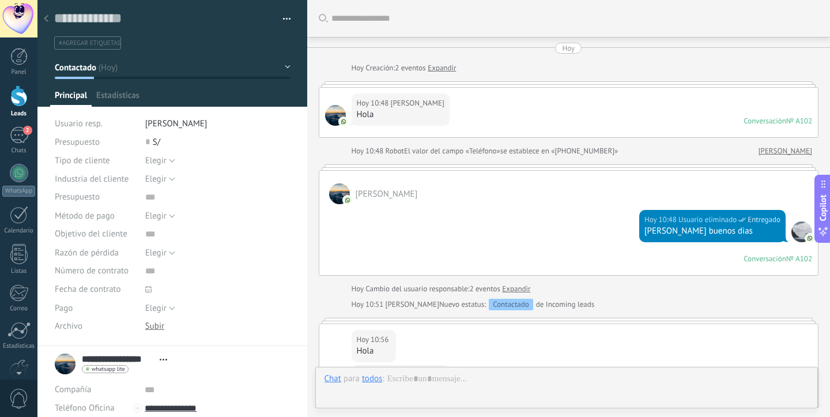
scroll to position [17, 0]
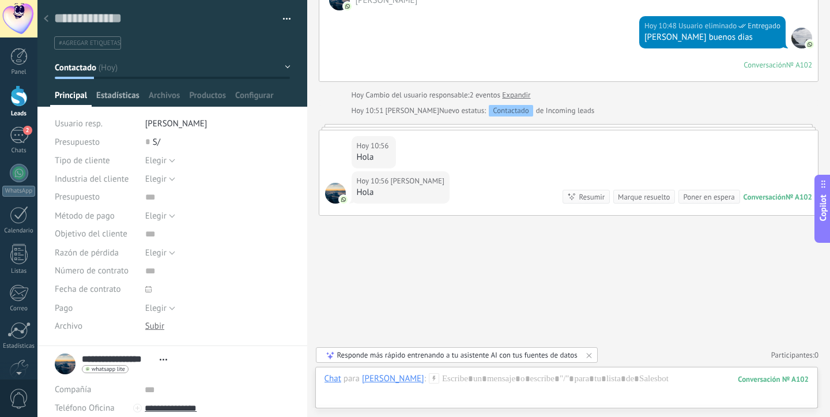
click at [130, 100] on span "Estadísticas" at bounding box center [117, 98] width 43 height 17
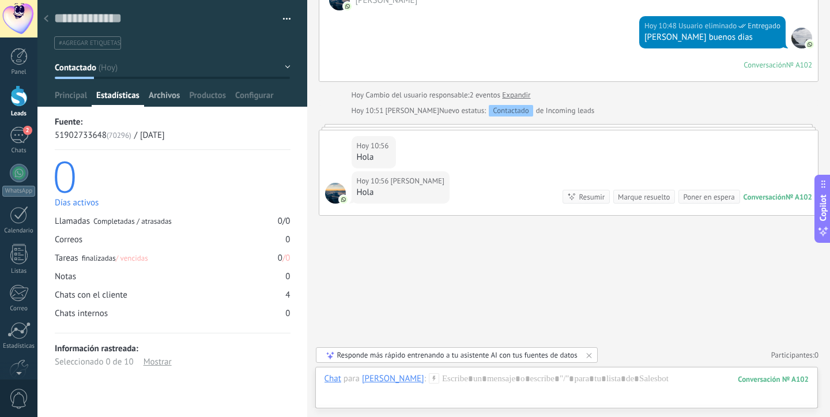
click at [161, 97] on span "Archivos" at bounding box center [164, 98] width 31 height 17
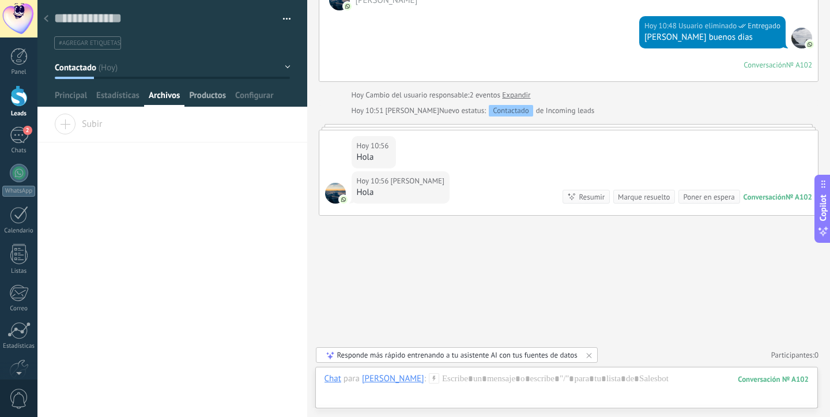
click at [199, 95] on span "Productos" at bounding box center [207, 98] width 37 height 17
click at [244, 92] on span "Configurar" at bounding box center [254, 98] width 38 height 17
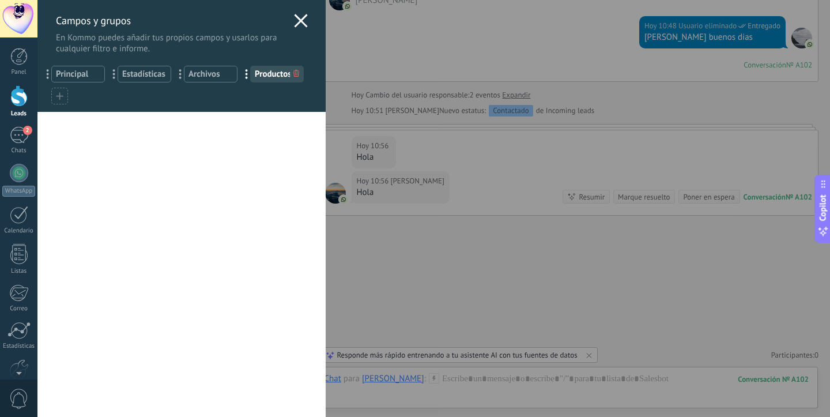
click at [294, 26] on use at bounding box center [300, 20] width 13 height 13
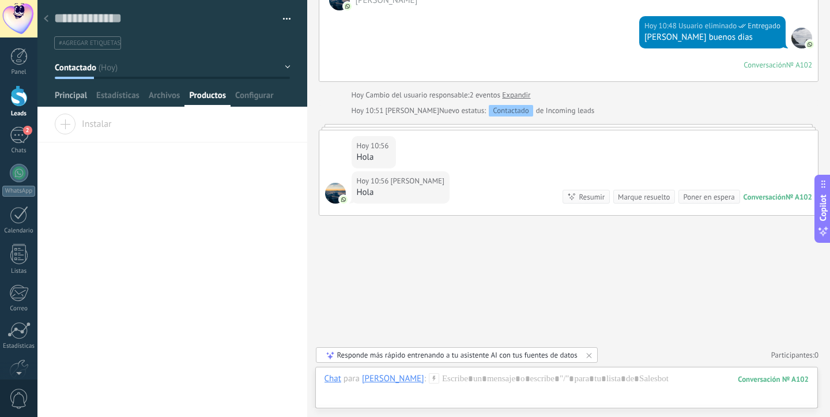
click at [66, 92] on span "Principal" at bounding box center [71, 98] width 32 height 17
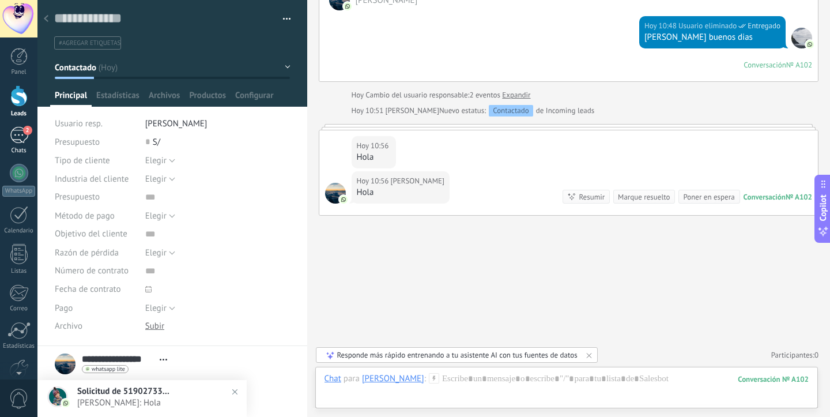
click at [17, 133] on div "2" at bounding box center [19, 135] width 18 height 17
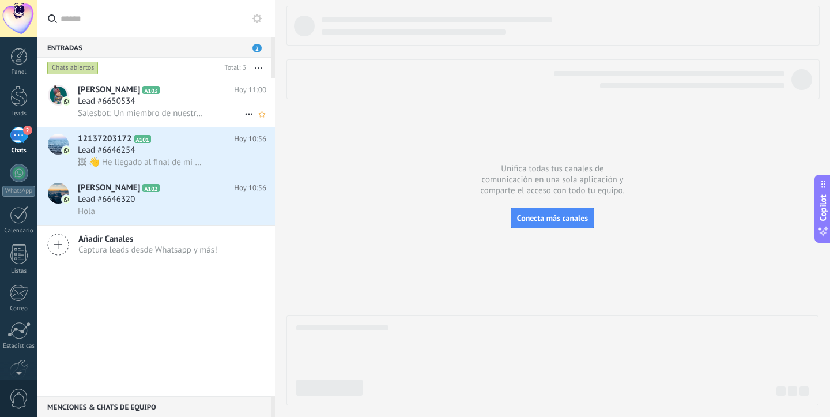
click at [108, 110] on span "Salesbot: Un miembro de nuestro equipo está llegando. 🤝" at bounding box center [140, 113] width 125 height 11
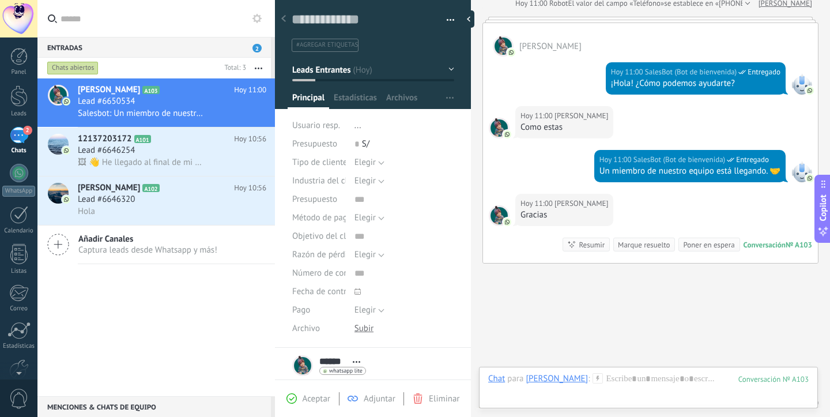
scroll to position [195, 0]
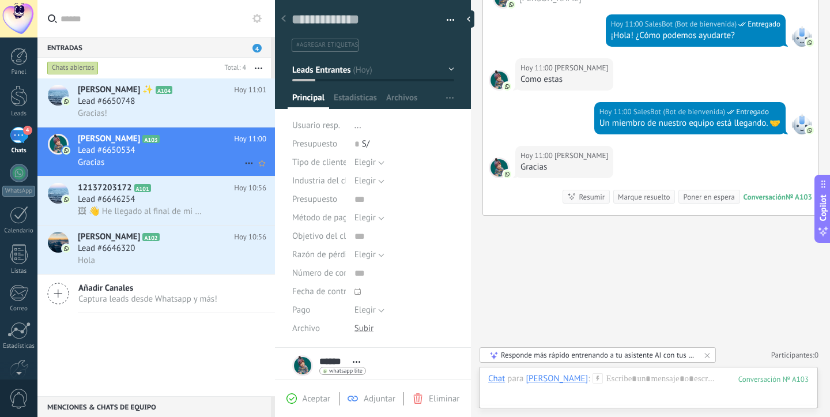
click at [145, 145] on div "Lead #6650534" at bounding box center [172, 151] width 188 height 12
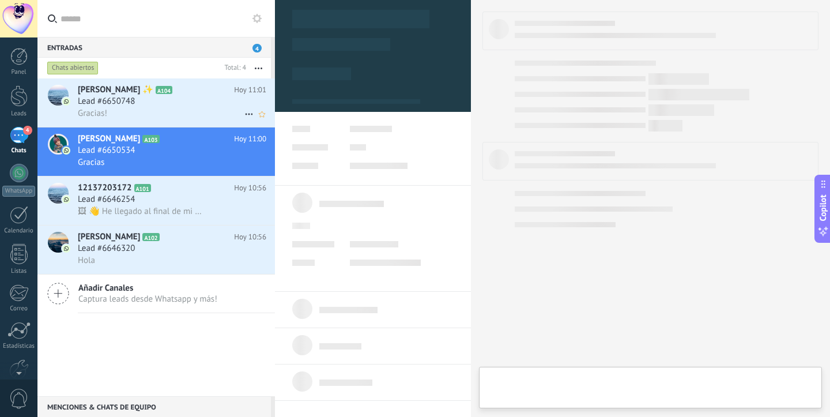
click at [150, 105] on div "Lead #6650748" at bounding box center [172, 102] width 188 height 12
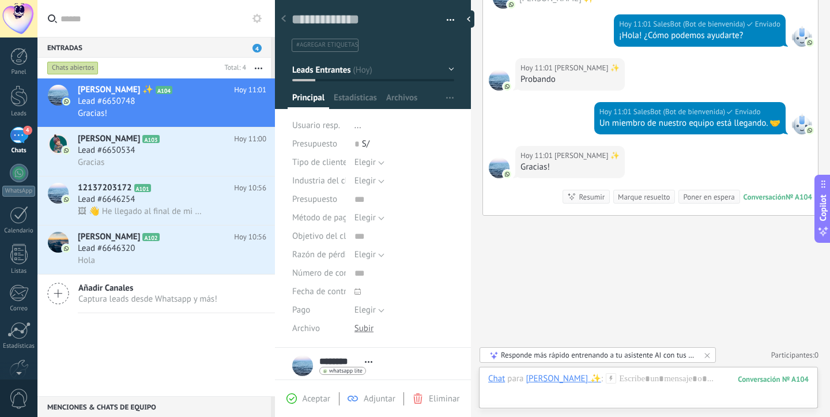
scroll to position [239, 0]
click at [156, 148] on div "Lead #6650534" at bounding box center [172, 151] width 188 height 12
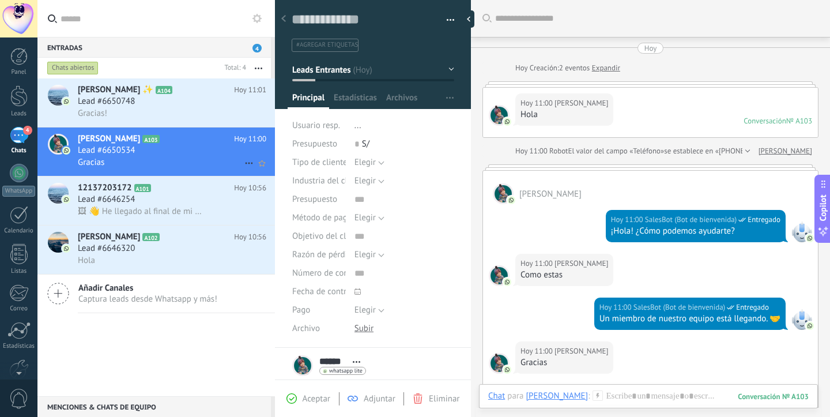
scroll to position [167, 0]
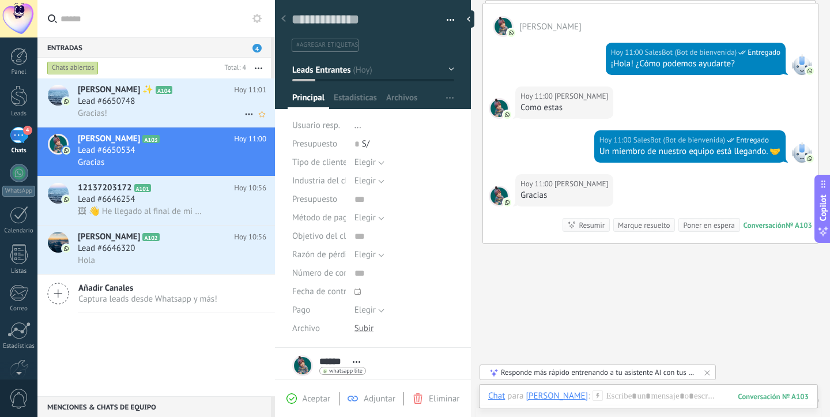
click at [141, 104] on div "Lead #6650748" at bounding box center [172, 102] width 188 height 12
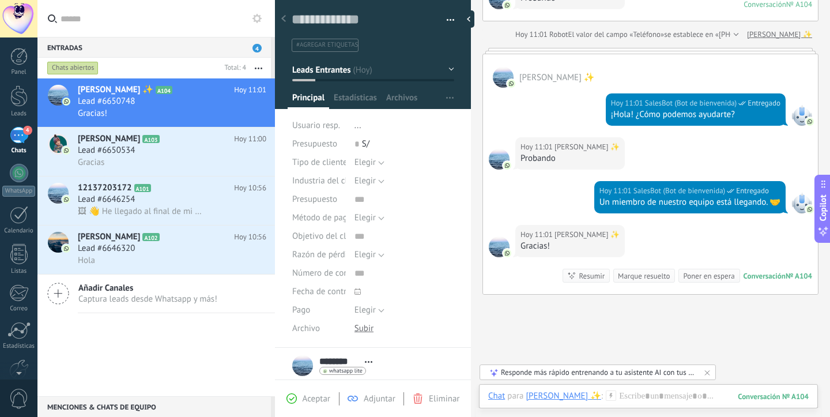
scroll to position [156, 0]
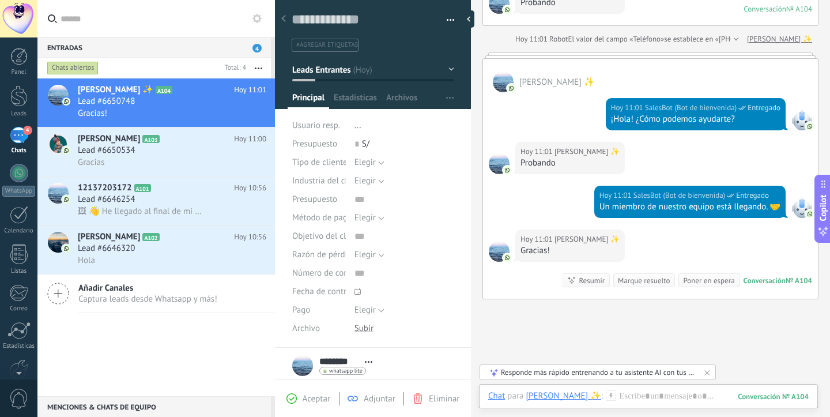
click at [665, 82] on div "[PERSON_NAME] ✨" at bounding box center [650, 75] width 335 height 33
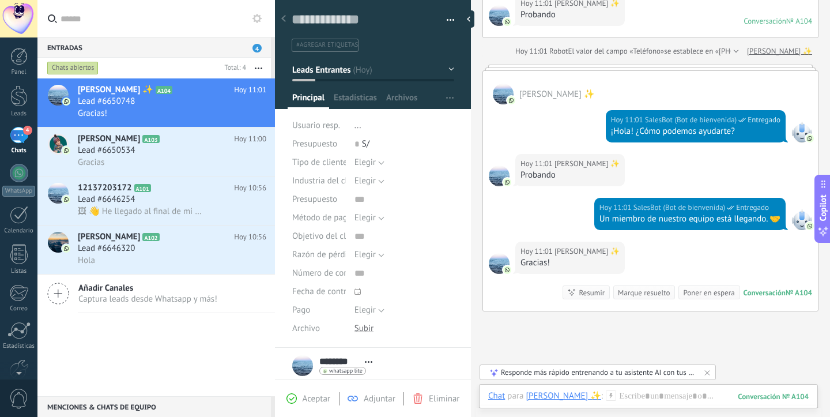
scroll to position [141, 0]
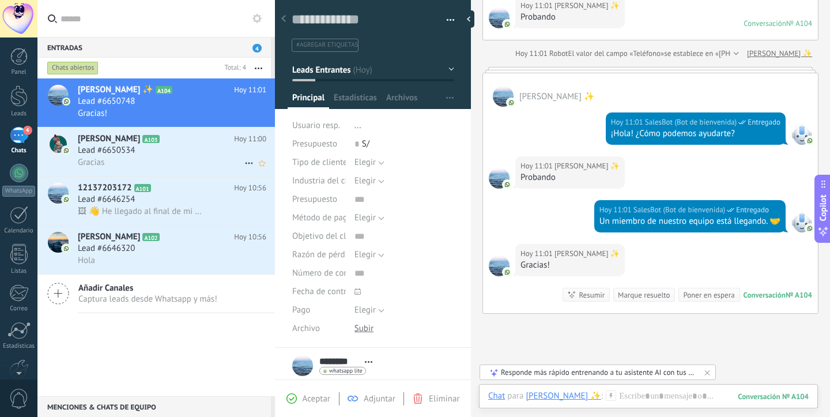
click at [196, 156] on div "Lead #6650534" at bounding box center [172, 151] width 188 height 12
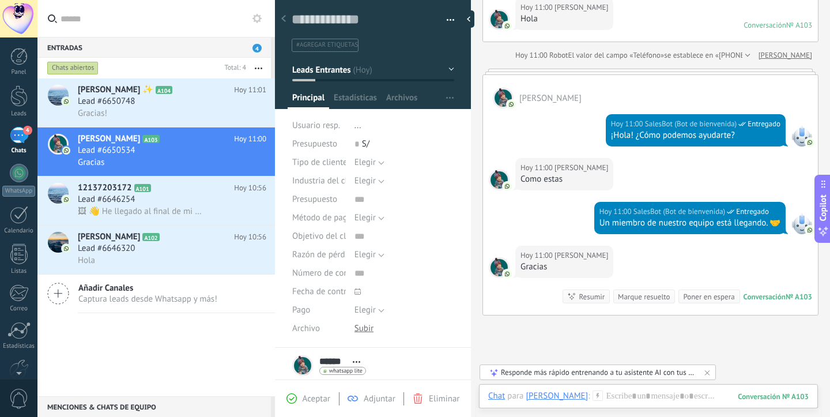
scroll to position [78, 0]
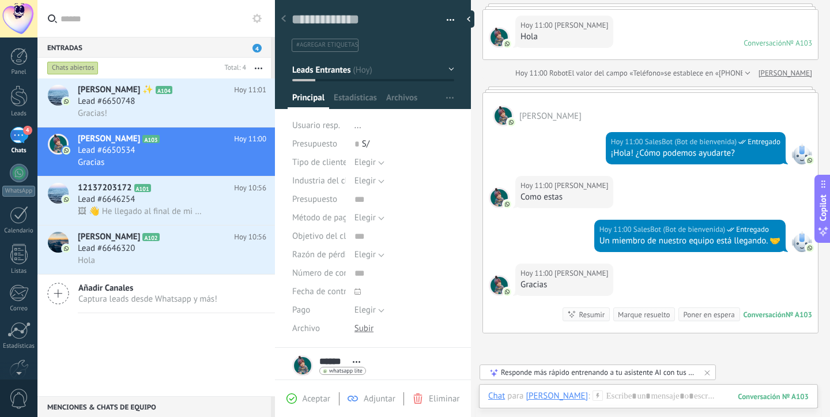
click at [544, 235] on div "[DATE] 11:00 SalesBot (Bot de bienvenida) Entregado Un miembro de nuestro equip…" at bounding box center [650, 242] width 335 height 44
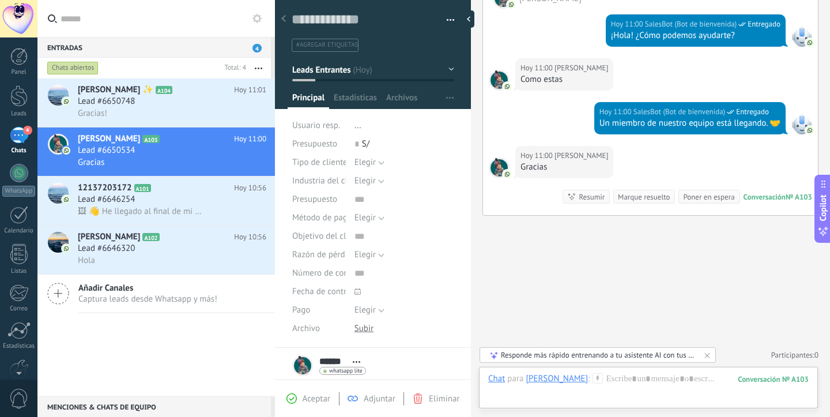
scroll to position [195, 0]
click at [165, 112] on div "Gracias!" at bounding box center [172, 113] width 188 height 12
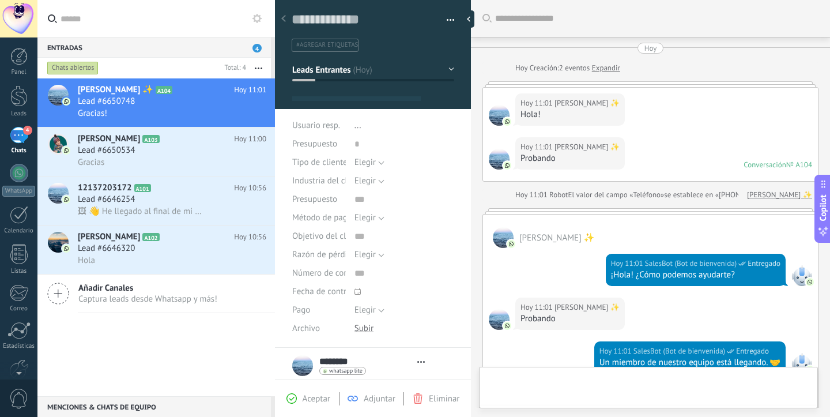
scroll to position [17, 0]
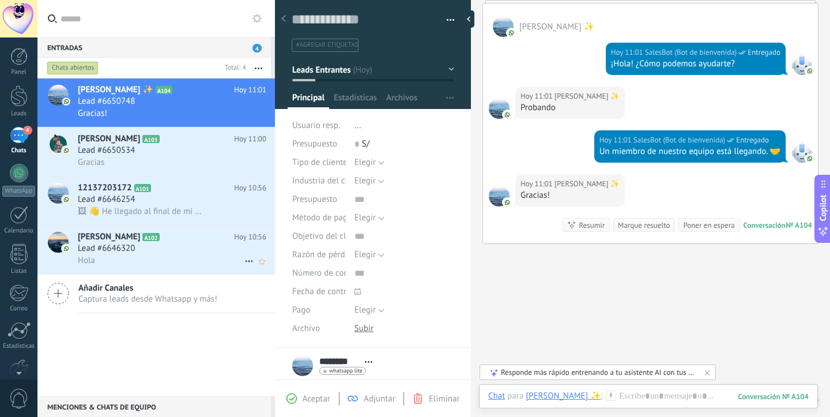
click at [115, 240] on span "[PERSON_NAME]" at bounding box center [109, 237] width 62 height 12
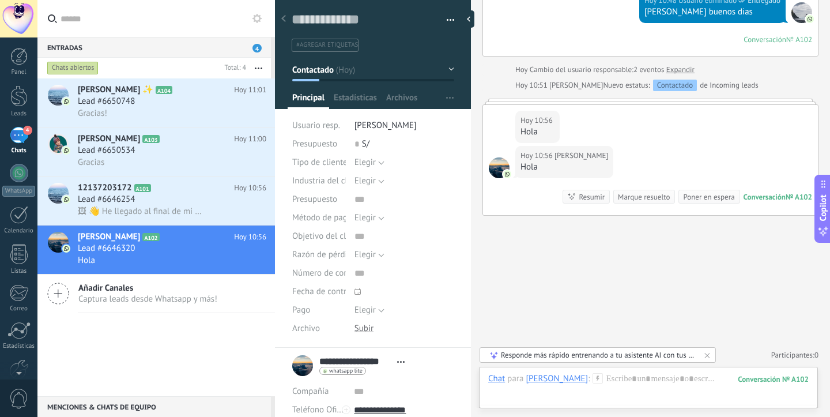
scroll to position [219, 0]
click at [175, 197] on div "Lead #6646254" at bounding box center [172, 200] width 188 height 12
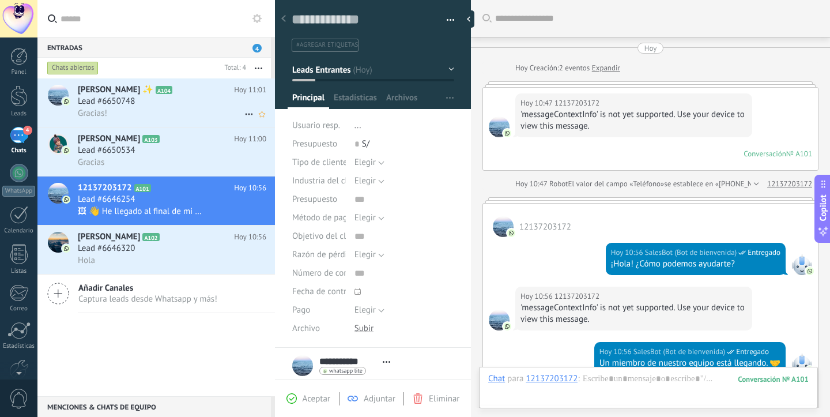
scroll to position [369, 0]
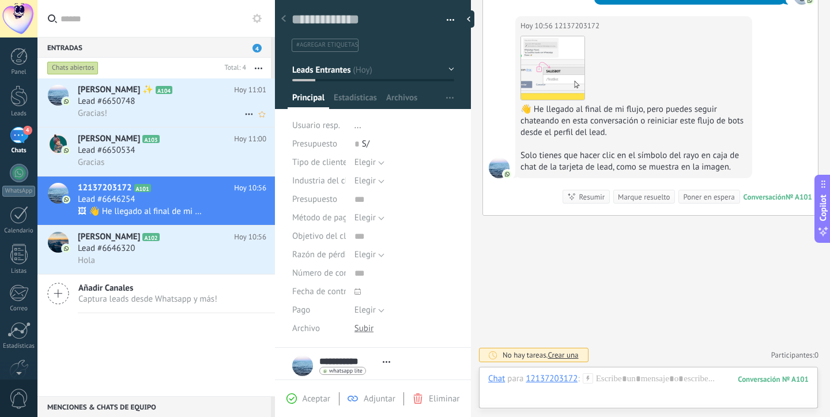
click at [175, 99] on div "Lead #6650748" at bounding box center [172, 102] width 188 height 12
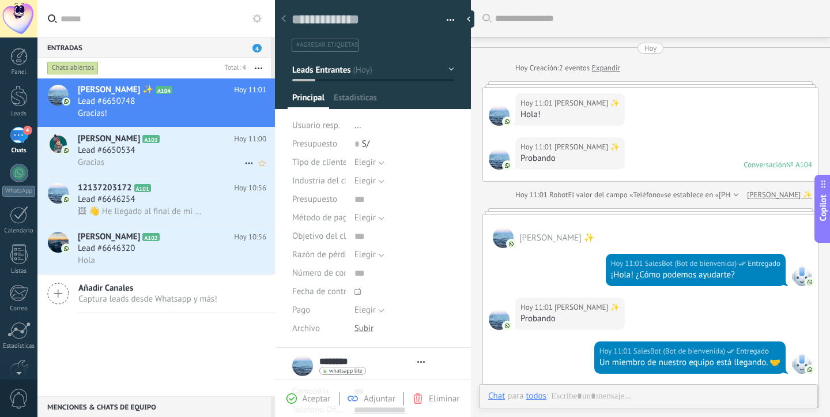
type textarea "**********"
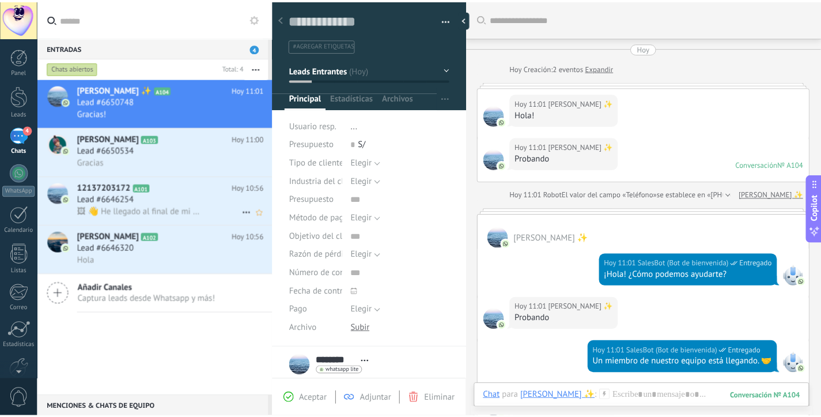
scroll to position [211, 0]
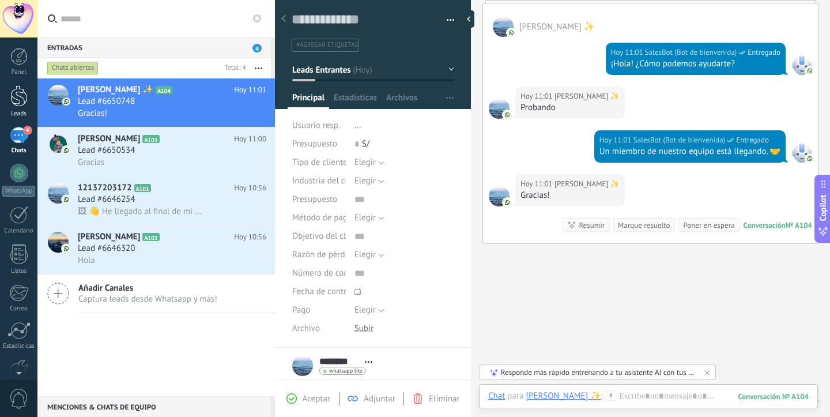
click at [14, 101] on div at bounding box center [18, 95] width 17 height 21
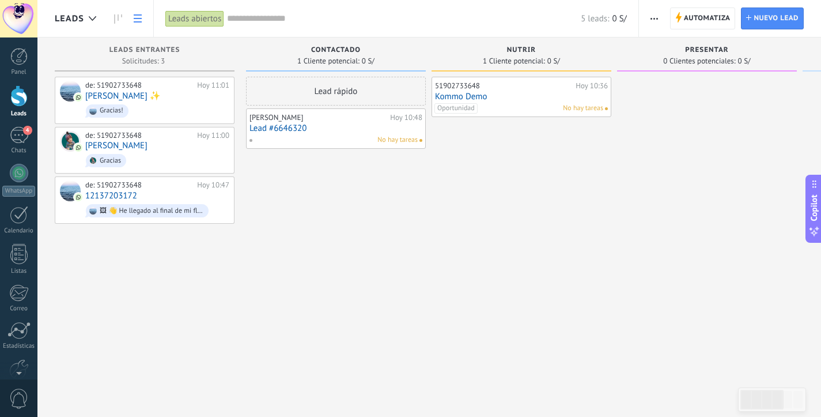
click at [140, 20] on icon at bounding box center [138, 18] width 8 height 8
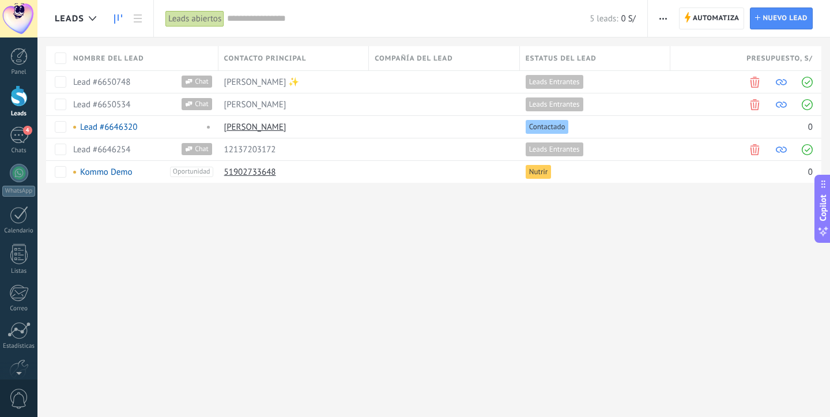
click at [119, 17] on icon at bounding box center [118, 18] width 8 height 9
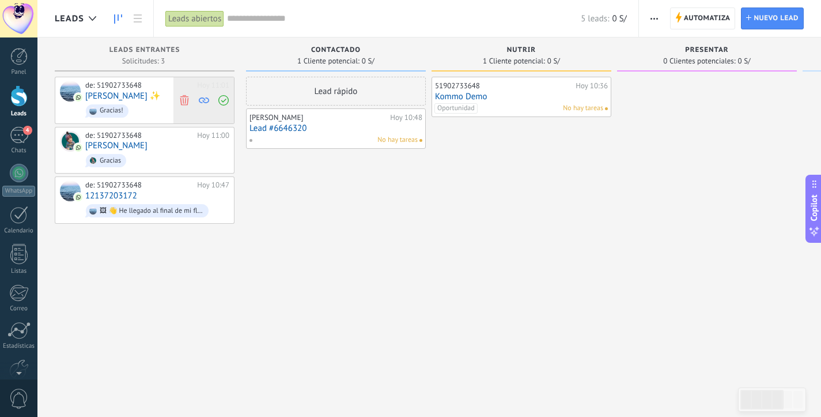
scroll to position [17, 0]
click at [687, 19] on span "Automatiza" at bounding box center [707, 18] width 47 height 21
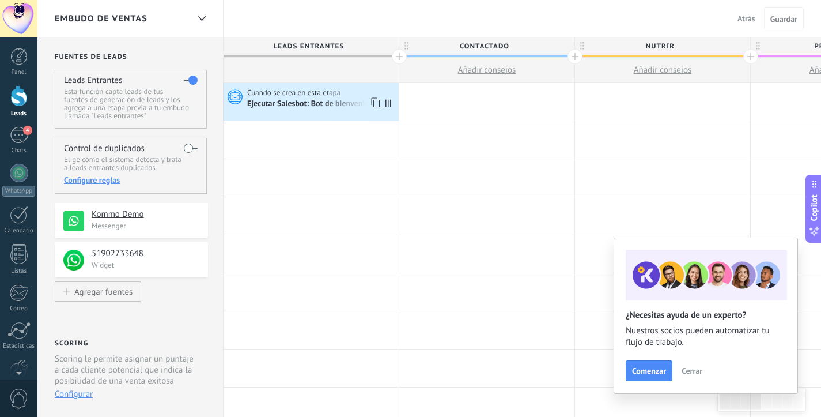
click at [355, 101] on div "Ejecutar Salesbot: Bot de bienvenida" at bounding box center [311, 104] width 128 height 10
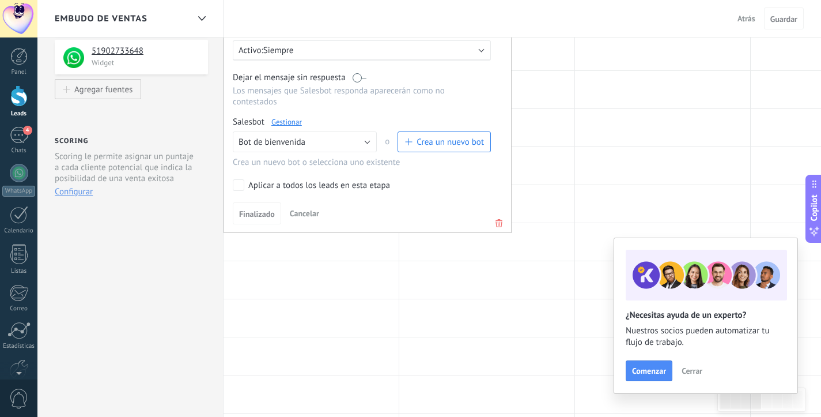
scroll to position [231, 0]
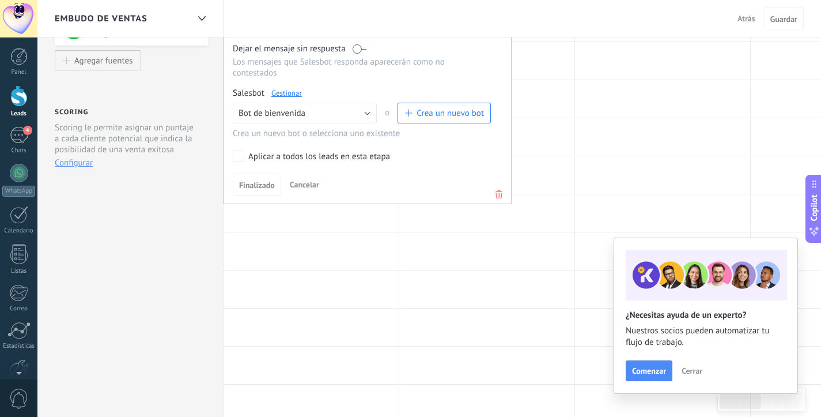
click at [497, 194] on icon at bounding box center [499, 194] width 13 height 14
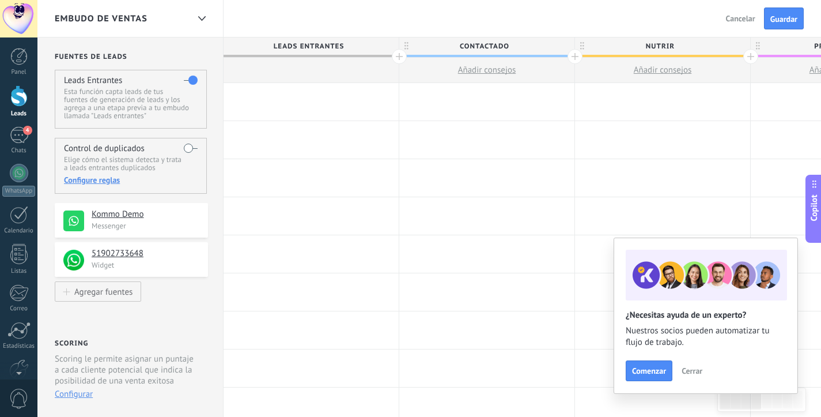
scroll to position [0, 0]
click at [256, 97] on div at bounding box center [311, 101] width 175 height 37
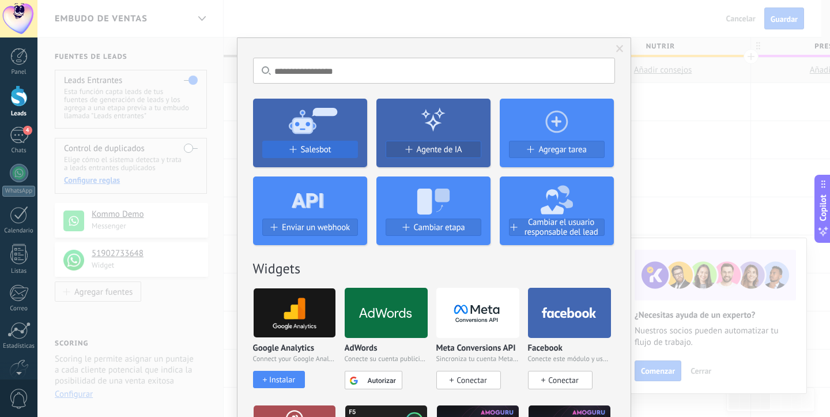
click at [308, 149] on span "Salesbot" at bounding box center [316, 150] width 31 height 10
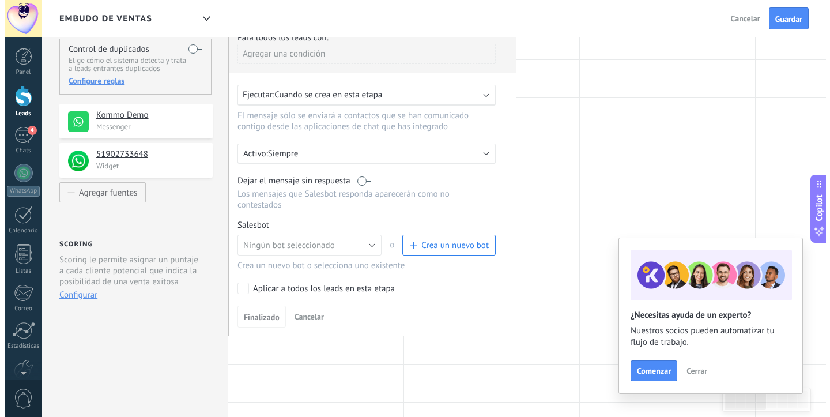
scroll to position [100, 0]
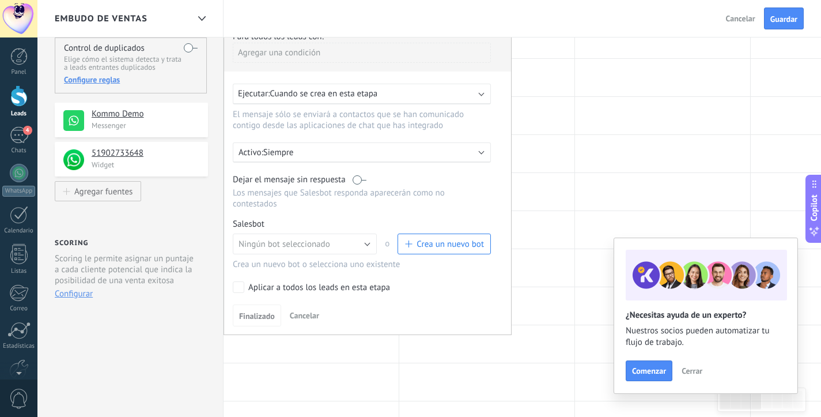
click at [429, 244] on span "Crea un nuevo bot" at bounding box center [450, 244] width 67 height 11
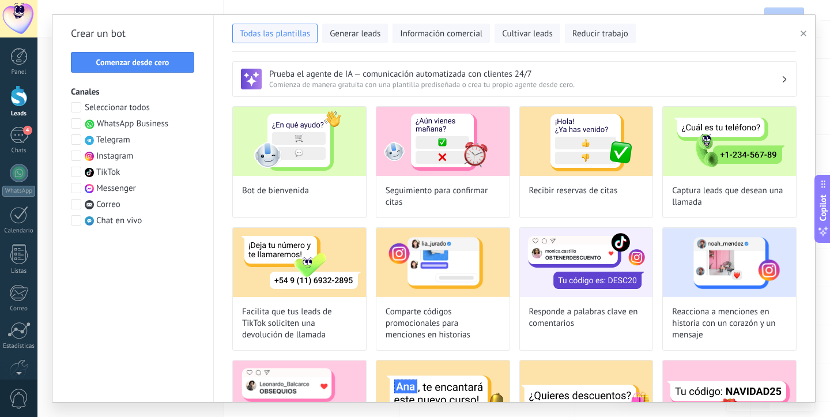
click at [76, 122] on span at bounding box center [76, 123] width 10 height 10
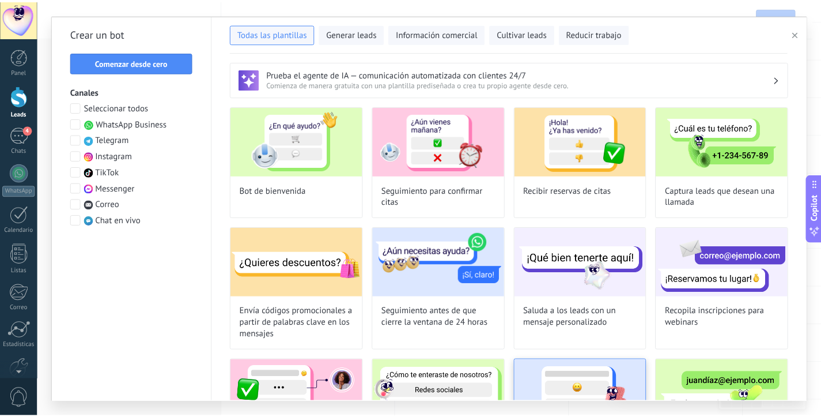
scroll to position [0, 0]
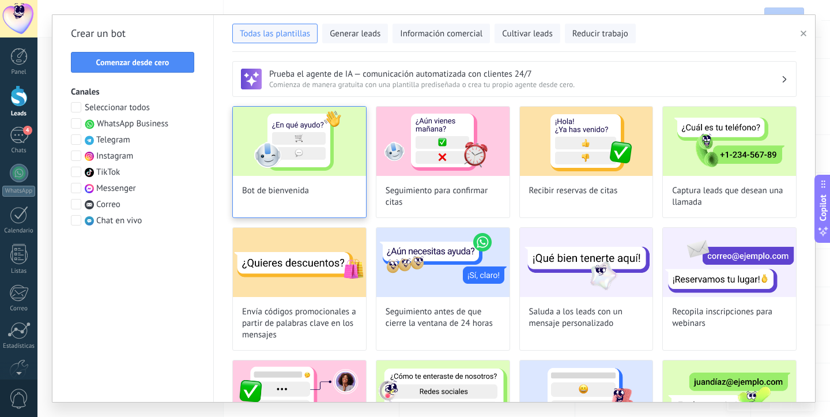
click at [309, 133] on img at bounding box center [299, 141] width 133 height 69
type input "**********"
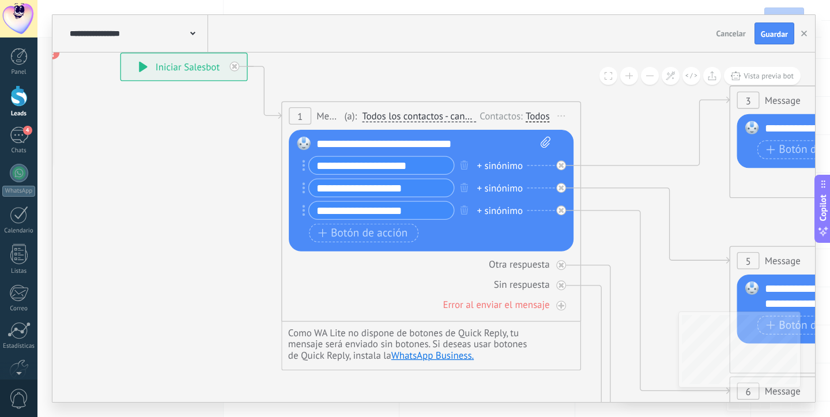
click at [348, 164] on input "**********" at bounding box center [381, 165] width 145 height 17
click at [341, 162] on input "**********" at bounding box center [381, 165] width 145 height 17
type input "*********"
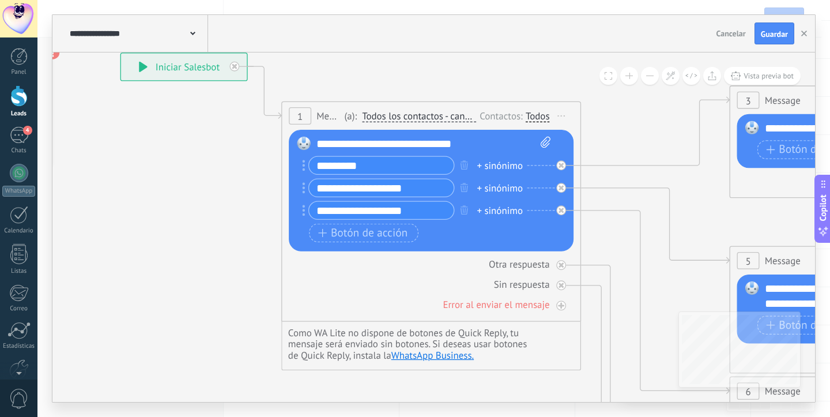
click at [350, 187] on input "**********" at bounding box center [381, 187] width 145 height 17
type input "********"
click at [352, 210] on input "**********" at bounding box center [381, 210] width 145 height 17
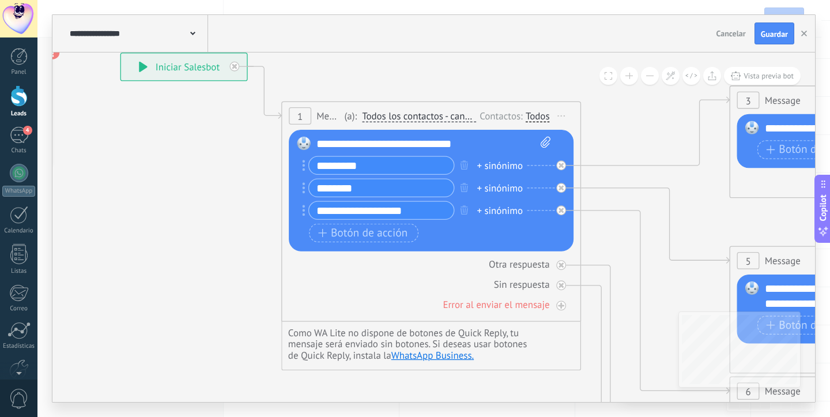
click at [352, 210] on input "**********" at bounding box center [381, 210] width 145 height 17
type input "**********"
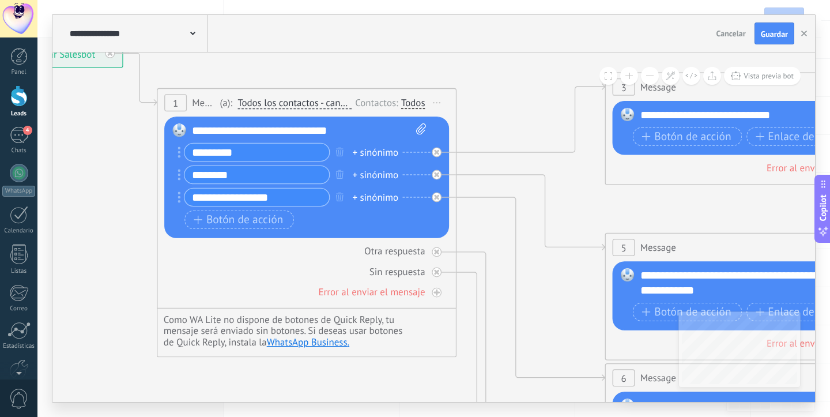
click at [386, 153] on div "+ sinónimo" at bounding box center [375, 152] width 46 height 15
click at [140, 182] on icon at bounding box center [788, 413] width 2335 height 1497
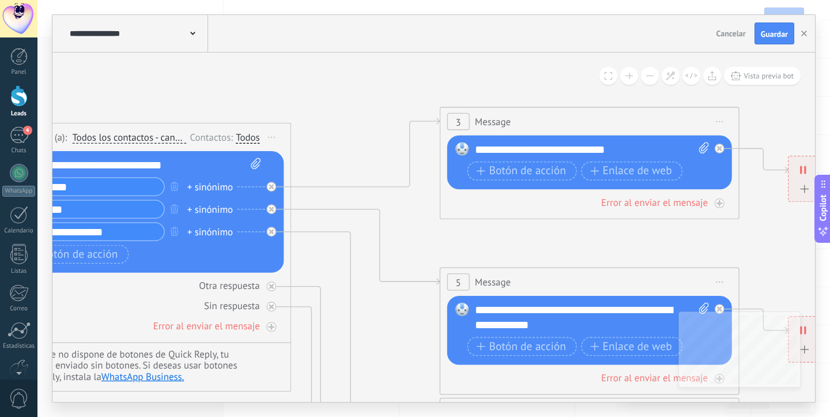
click at [521, 149] on div "**********" at bounding box center [592, 149] width 235 height 15
click at [525, 175] on span "Botón de acción" at bounding box center [520, 171] width 89 height 12
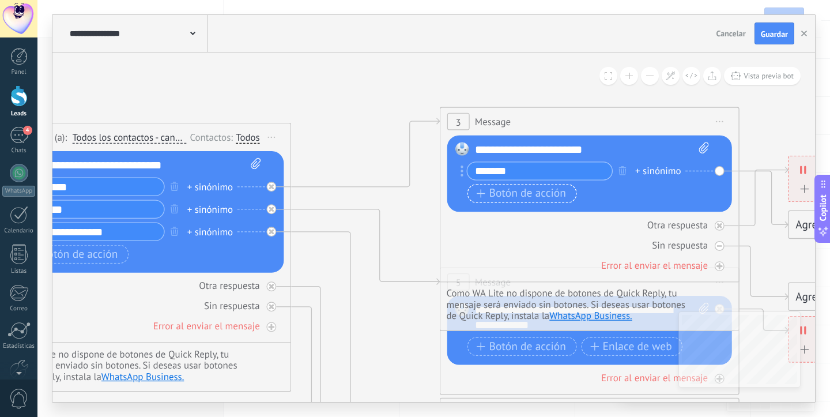
type input "*******"
click at [511, 195] on span "Botón de acción" at bounding box center [520, 193] width 89 height 12
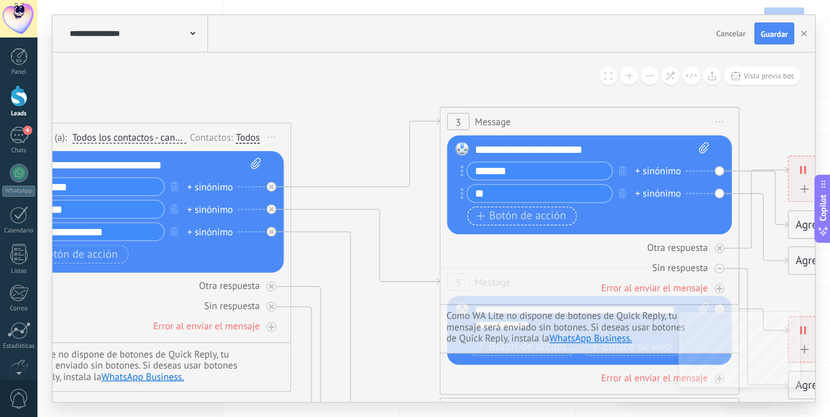
type input "*"
type input "**********"
click at [245, 209] on div "******** + sinónimo" at bounding box center [133, 209] width 241 height 19
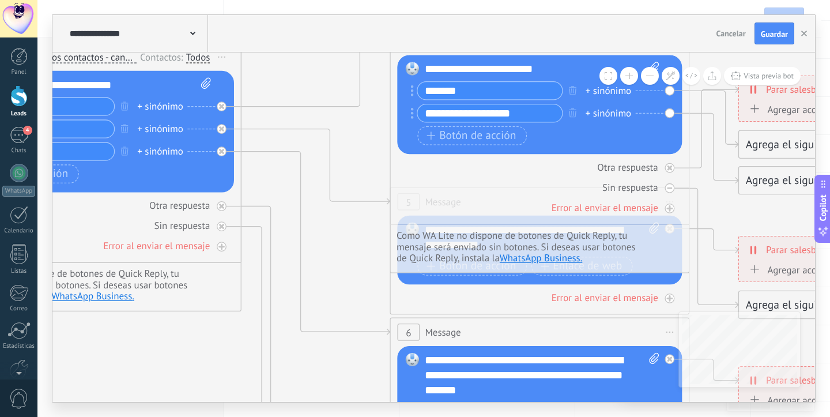
click at [531, 199] on div "Otra respuesta Sin respuesta Error al enviar el mensaje" at bounding box center [539, 184] width 285 height 61
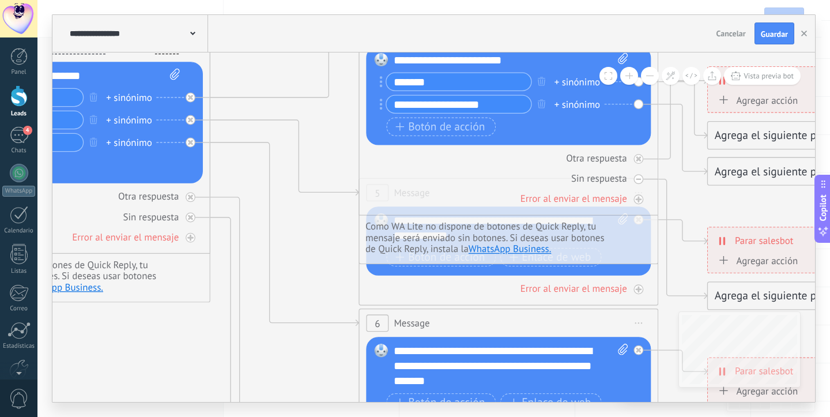
click at [577, 243] on li "Como WA Lite no dispone de botones de Quick Reply, tu mensaje será enviado sin …" at bounding box center [488, 238] width 247 height 34
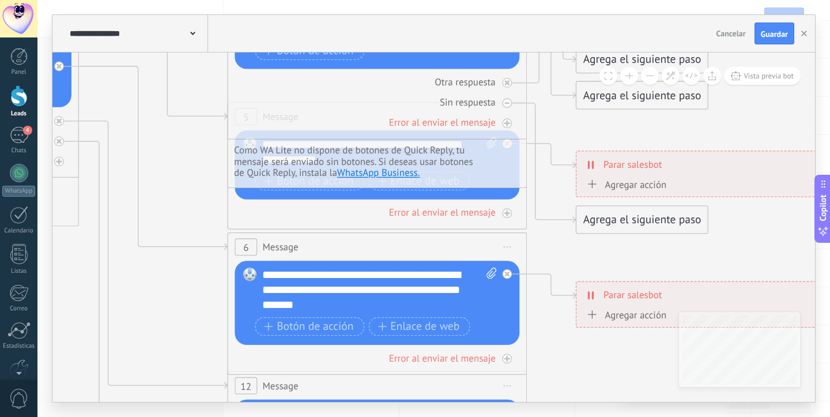
click at [462, 240] on div "6 Message ******* (a): Todos los contactos - canales seleccionados Todos los co…" at bounding box center [377, 247] width 298 height 28
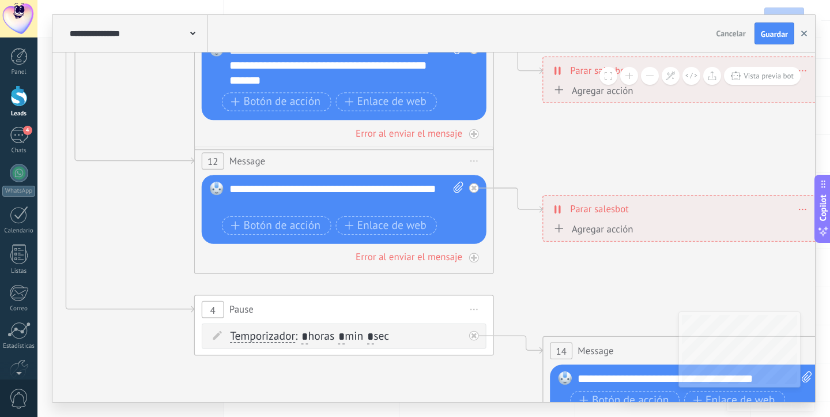
click at [802, 35] on icon "button" at bounding box center [804, 34] width 6 height 6
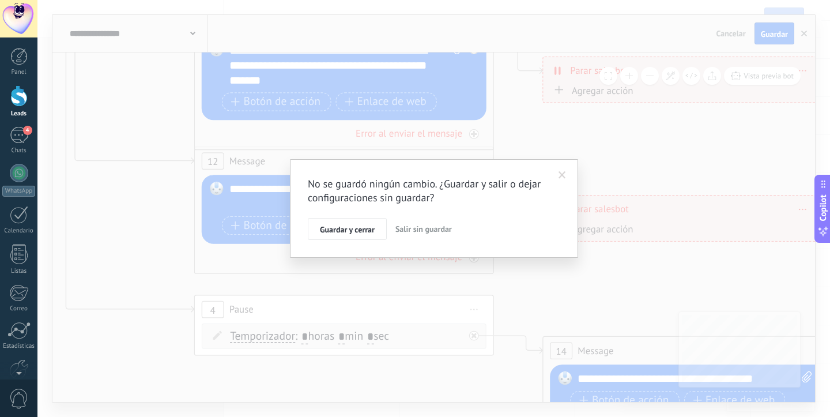
click at [418, 230] on span "Salir sin guardar" at bounding box center [423, 229] width 56 height 10
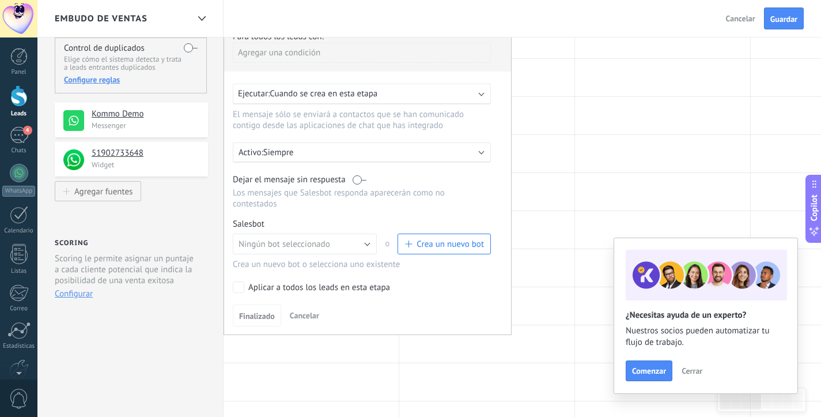
click at [441, 242] on span "Crea un nuevo bot" at bounding box center [450, 244] width 67 height 11
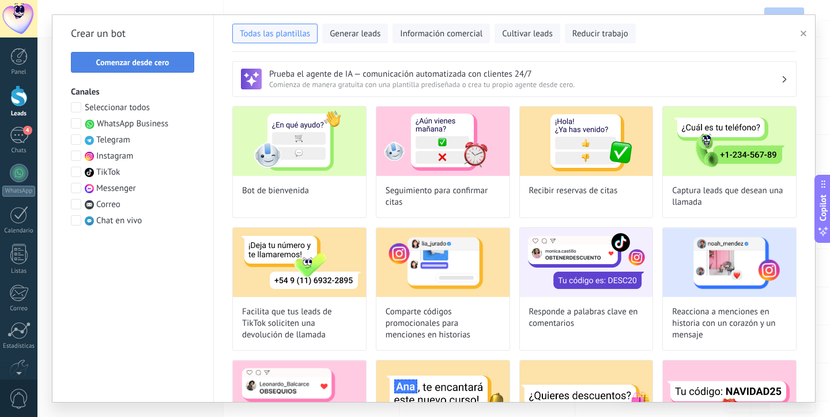
click at [163, 63] on span "Comenzar desde cero" at bounding box center [132, 62] width 73 height 8
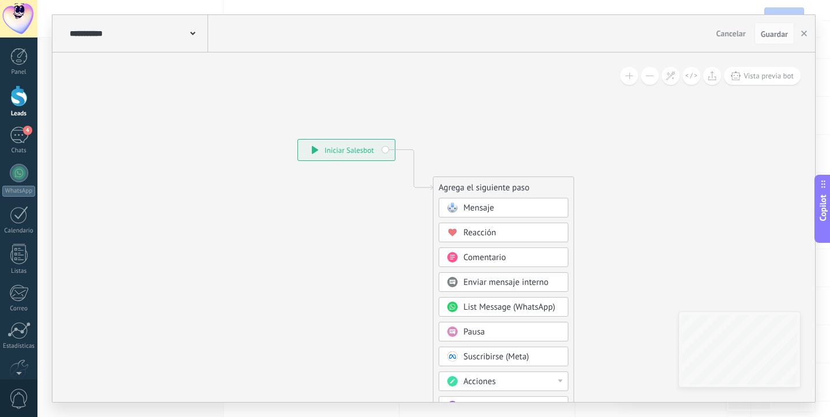
click at [469, 207] on span "Mensaje" at bounding box center [478, 207] width 31 height 11
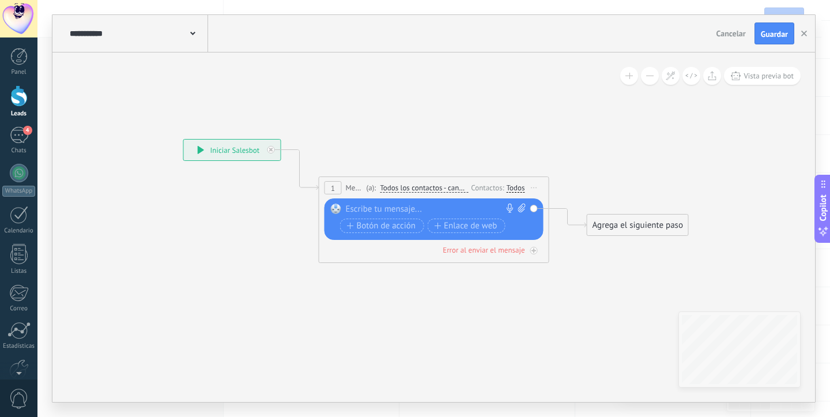
click at [421, 207] on div at bounding box center [431, 209] width 171 height 12
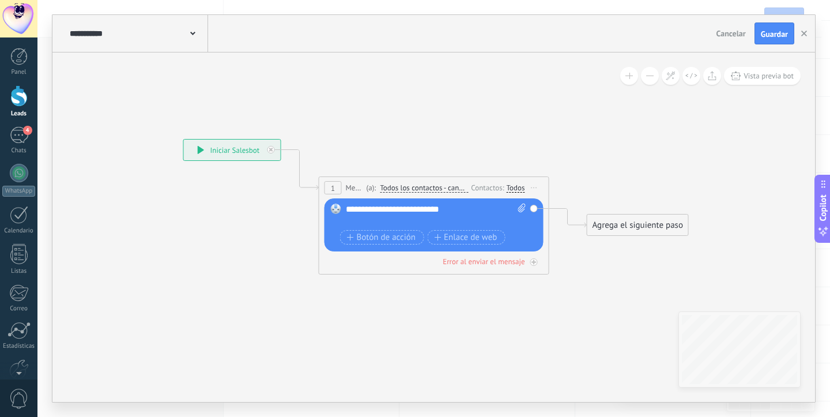
click at [488, 119] on icon at bounding box center [416, 193] width 1043 height 685
click at [763, 35] on span "Guardar" at bounding box center [774, 34] width 27 height 8
click at [803, 35] on use "button" at bounding box center [804, 34] width 6 height 6
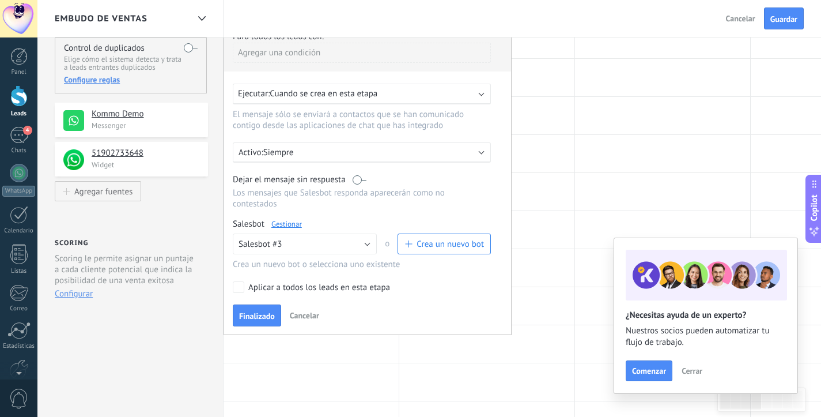
click at [18, 104] on div at bounding box center [18, 95] width 17 height 21
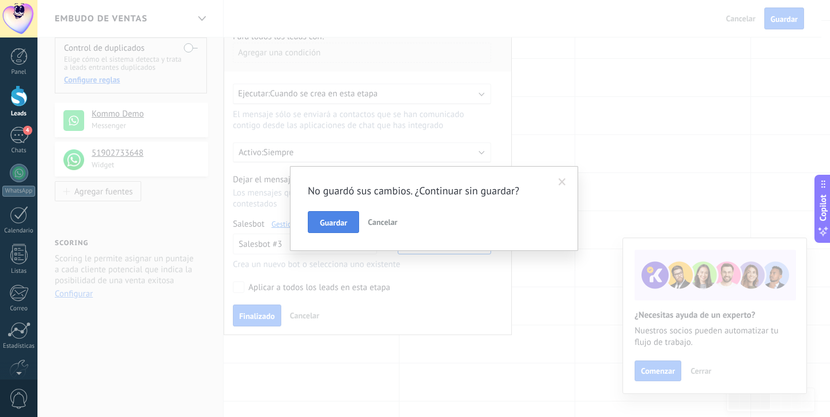
click at [328, 222] on span "Guardar" at bounding box center [333, 222] width 27 height 8
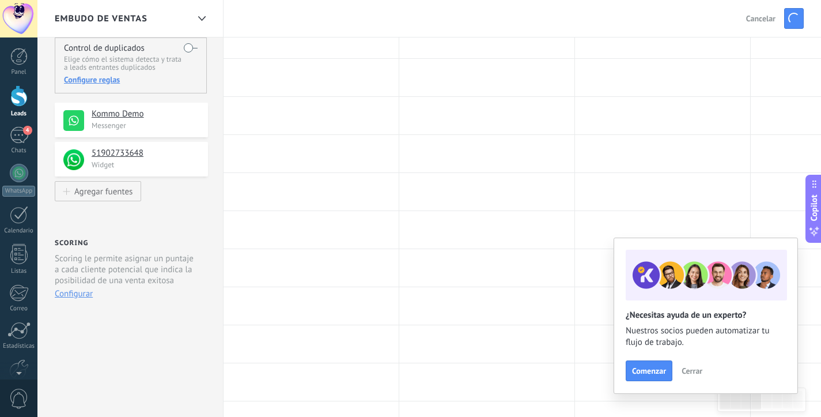
click at [18, 99] on div at bounding box center [18, 95] width 17 height 21
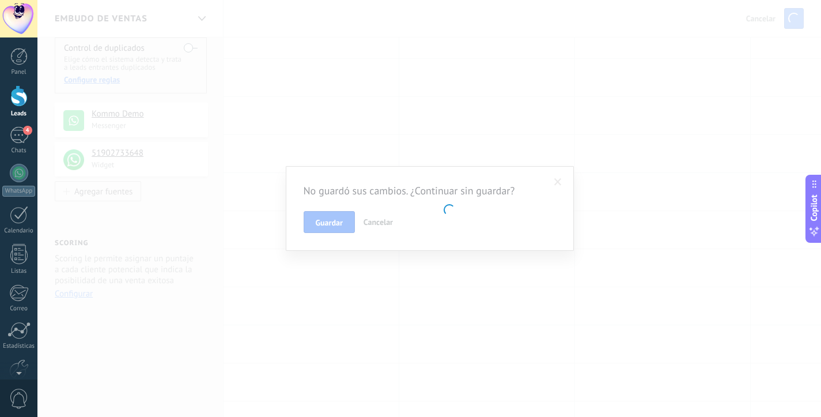
click at [339, 222] on body ".abccls-1,.abccls-2{fill-rule:evenodd}.abccls-2{fill:#fff} .abfcls-1{fill:none}…" at bounding box center [410, 108] width 821 height 417
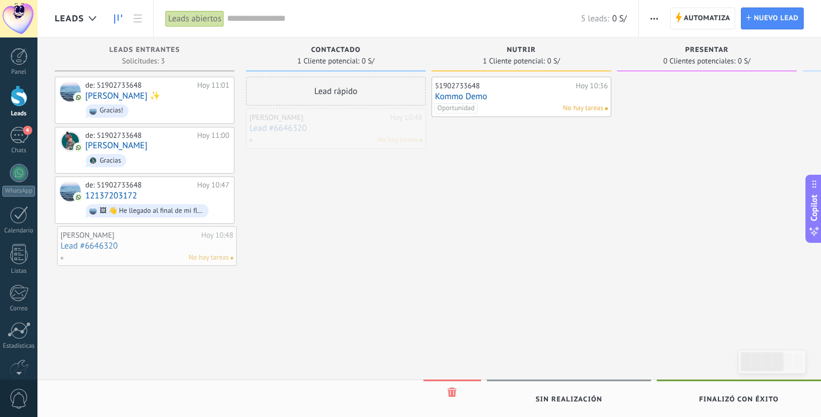
drag, startPoint x: 339, startPoint y: 127, endPoint x: 150, endPoint y: 246, distance: 223.4
drag, startPoint x: 324, startPoint y: 127, endPoint x: 116, endPoint y: 248, distance: 240.7
drag, startPoint x: 336, startPoint y: 118, endPoint x: 142, endPoint y: 75, distance: 198.8
drag, startPoint x: 351, startPoint y: 122, endPoint x: 153, endPoint y: 252, distance: 236.4
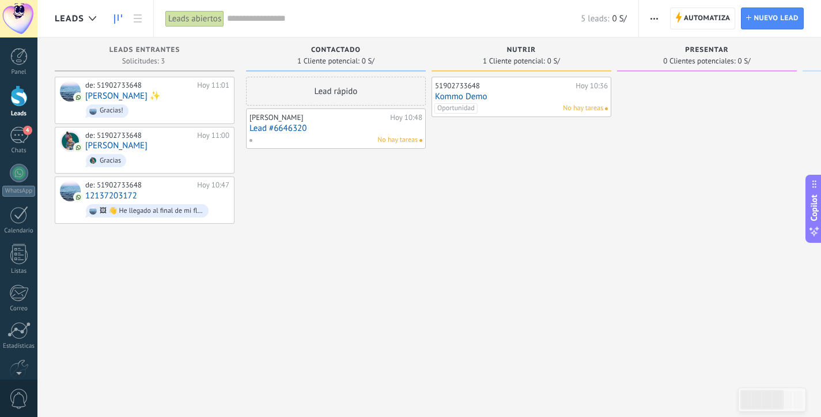
click at [337, 122] on div "Gianfranco Grados Hoy 10:48 Lead #6646320 No hay tareas" at bounding box center [336, 128] width 173 height 33
click at [341, 126] on link "Lead #6646320" at bounding box center [336, 128] width 173 height 10
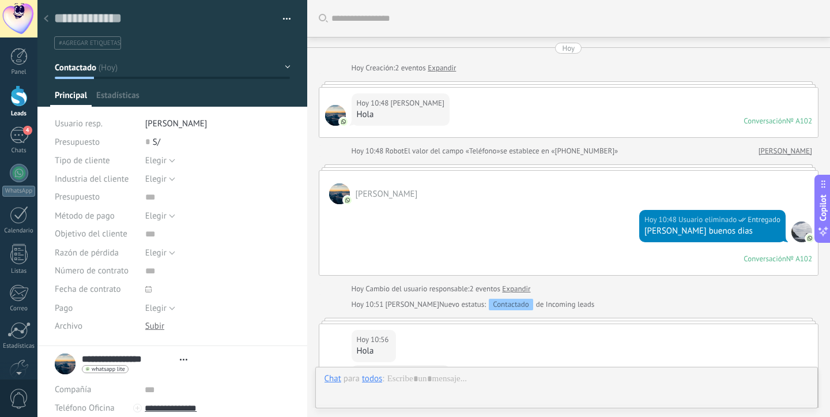
type textarea "**********"
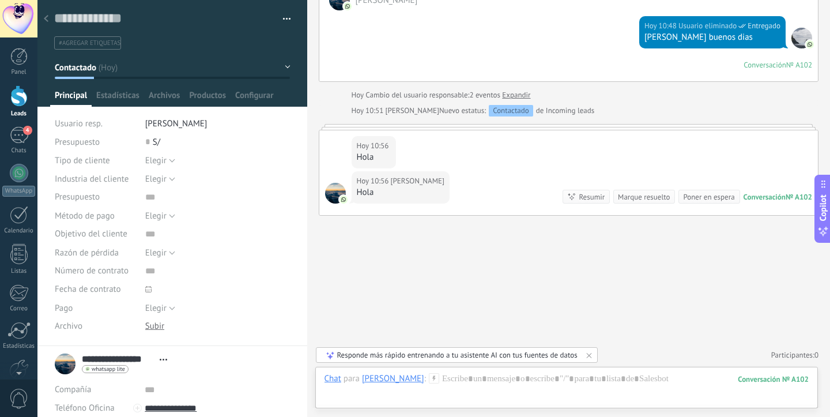
click at [283, 20] on span "button" at bounding box center [287, 21] width 8 height 2
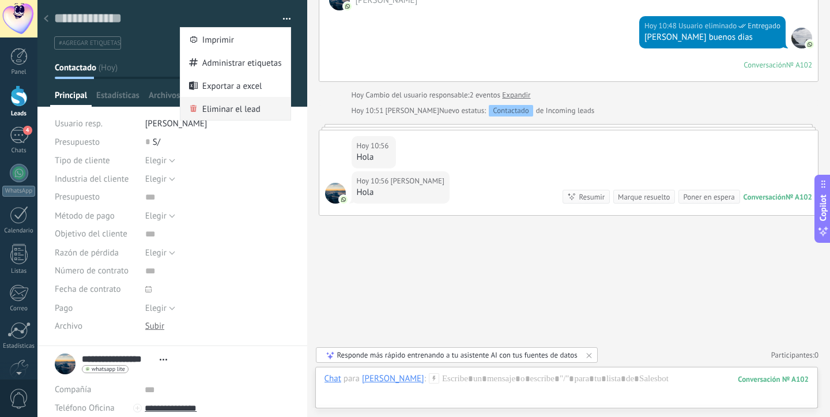
click at [239, 108] on span "Eliminar el lead" at bounding box center [231, 108] width 58 height 23
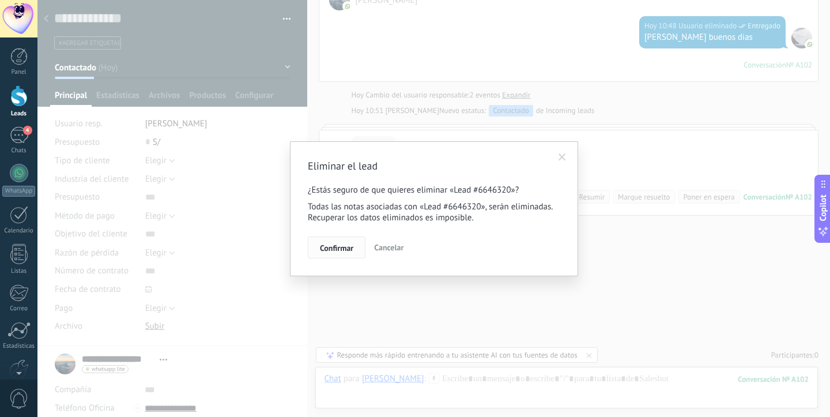
click at [343, 246] on span "Confirmar" at bounding box center [336, 248] width 33 height 8
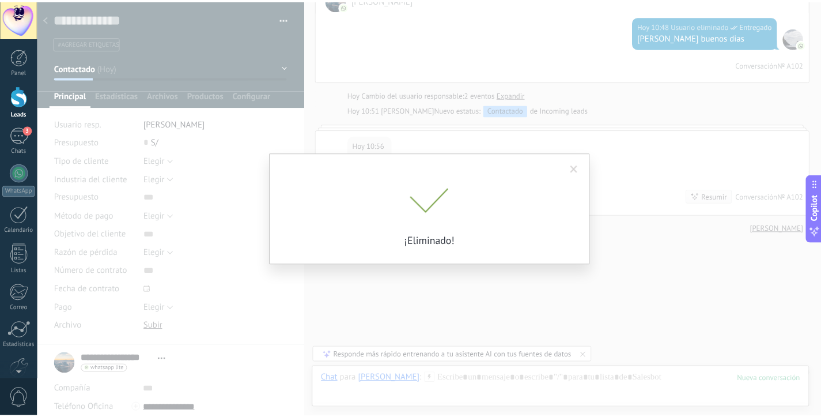
scroll to position [213, 0]
